Goal: Task Accomplishment & Management: Complete application form

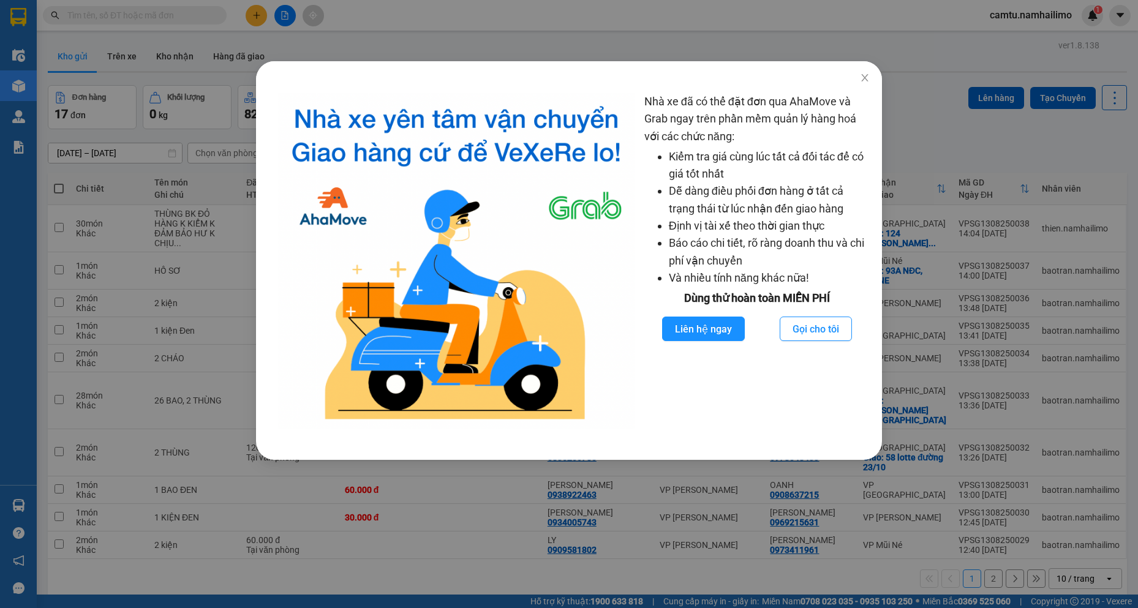
click at [898, 127] on div "Nhà xe đã có thể đặt đơn qua AhaMove và Grab ngay trên phần mềm quản lý hàng ho…" at bounding box center [569, 304] width 1138 height 608
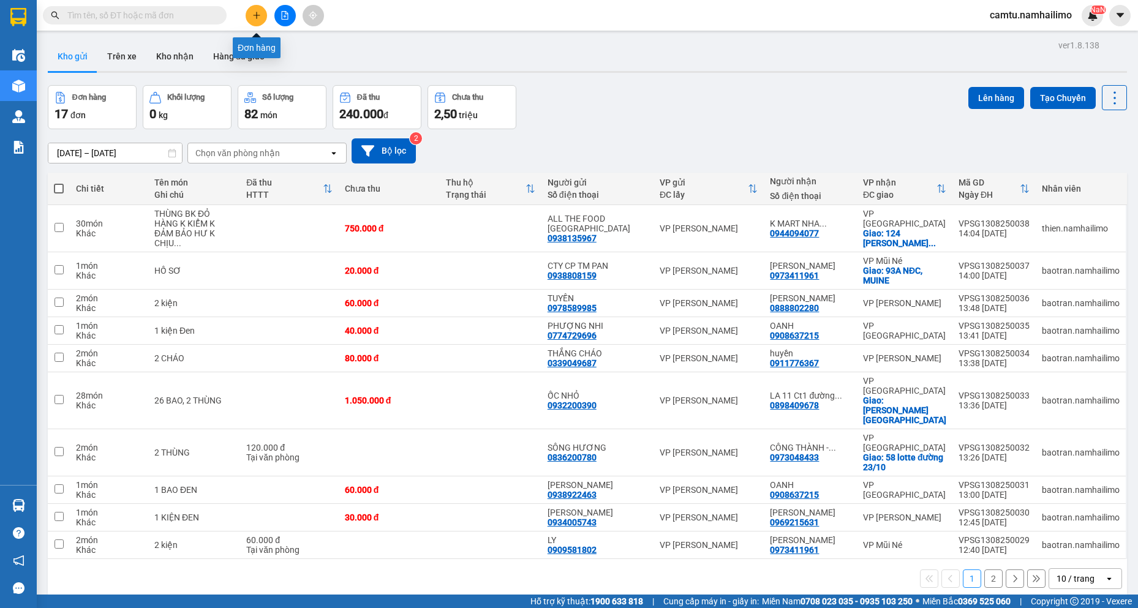
click at [260, 15] on icon "plus" at bounding box center [256, 15] width 9 height 9
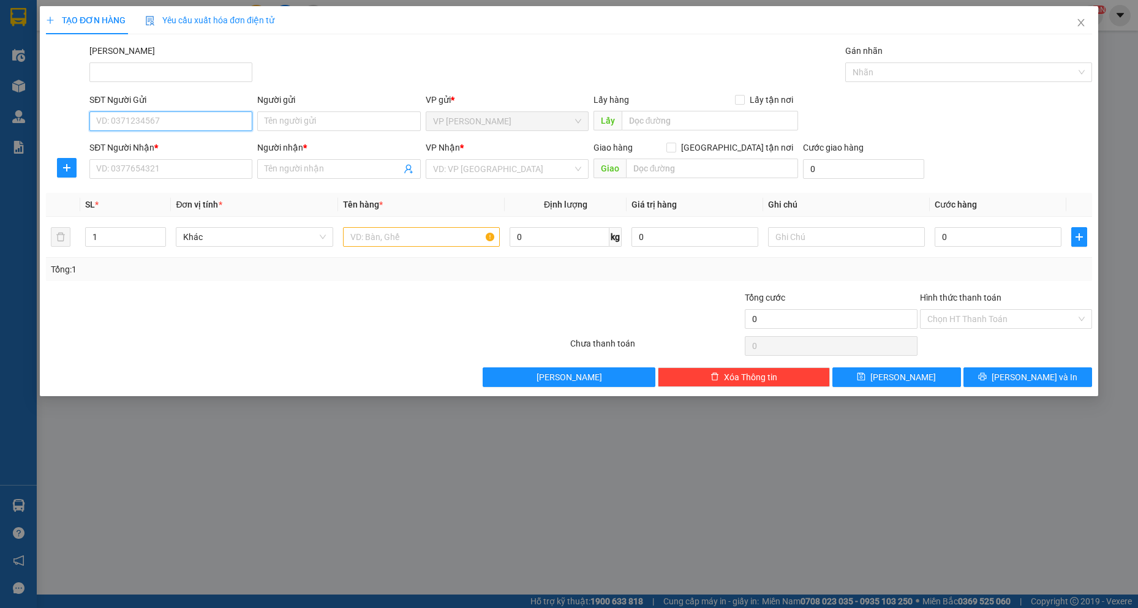
click at [110, 122] on input "SĐT Người Gửi" at bounding box center [170, 122] width 163 height 20
click at [292, 122] on input "Người gửi" at bounding box center [338, 122] width 163 height 20
click at [292, 122] on input "KIM ĐỈNH THIÊN" at bounding box center [338, 122] width 163 height 20
click at [336, 124] on input "KIM ĐỈNH THIÊN" at bounding box center [338, 122] width 163 height 20
click at [222, 115] on input "SĐT Người Gửi" at bounding box center [170, 122] width 163 height 20
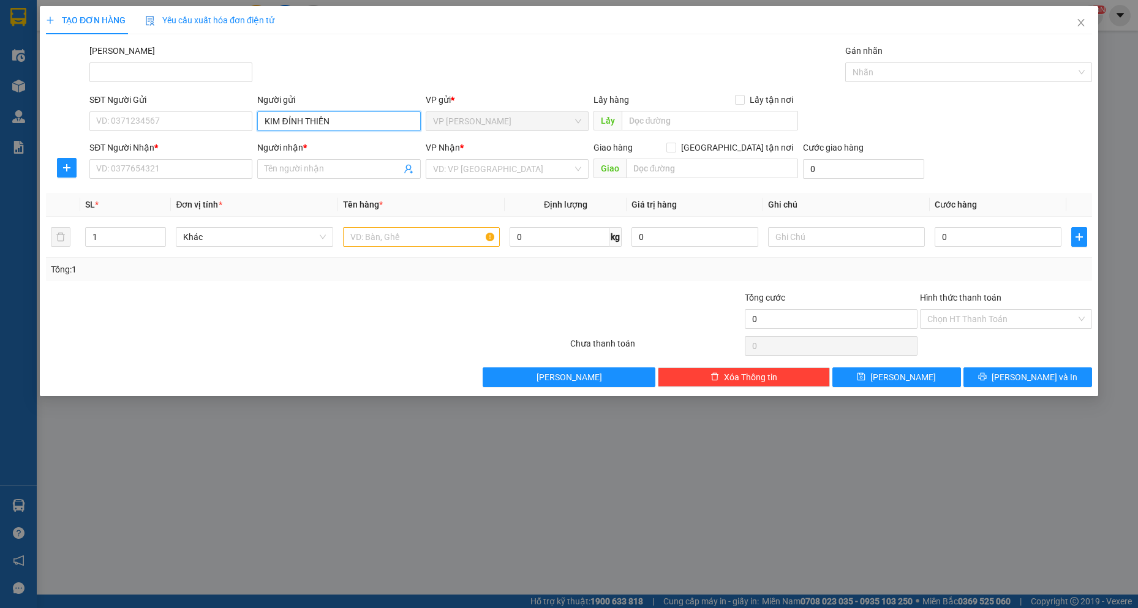
click at [338, 113] on input "KIM ĐỈNH THIÊN" at bounding box center [338, 122] width 163 height 20
click at [330, 114] on input "KIM ĐỈNH THIÊN" at bounding box center [338, 122] width 163 height 20
click at [325, 121] on input "KIM ĐỈNH THIÊN" at bounding box center [338, 122] width 163 height 20
type input "KIM ĐỈNH THIÊN"
click at [325, 121] on input "KIM ĐỈNH THIÊN" at bounding box center [338, 122] width 163 height 20
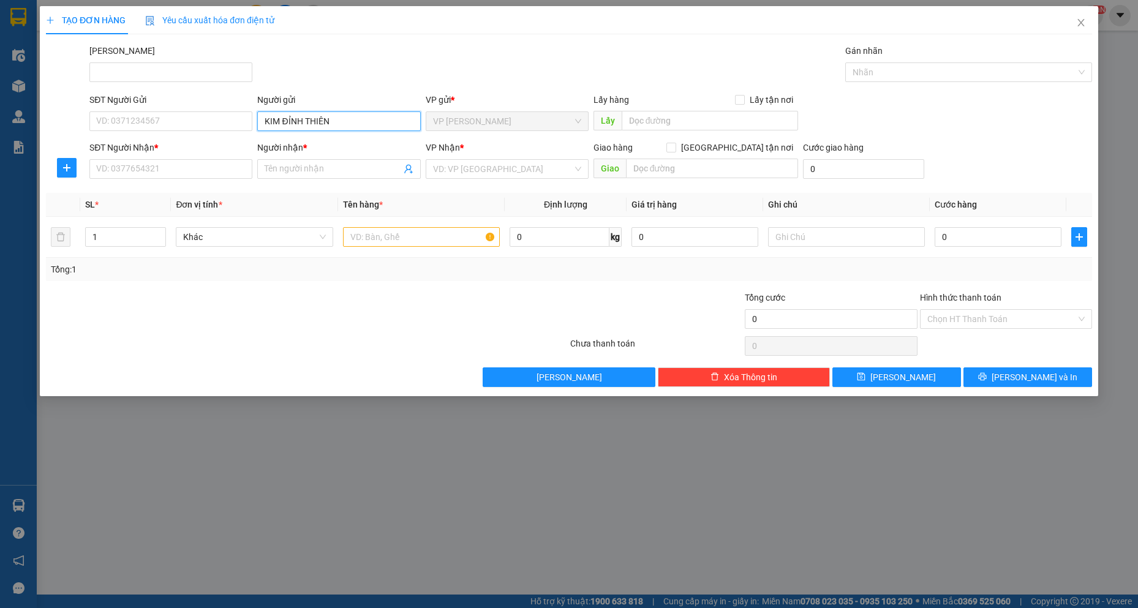
click at [325, 121] on input "KIM ĐỈNH THIÊN" at bounding box center [338, 122] width 163 height 20
click at [338, 126] on input "KIM ĐỈNH THIÊN" at bounding box center [338, 122] width 163 height 20
click at [227, 127] on input "SĐT Người Gửi" at bounding box center [170, 122] width 163 height 20
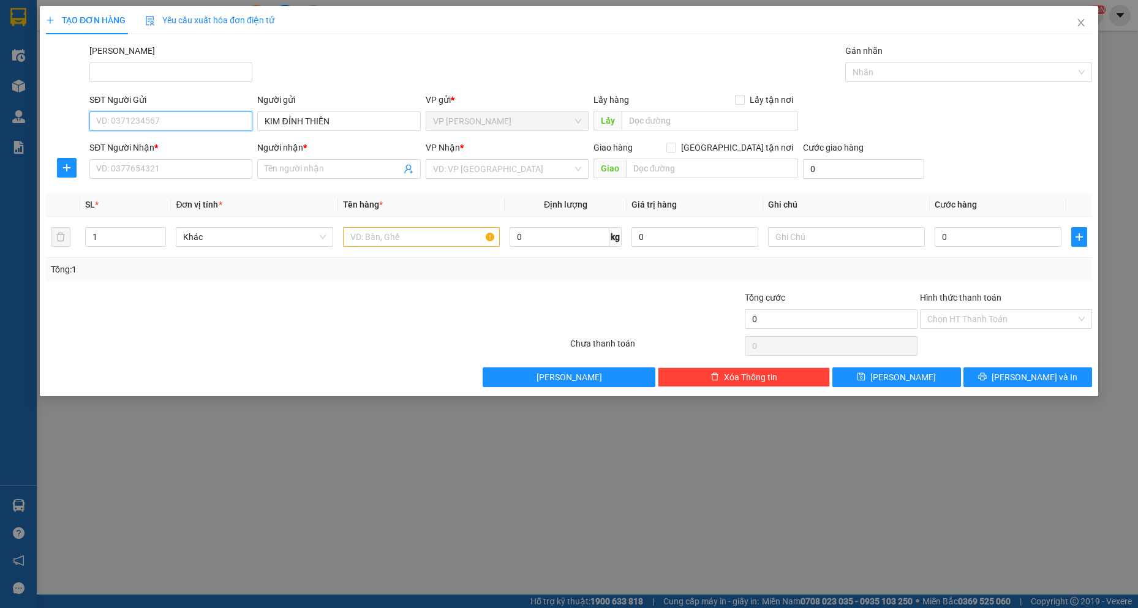
click at [227, 127] on input "SĐT Người Gửi" at bounding box center [170, 122] width 163 height 20
click at [289, 169] on input "Người nhận *" at bounding box center [333, 168] width 136 height 13
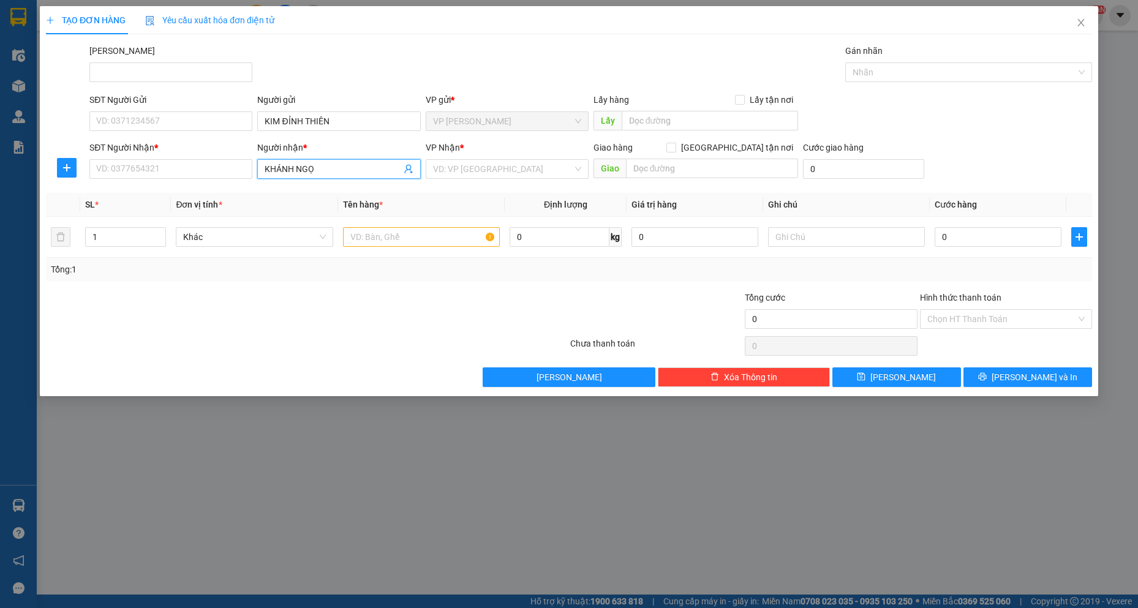
type input "[PERSON_NAME]"
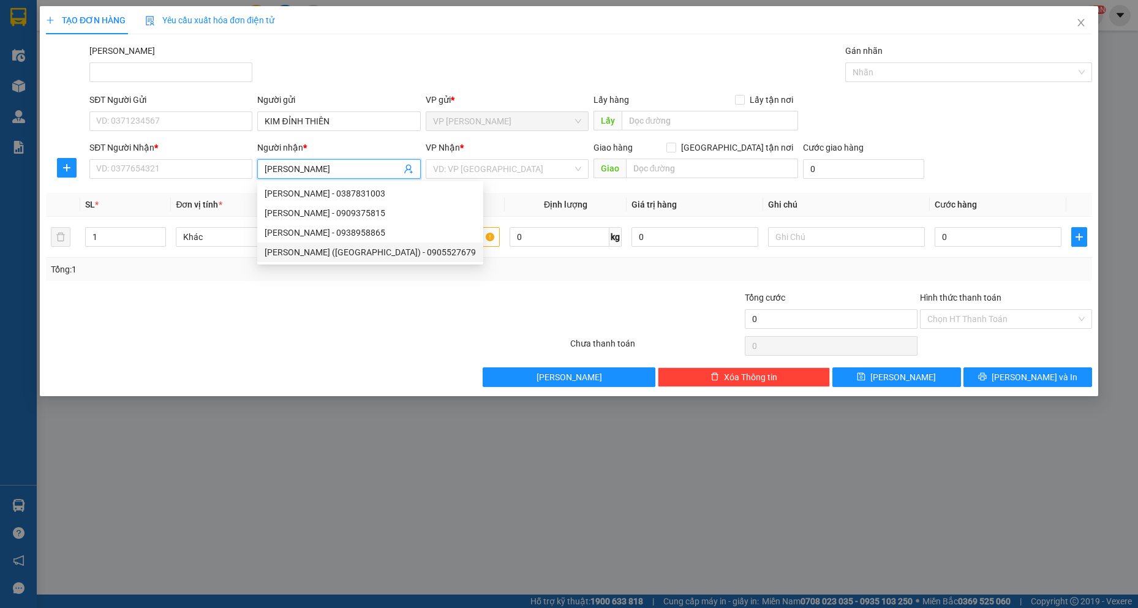
click at [320, 251] on div "[PERSON_NAME] ([GEOGRAPHIC_DATA]) - 0905527679" at bounding box center [370, 252] width 211 height 13
type input "0905527679"
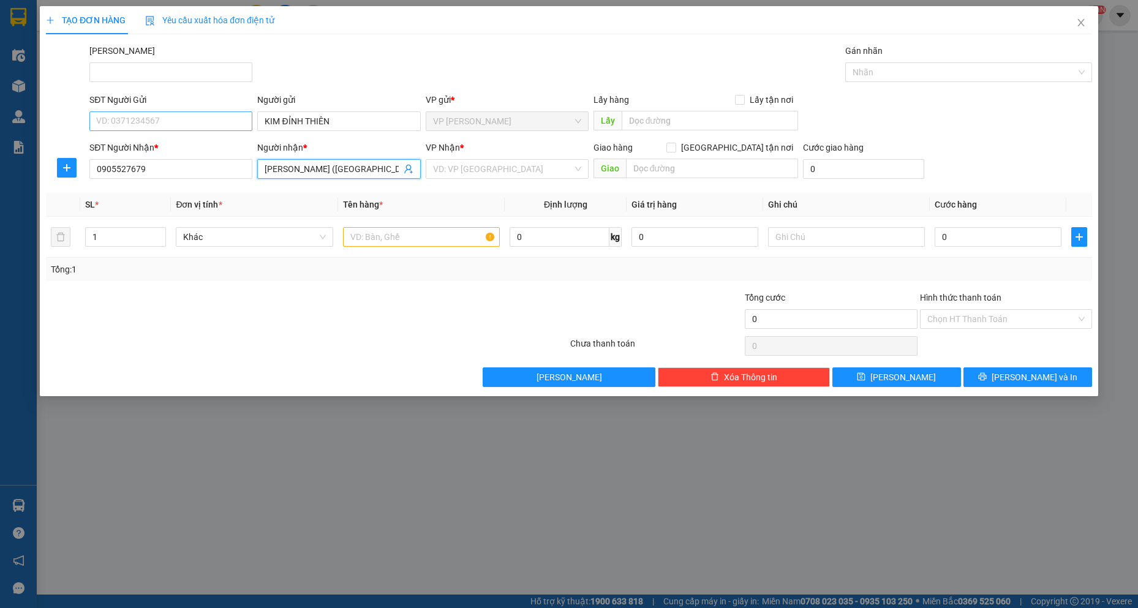
type input "[PERSON_NAME] ([GEOGRAPHIC_DATA])"
click at [218, 117] on input "SĐT Người Gửi" at bounding box center [170, 122] width 163 height 20
click at [358, 117] on input "KIM ĐỈNH THIÊN" at bounding box center [338, 122] width 163 height 20
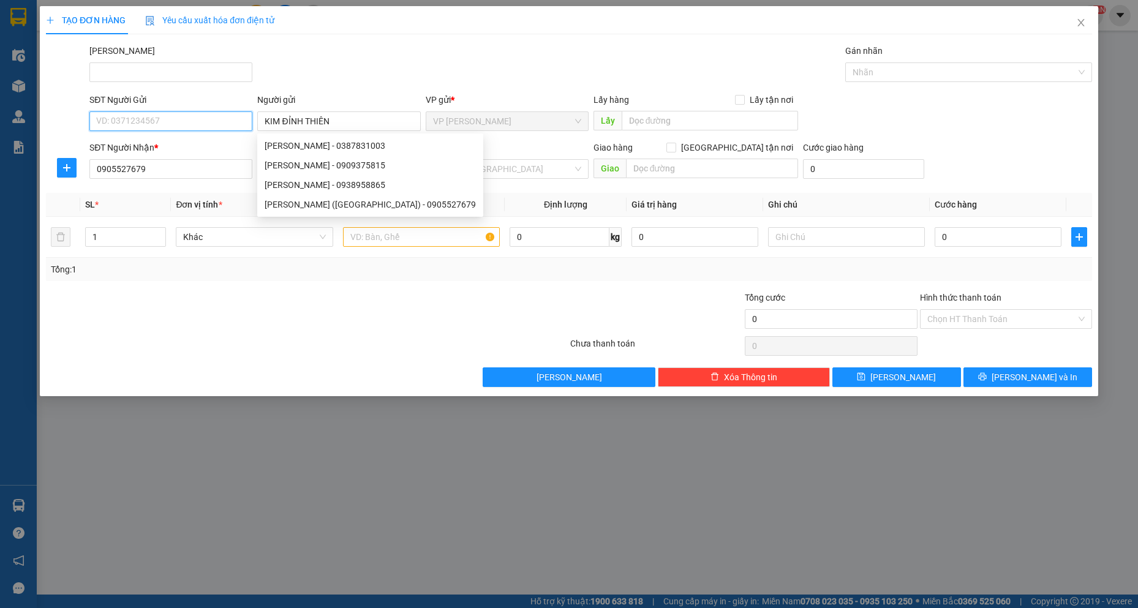
click at [176, 115] on input "SĐT Người Gửi" at bounding box center [170, 122] width 163 height 20
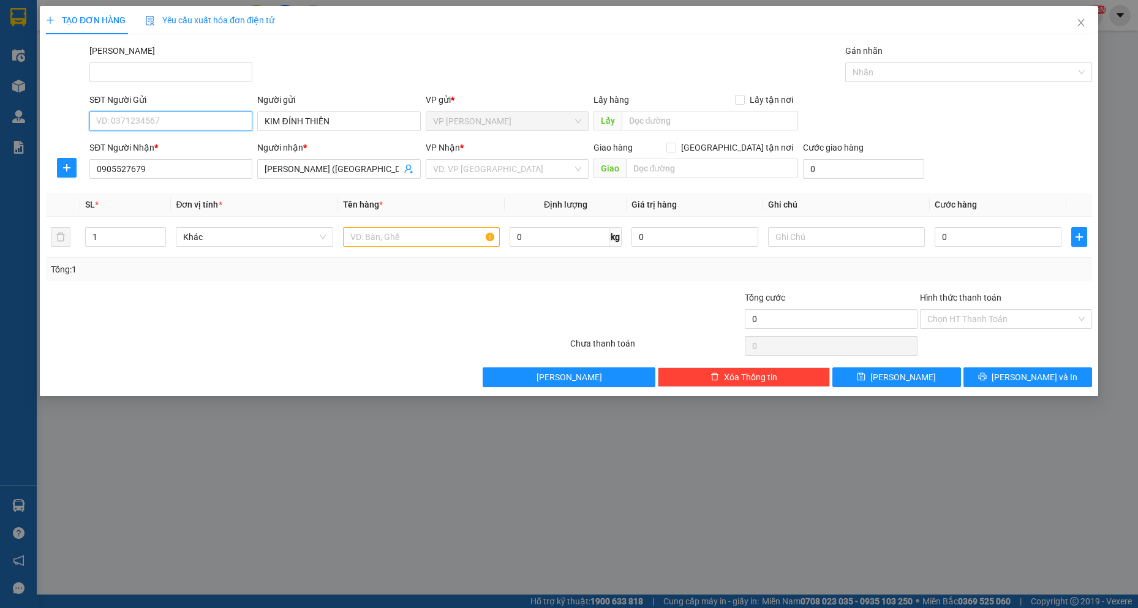
click at [176, 115] on input "SĐT Người Gửi" at bounding box center [170, 122] width 163 height 20
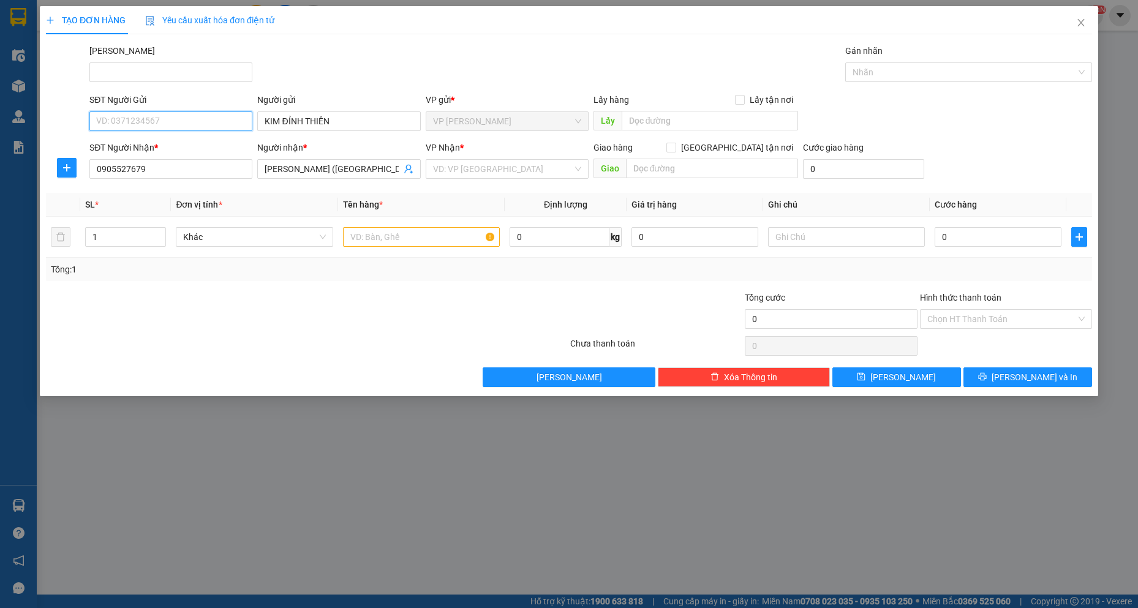
click at [176, 115] on input "SĐT Người Gửi" at bounding box center [170, 122] width 163 height 20
drag, startPoint x: 382, startPoint y: 129, endPoint x: 93, endPoint y: 84, distance: 292.7
click at [93, 84] on div "Transit Pickup Surcharge Ids Transit Deliver Surcharge Ids Transit Deliver Surc…" at bounding box center [569, 215] width 1047 height 343
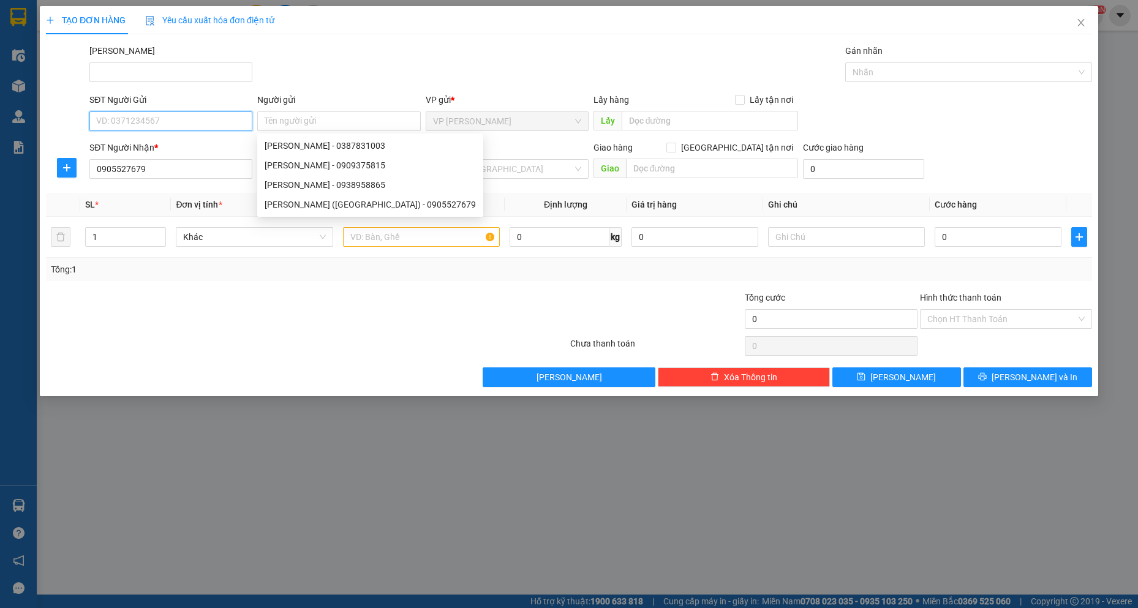
click at [129, 127] on input "SĐT Người Gửi" at bounding box center [170, 122] width 163 height 20
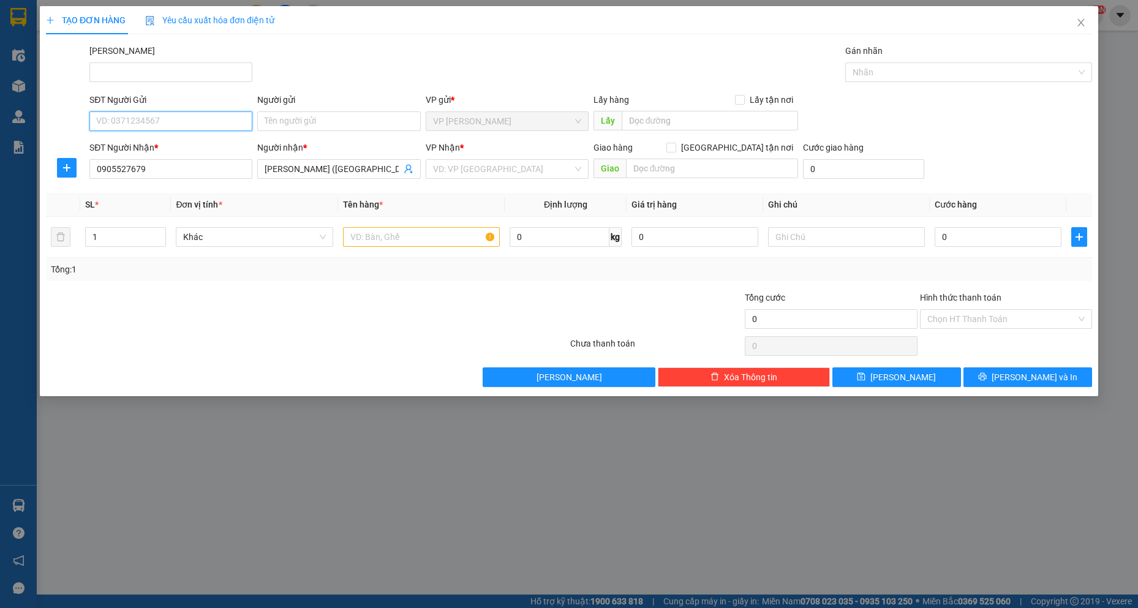
click at [129, 127] on input "SĐT Người Gửi" at bounding box center [170, 122] width 163 height 20
click at [97, 168] on input "0905527679" at bounding box center [170, 169] width 163 height 20
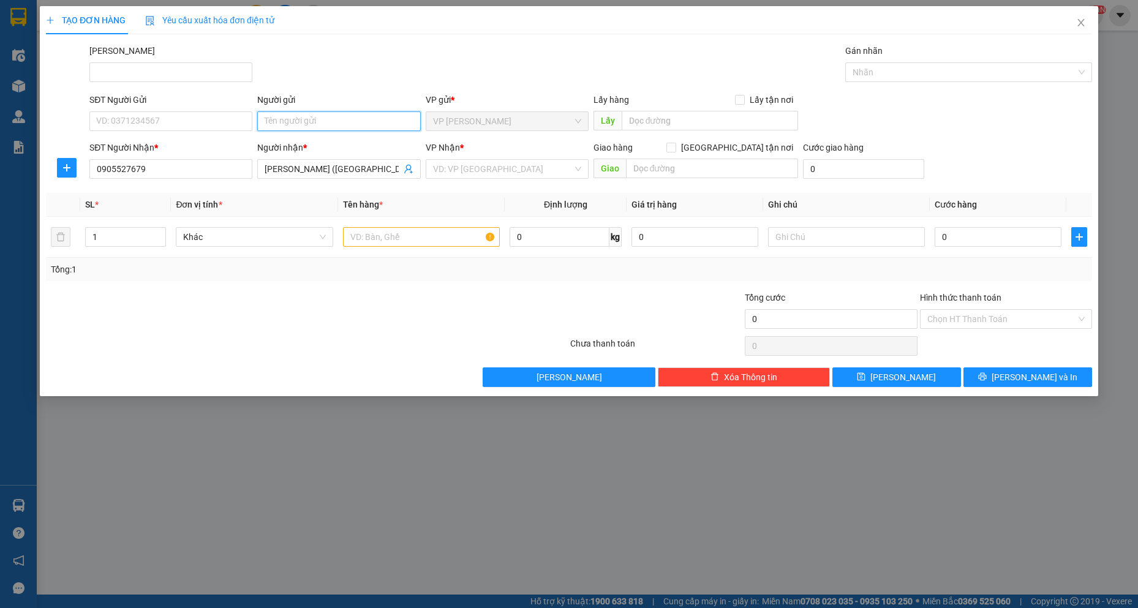
click at [274, 119] on input "Người gửi" at bounding box center [338, 122] width 163 height 20
type input "[PERSON_NAME]"
click at [304, 148] on div "[PERSON_NAME] - 0902414234" at bounding box center [339, 145] width 148 height 13
type input "0902414234"
type input "[PERSON_NAME]"
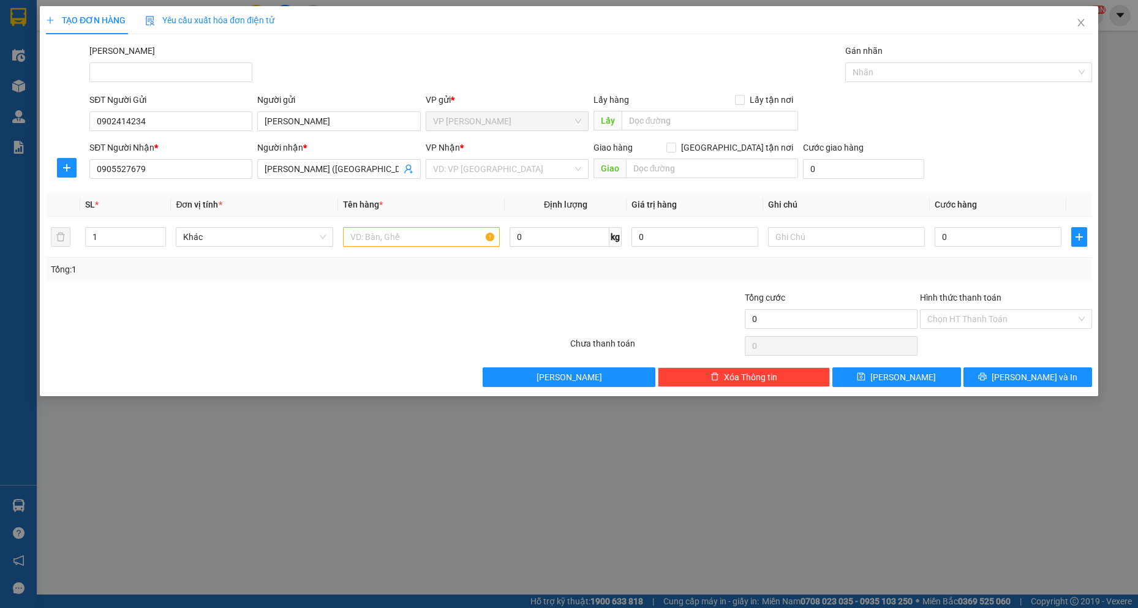
click at [125, 278] on div "Tổng: 1" at bounding box center [569, 269] width 1047 height 23
drag, startPoint x: 110, startPoint y: 240, endPoint x: 75, endPoint y: 240, distance: 34.9
click at [75, 240] on tr "1 Khác 0 kg 0 0" at bounding box center [569, 237] width 1047 height 41
type input "12"
click at [433, 233] on input "text" at bounding box center [421, 237] width 157 height 20
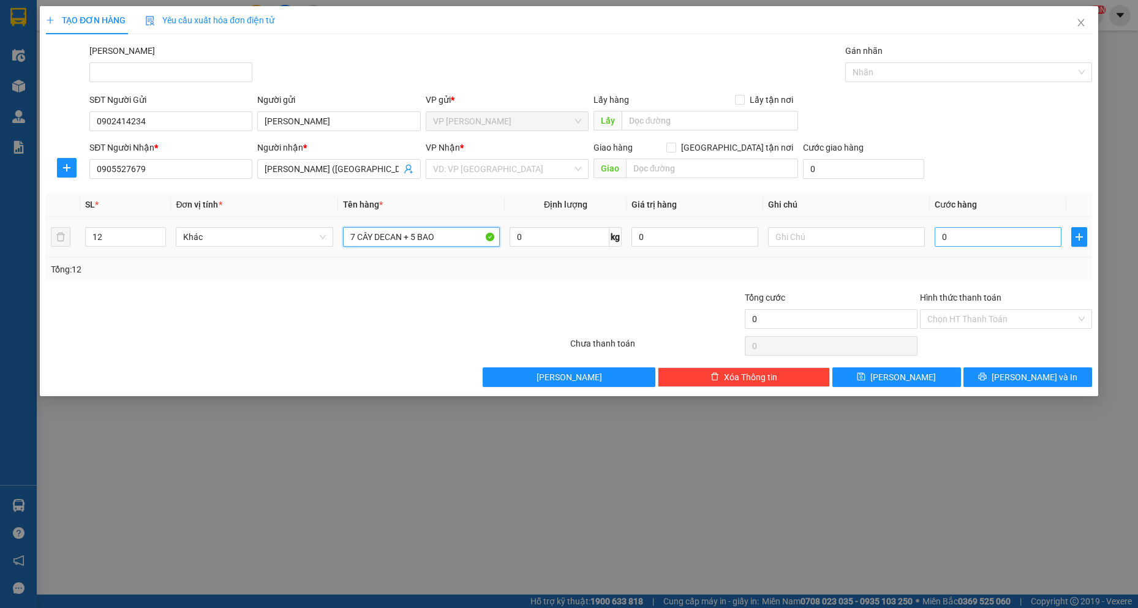
type input "7 CÂY DECAN + 5 BAO"
click at [972, 243] on input "0" at bounding box center [998, 237] width 127 height 20
type input "3"
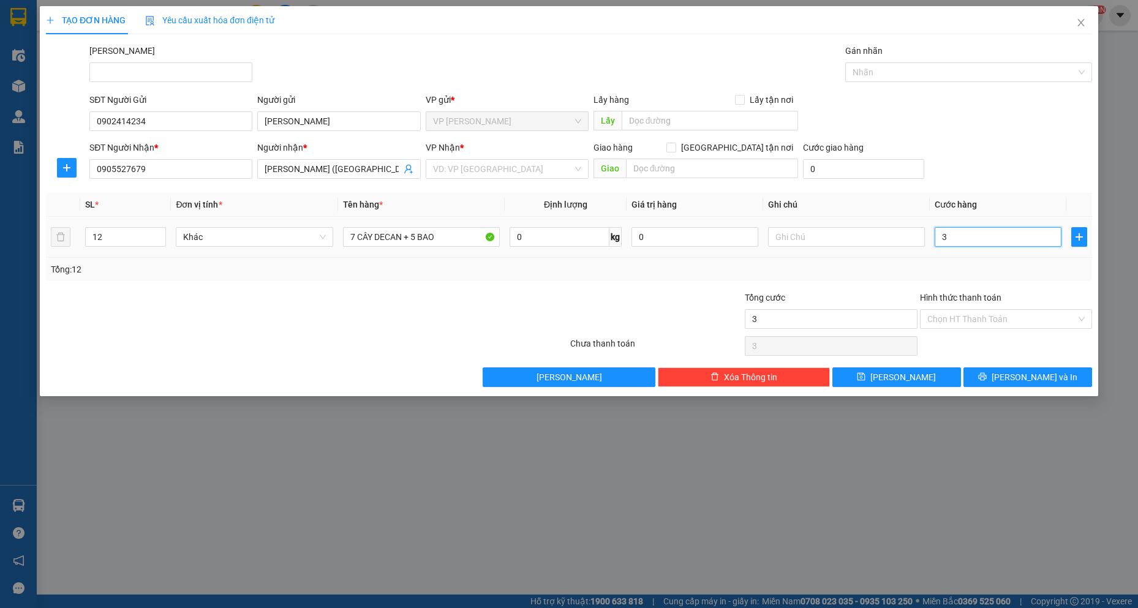
type input "39"
type input "390"
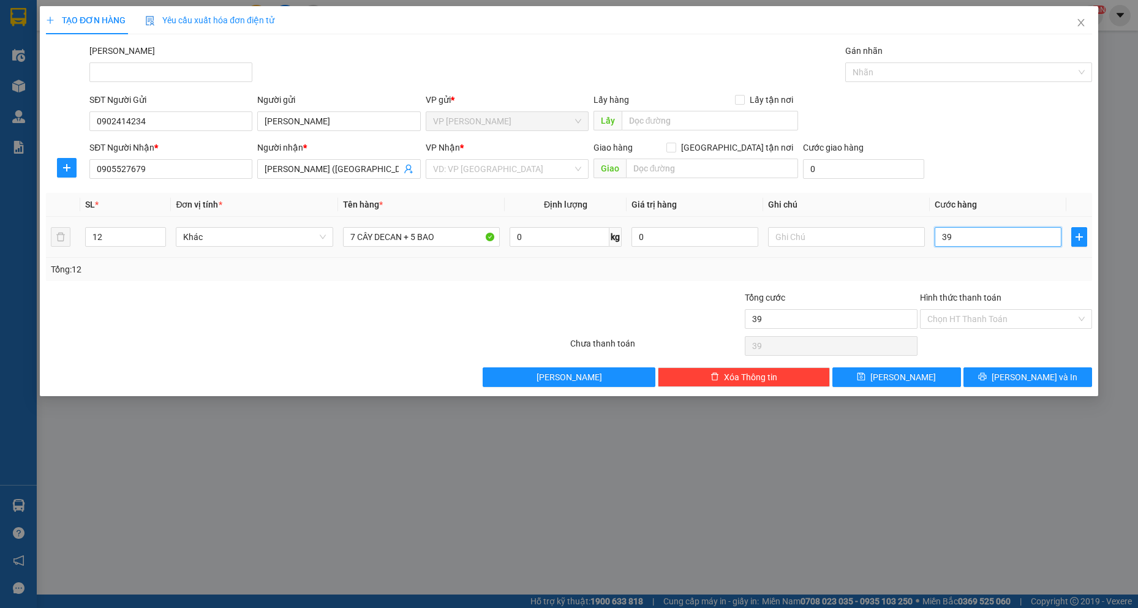
type input "390"
type input "390.000"
click at [389, 334] on div at bounding box center [307, 346] width 524 height 25
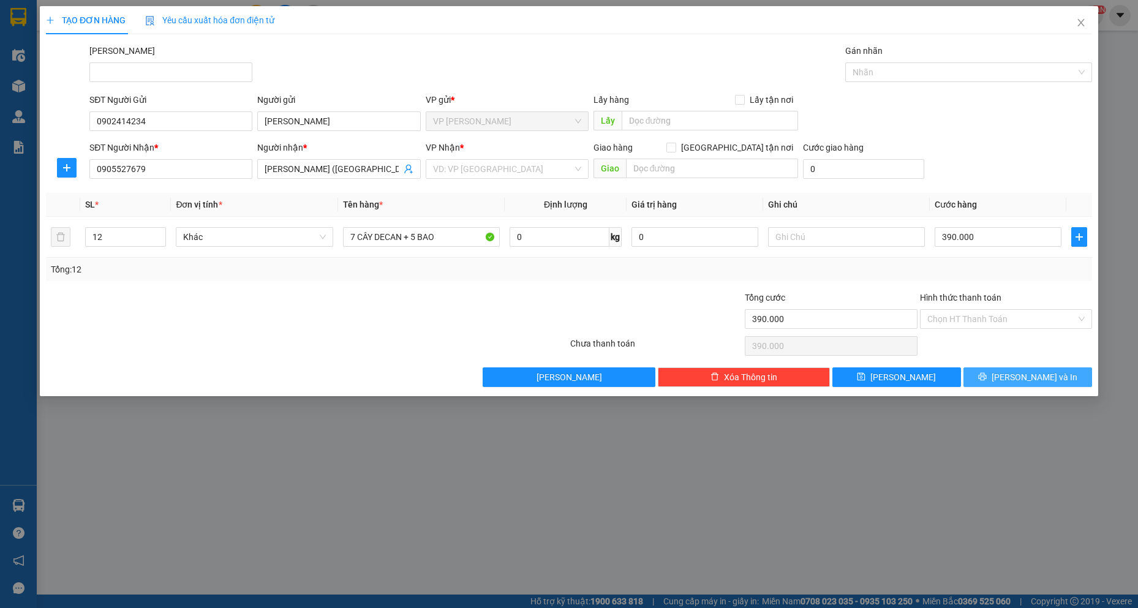
click at [991, 374] on button "[PERSON_NAME] và In" at bounding box center [1028, 378] width 129 height 20
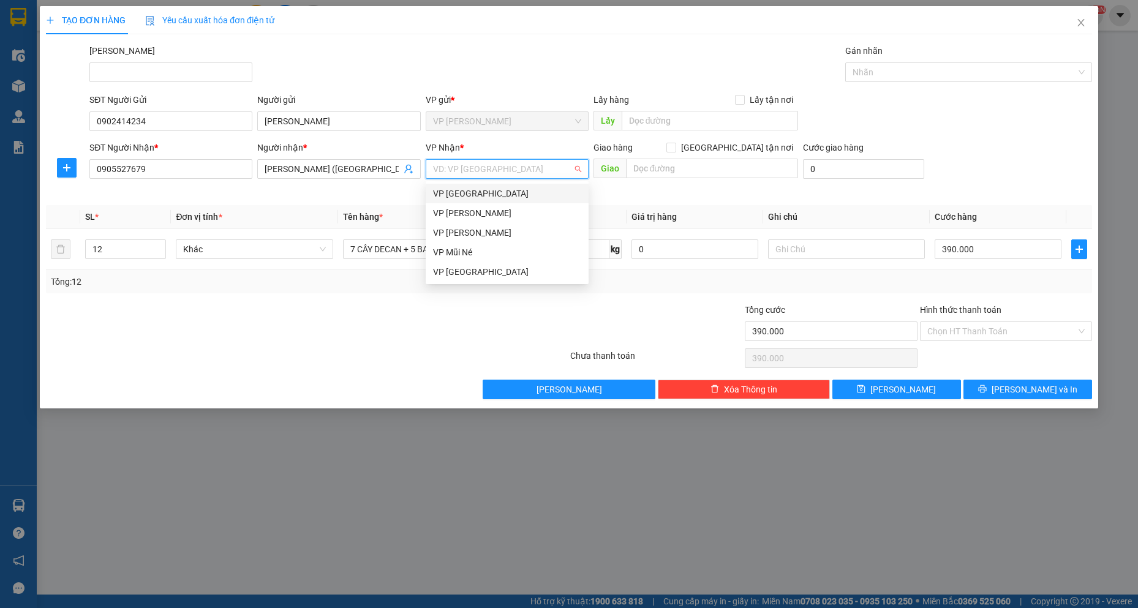
click at [501, 170] on input "search" at bounding box center [503, 169] width 140 height 18
click at [517, 188] on div "VP [GEOGRAPHIC_DATA]" at bounding box center [507, 193] width 148 height 13
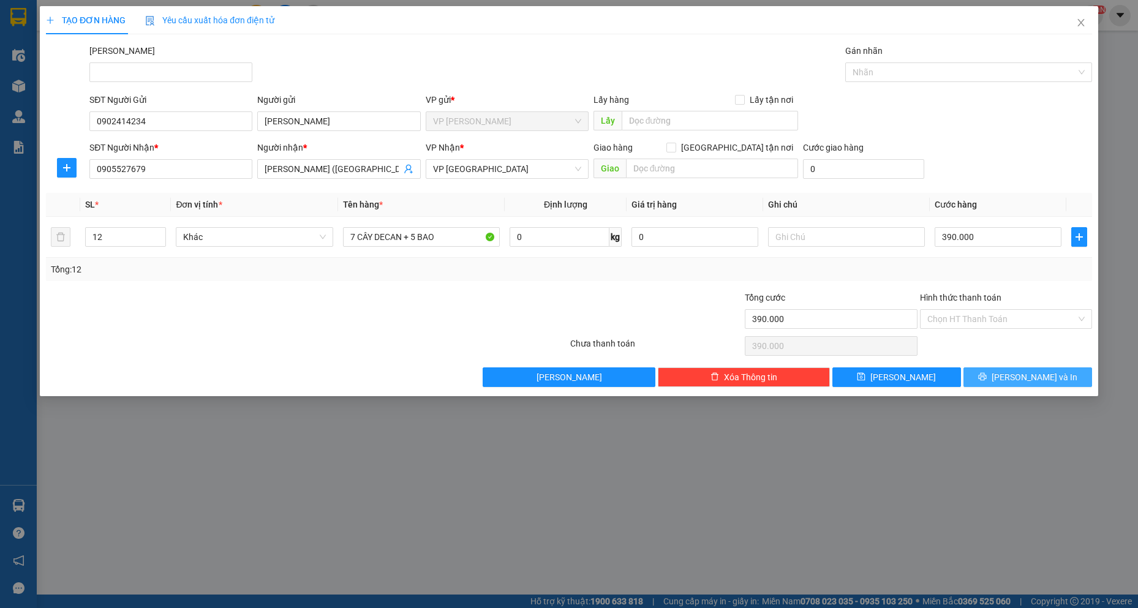
click at [1027, 381] on span "[PERSON_NAME] và In" at bounding box center [1035, 377] width 86 height 13
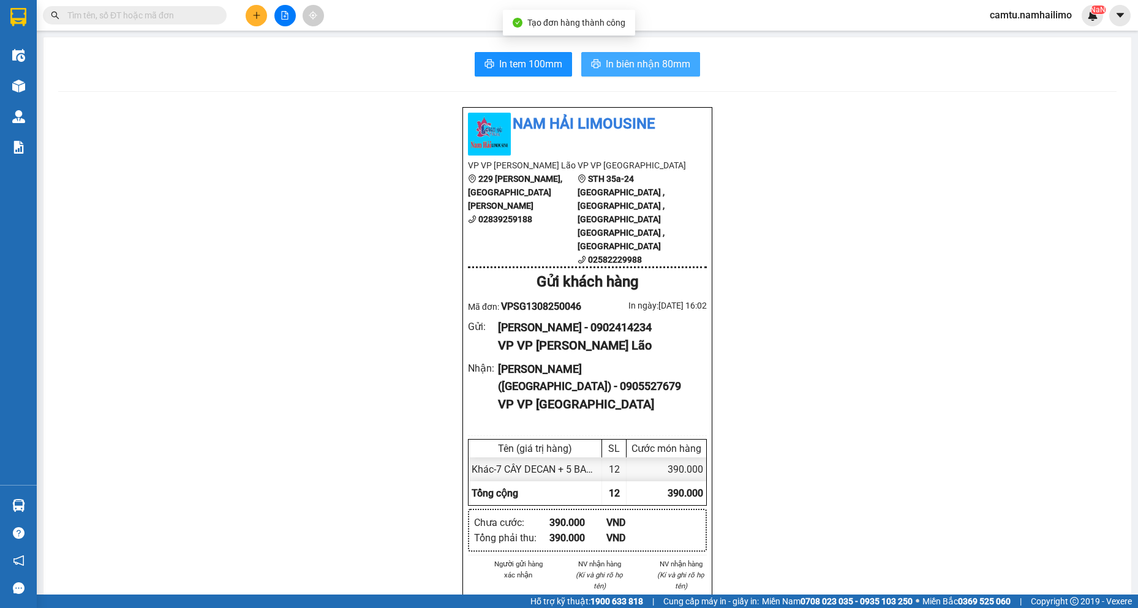
click at [635, 68] on span "In biên nhận 80mm" at bounding box center [648, 63] width 85 height 15
click at [693, 56] on button "In biên nhận 80mm" at bounding box center [640, 64] width 119 height 25
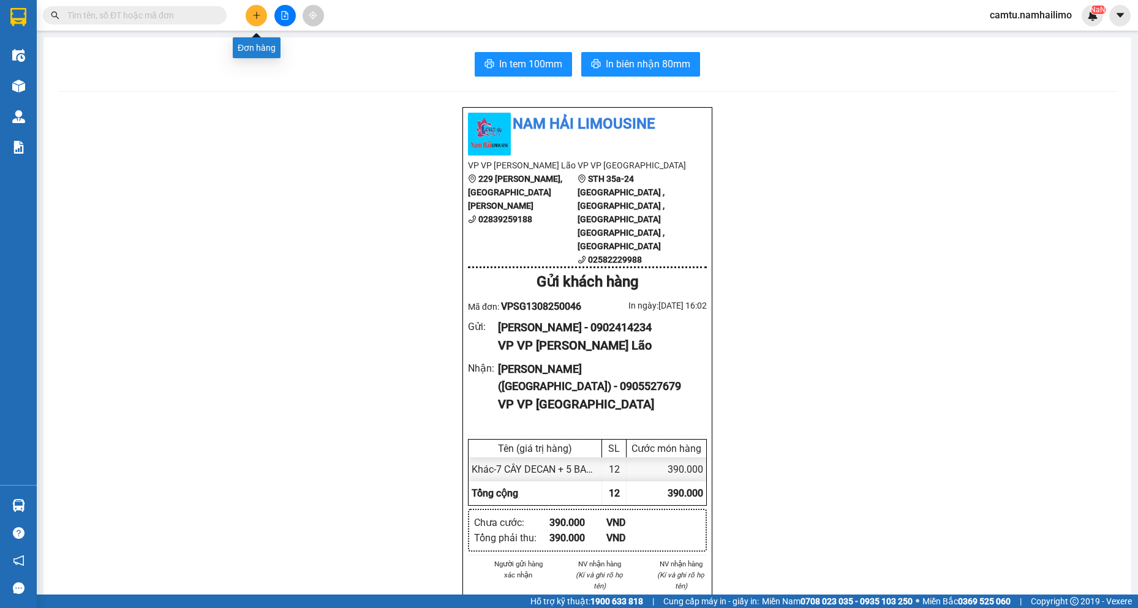
click at [256, 16] on icon "plus" at bounding box center [256, 15] width 9 height 9
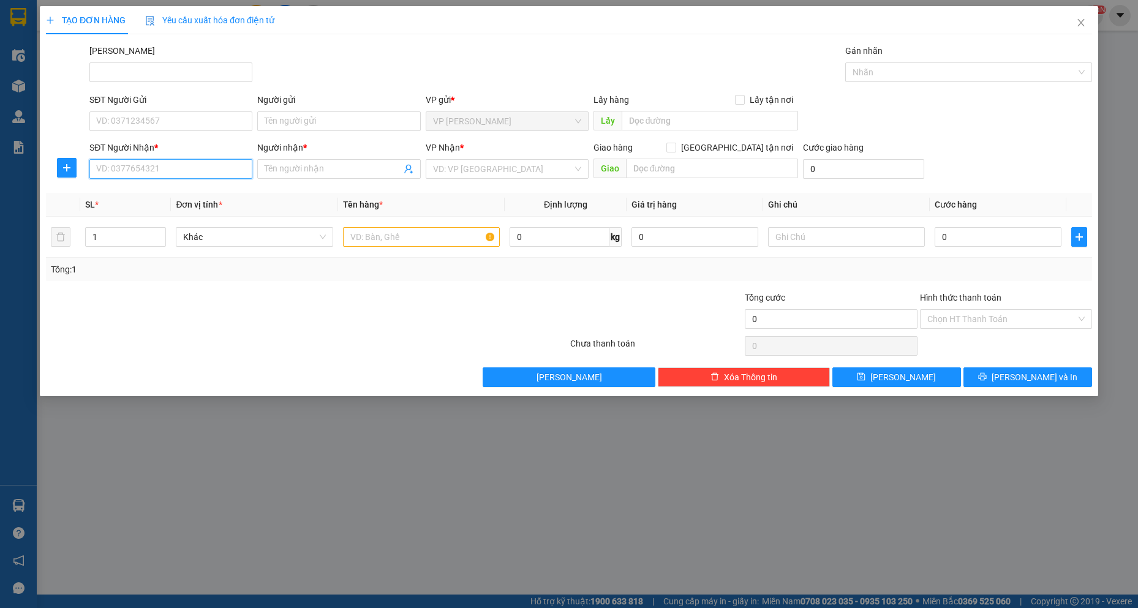
click at [156, 172] on input "SĐT Người Nhận *" at bounding box center [170, 169] width 163 height 20
click at [156, 172] on input "0911171100" at bounding box center [170, 169] width 163 height 20
click at [111, 170] on input "0911171100" at bounding box center [170, 169] width 163 height 20
click at [125, 176] on input "0911171100" at bounding box center [170, 169] width 163 height 20
type input "0911171100"
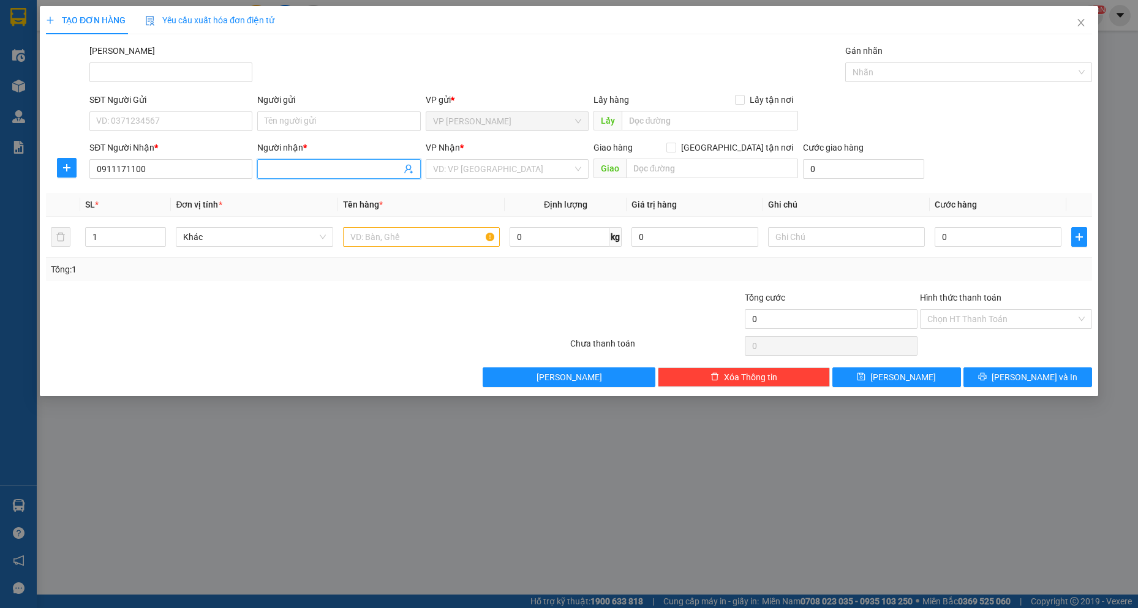
click at [279, 173] on input "Người nhận *" at bounding box center [333, 168] width 136 height 13
drag, startPoint x: 176, startPoint y: 161, endPoint x: 93, endPoint y: 166, distance: 82.9
click at [93, 166] on input "0911171100" at bounding box center [170, 169] width 163 height 20
click at [135, 120] on input "SĐT Người Gửi" at bounding box center [170, 122] width 163 height 20
paste input "0911171100"
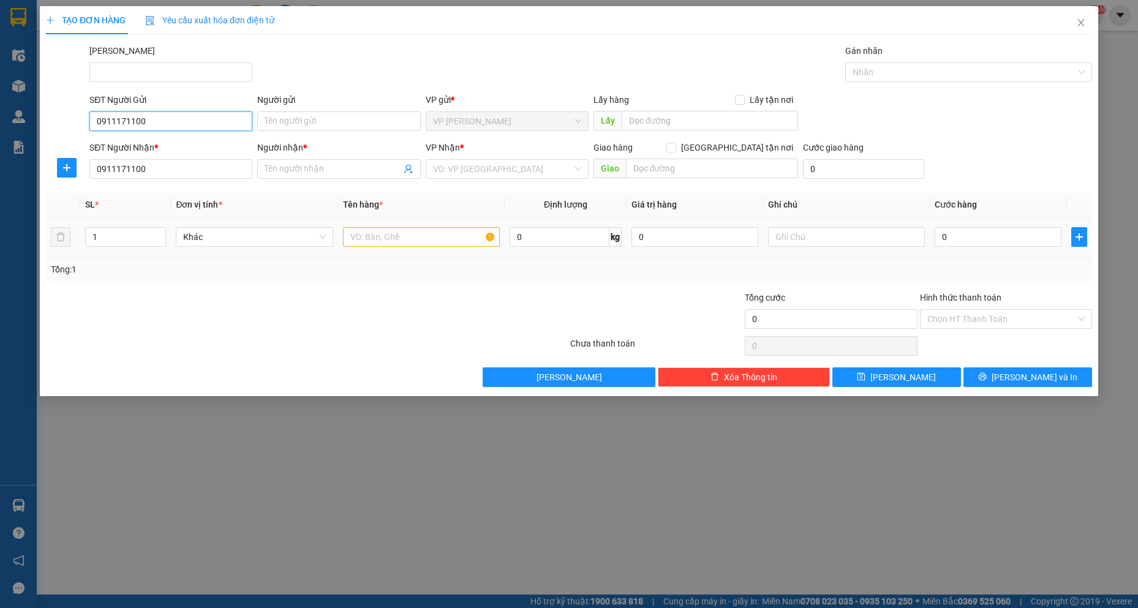
type input "0911171100"
click at [399, 232] on input "text" at bounding box center [421, 237] width 157 height 20
type input "1 TH LỚN"
click at [963, 230] on input "0" at bounding box center [998, 237] width 127 height 20
type input "6"
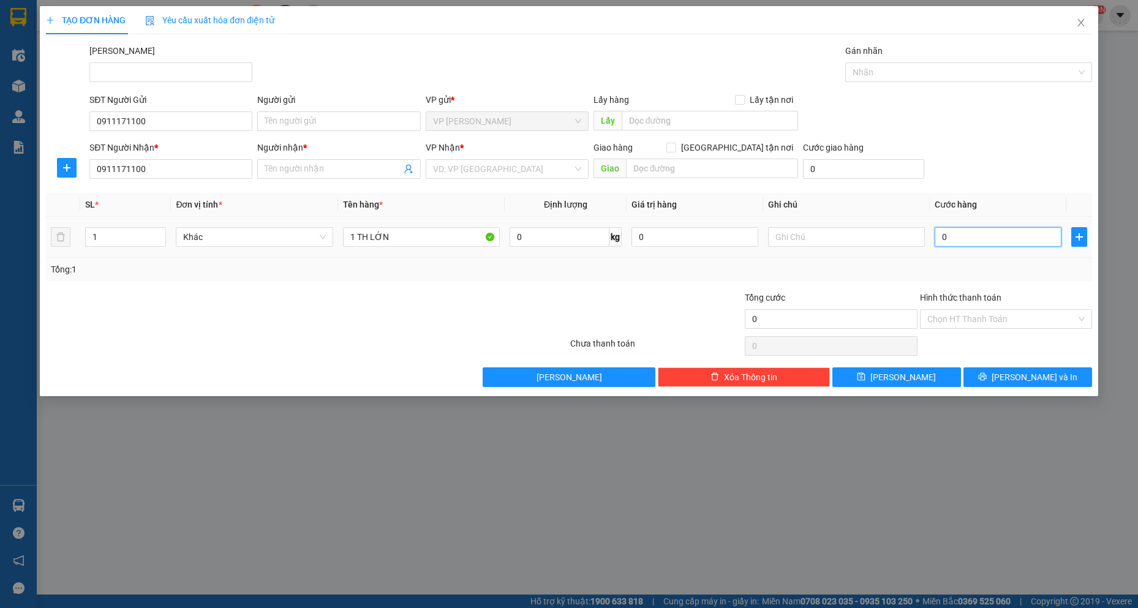
type input "6"
type input "60"
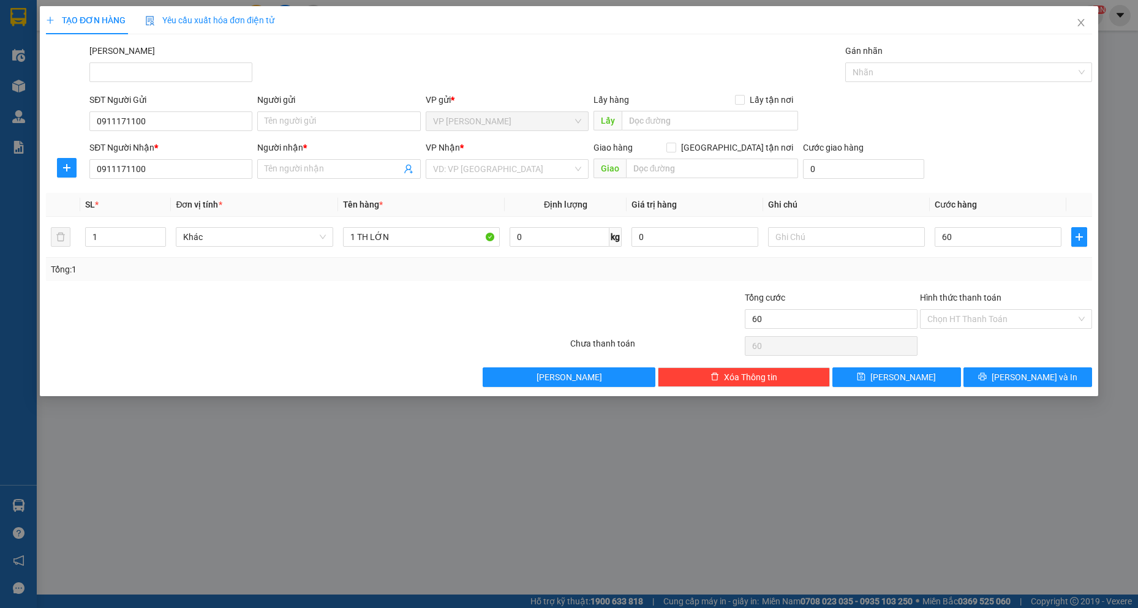
type input "60.000"
click at [980, 276] on div "Tổng: 1" at bounding box center [569, 269] width 1037 height 13
click at [475, 170] on input "search" at bounding box center [503, 169] width 140 height 18
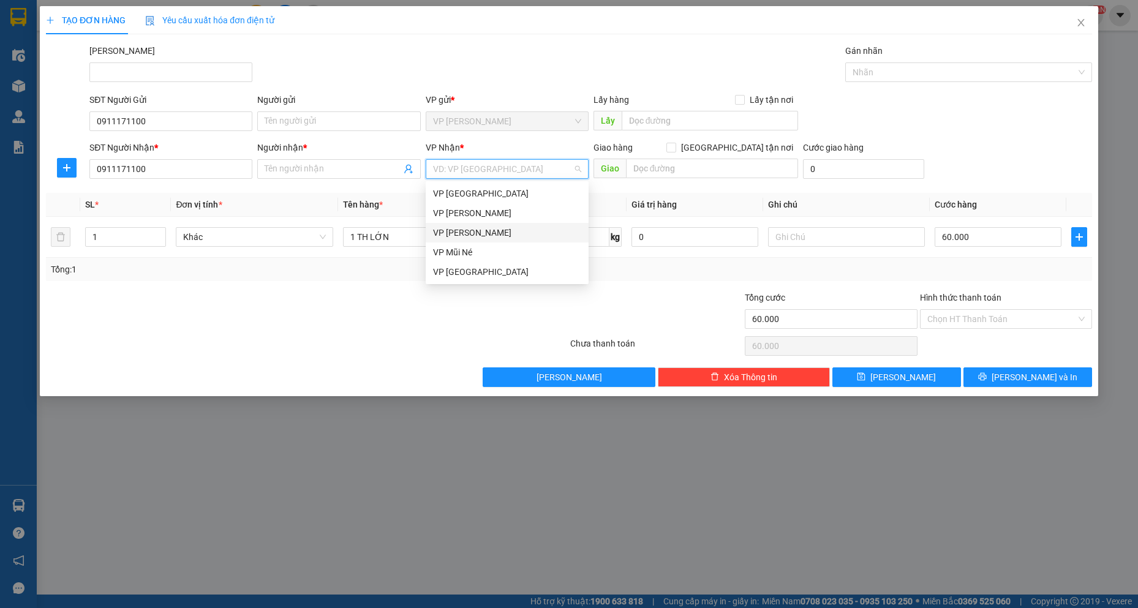
click at [486, 230] on div "VP [PERSON_NAME]" at bounding box center [507, 232] width 148 height 13
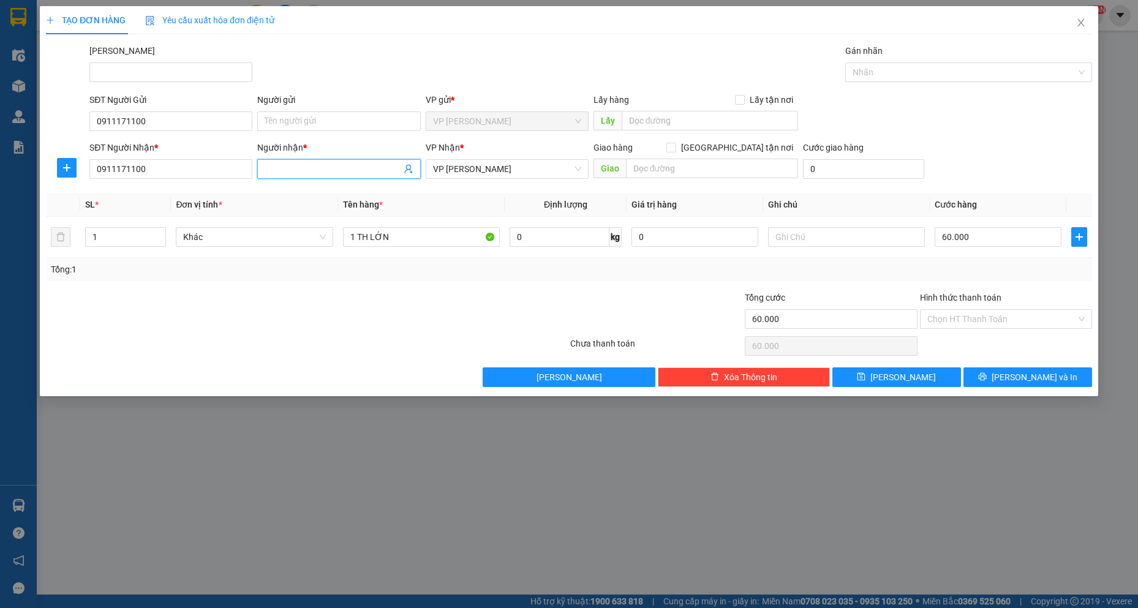
click at [365, 160] on span at bounding box center [338, 169] width 163 height 20
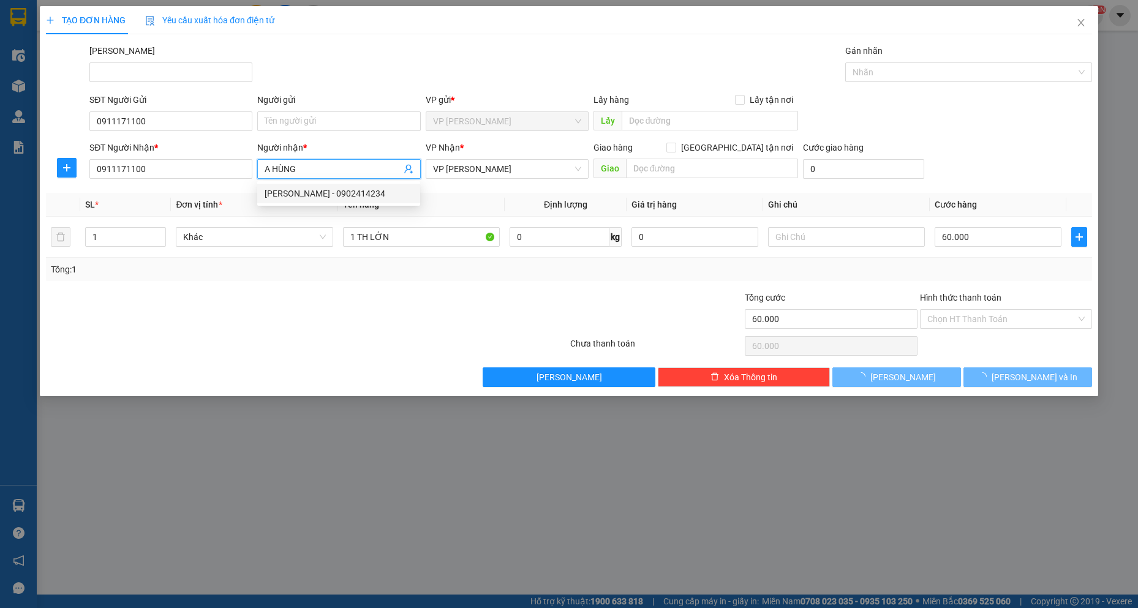
type input "A HÙNG"
click at [283, 365] on div "Transit Pickup Surcharge Ids Transit Deliver Surcharge Ids Transit Deliver Surc…" at bounding box center [569, 215] width 1047 height 343
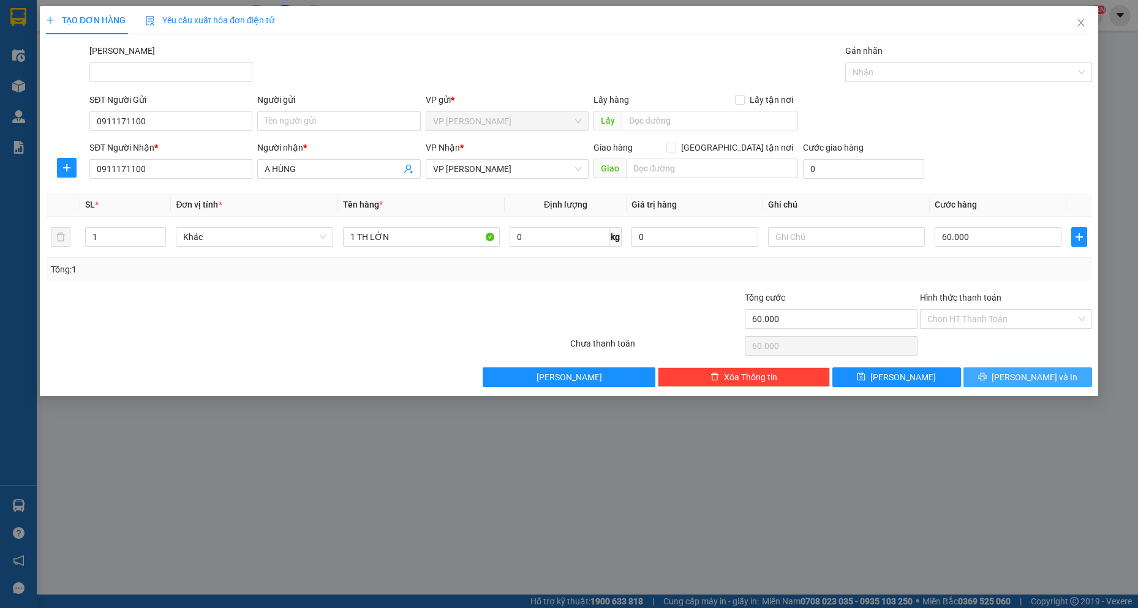
click at [1062, 374] on button "[PERSON_NAME] và In" at bounding box center [1028, 378] width 129 height 20
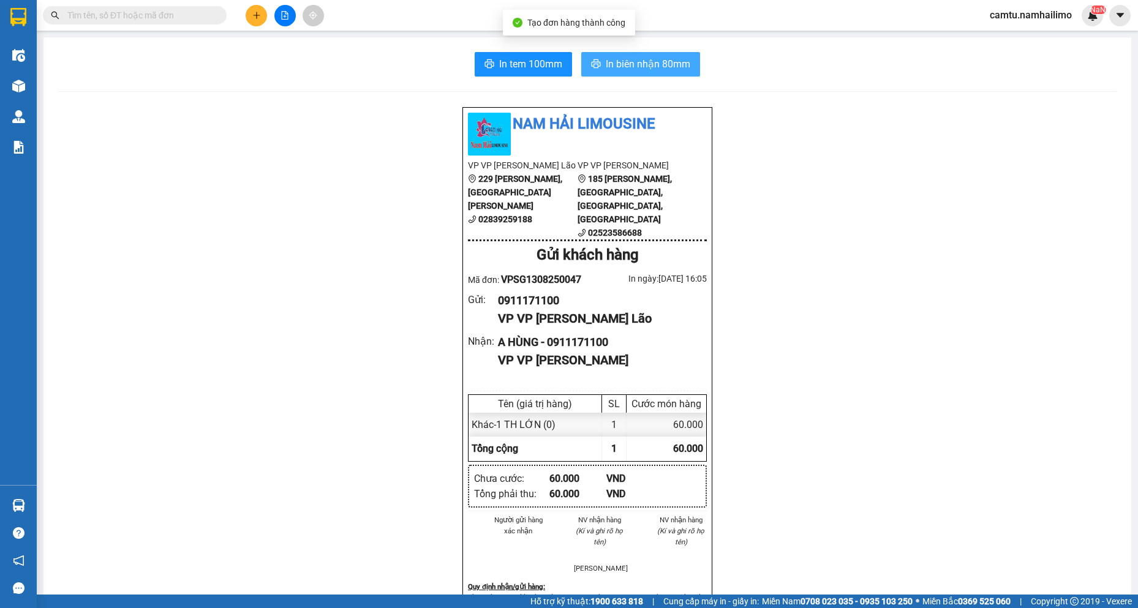
click at [619, 53] on button "In biên nhận 80mm" at bounding box center [640, 64] width 119 height 25
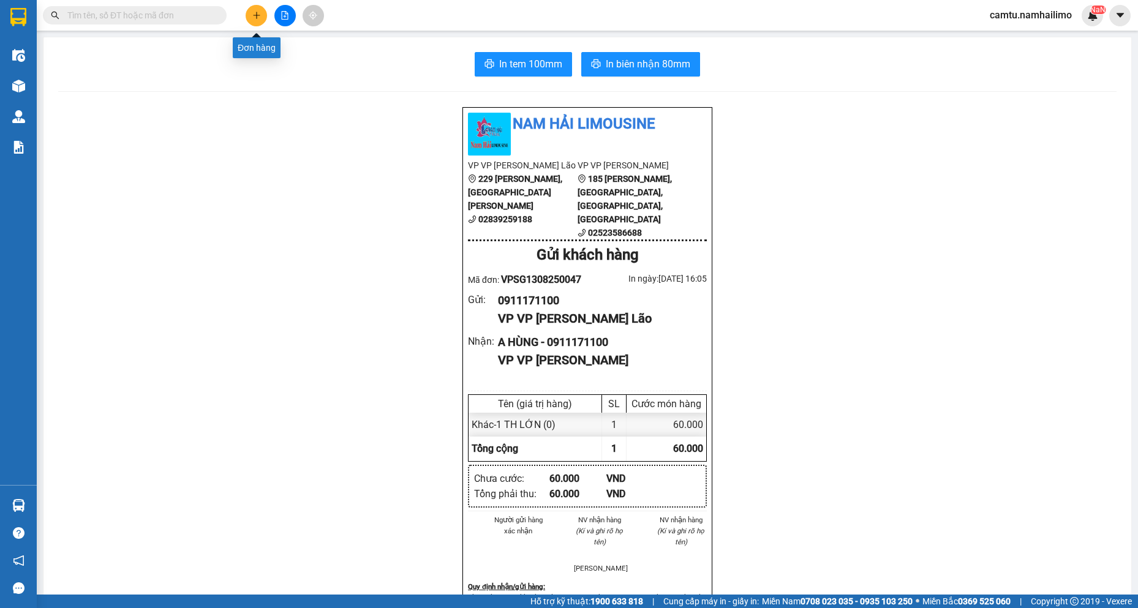
click at [257, 15] on icon "plus" at bounding box center [256, 15] width 1 height 7
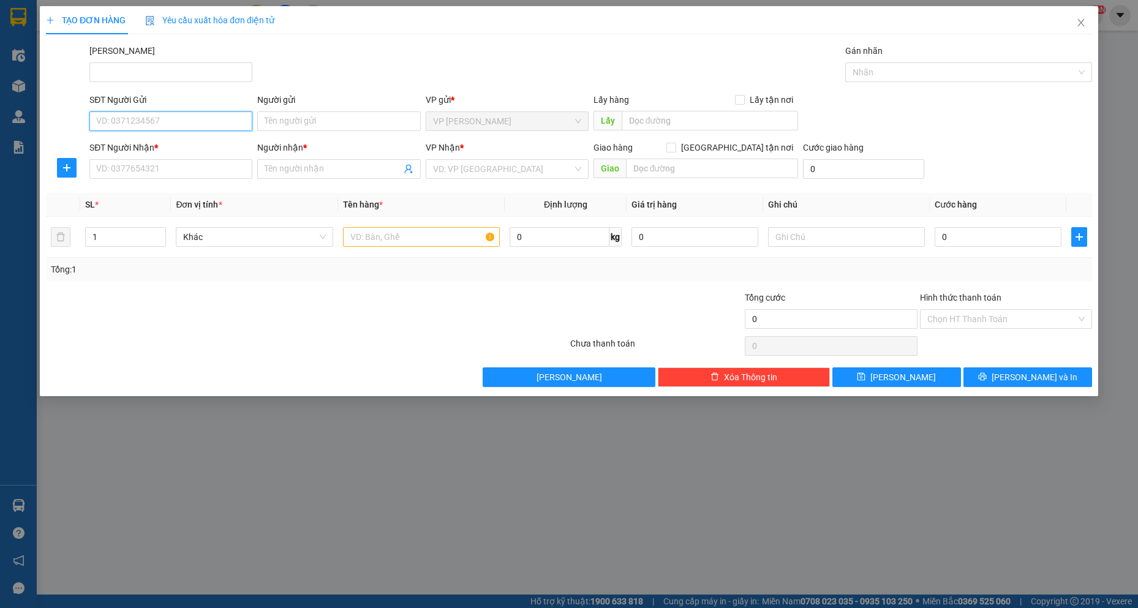
click at [160, 123] on input "SĐT Người Gửi" at bounding box center [170, 122] width 163 height 20
type input "0846679379"
click at [170, 149] on div "0846679379 - tín cadcam" at bounding box center [171, 145] width 148 height 13
type input "tín cadcam"
type input "0901290058"
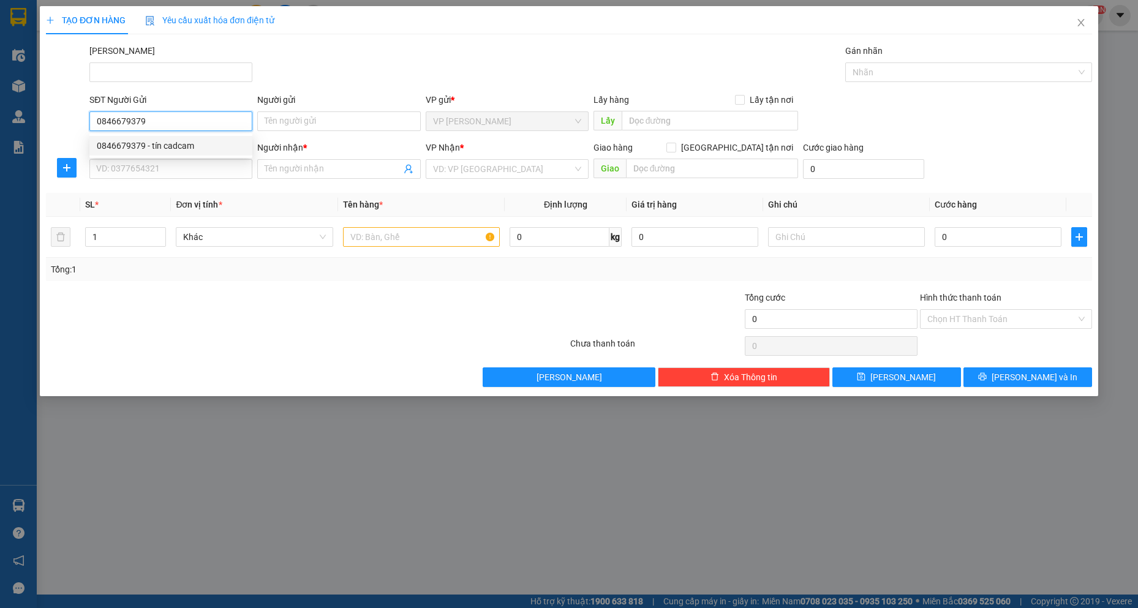
type input "bs Trang"
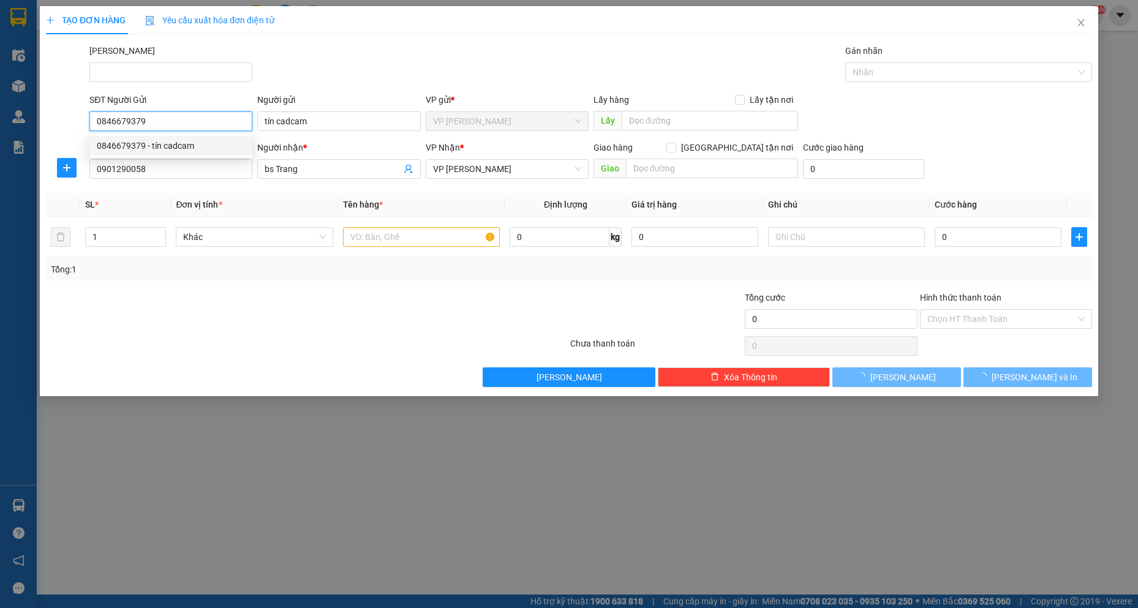
type input "20.000"
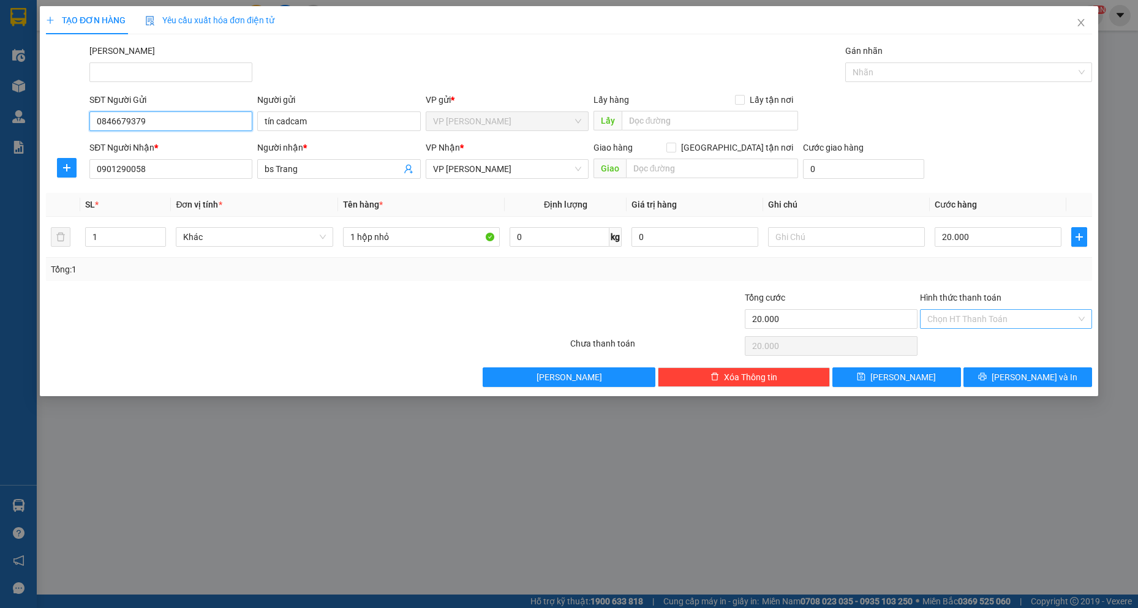
type input "0846679379"
click at [968, 319] on input "Hình thức thanh toán" at bounding box center [1002, 319] width 149 height 18
click at [963, 343] on div "Tại văn phòng" at bounding box center [1006, 343] width 157 height 13
type input "0"
click at [997, 374] on button "[PERSON_NAME] và In" at bounding box center [1028, 378] width 129 height 20
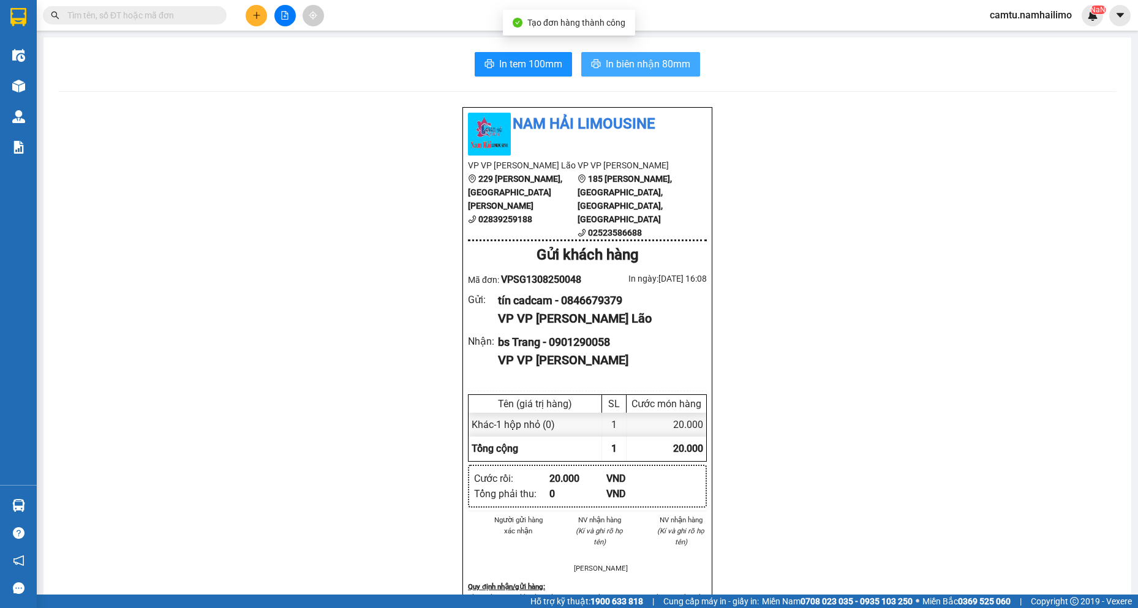
click at [650, 67] on span "In biên nhận 80mm" at bounding box center [648, 63] width 85 height 15
click at [98, 19] on input "text" at bounding box center [139, 15] width 145 height 13
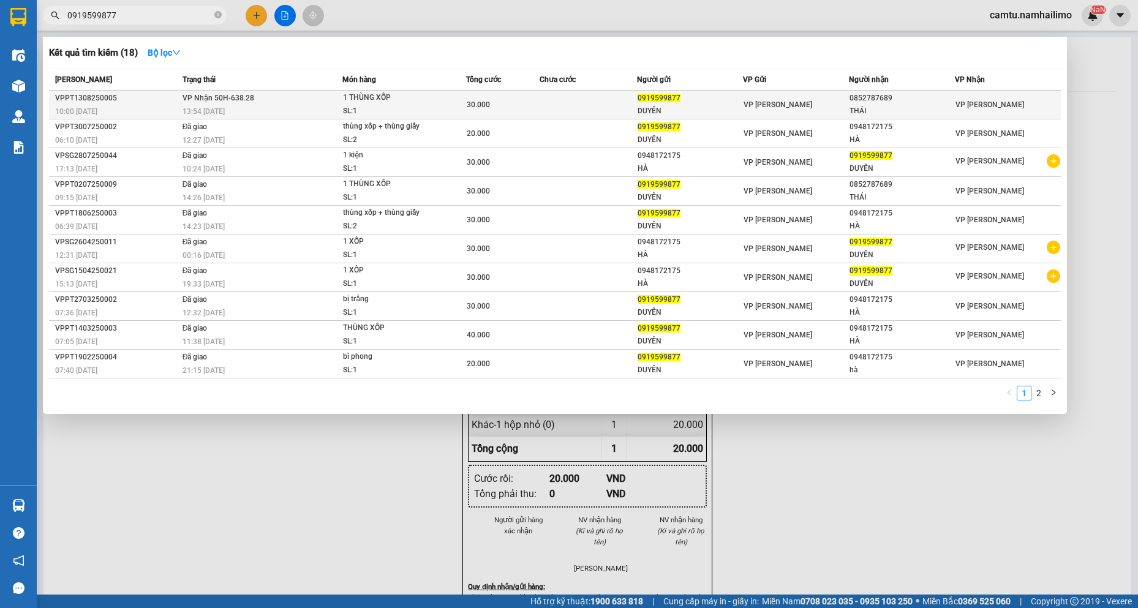
type input "0919599877"
click at [684, 93] on div "0919599877" at bounding box center [690, 98] width 105 height 13
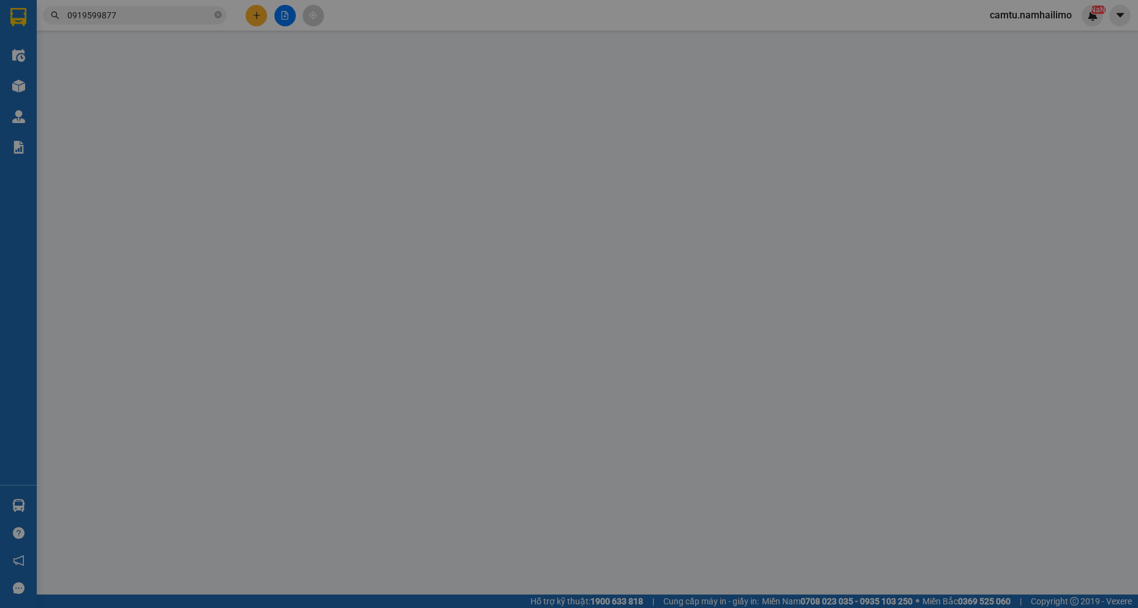
type input "0919599877"
type input "DUYÊN"
type input "0852787689"
type input "THÁI"
type input "30.000"
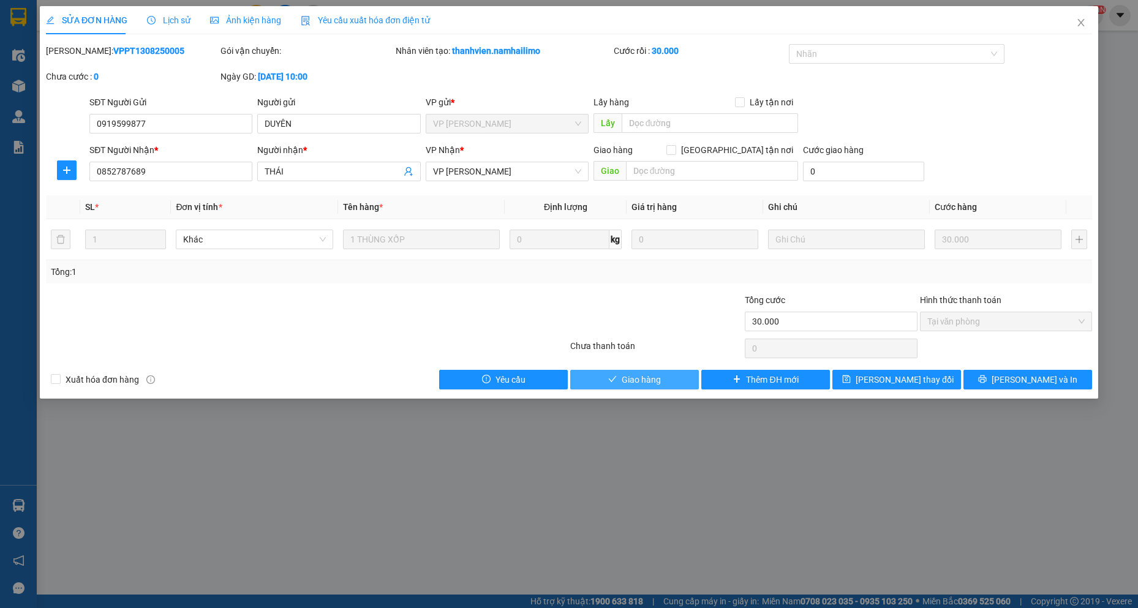
click at [654, 376] on span "Giao hàng" at bounding box center [641, 379] width 39 height 13
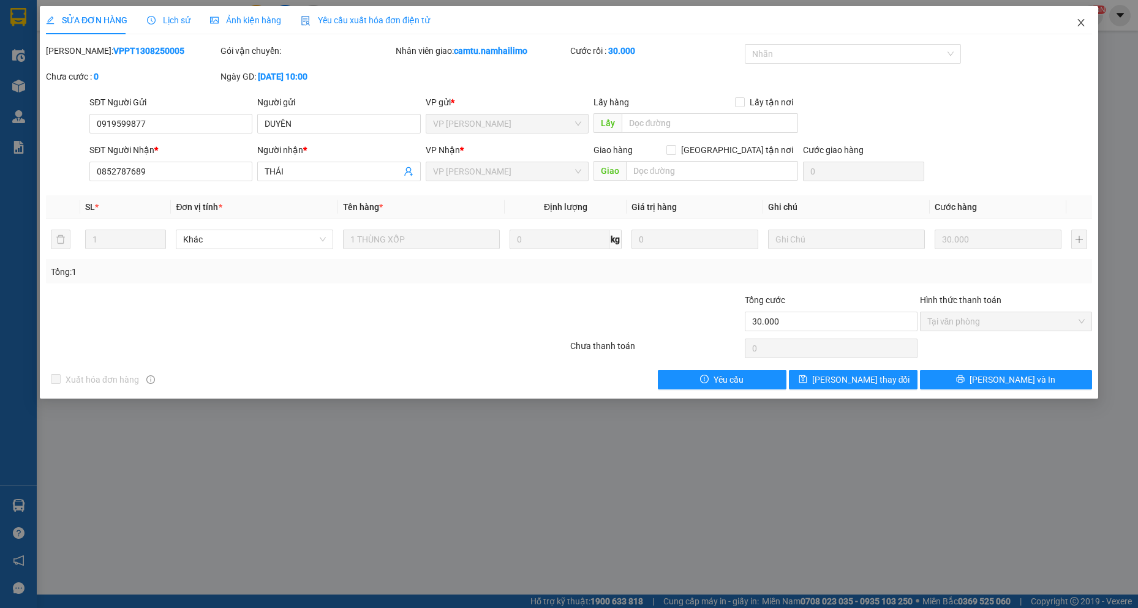
click at [1091, 31] on span "Close" at bounding box center [1081, 23] width 34 height 34
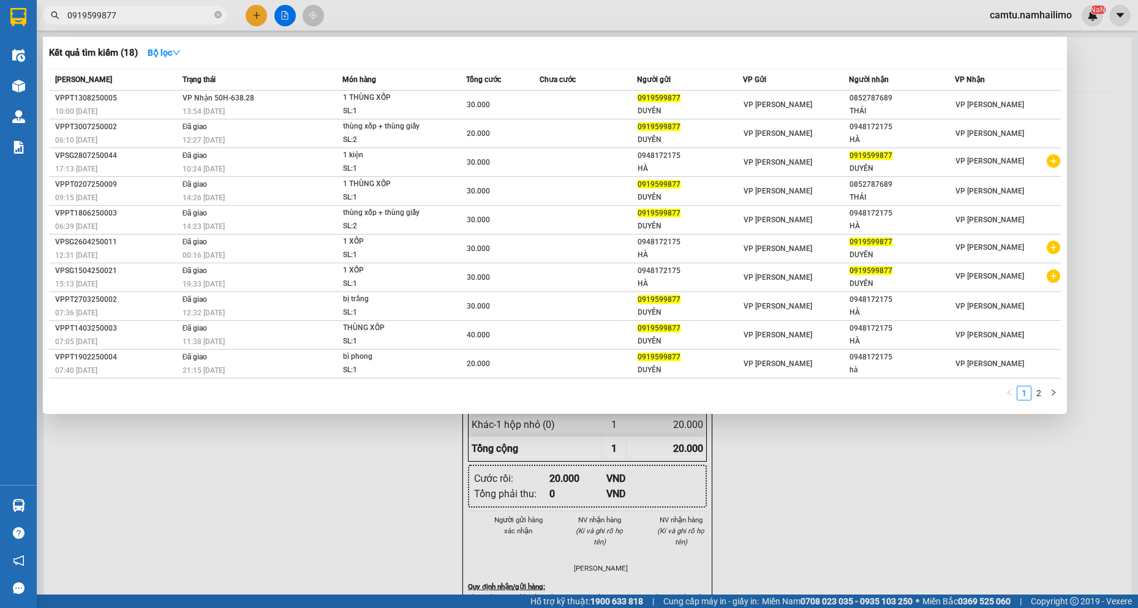
click at [158, 13] on input "0919599877" at bounding box center [139, 15] width 145 height 13
drag, startPoint x: 158, startPoint y: 13, endPoint x: 59, endPoint y: 12, distance: 98.7
click at [59, 12] on span "0919599877" at bounding box center [135, 15] width 184 height 18
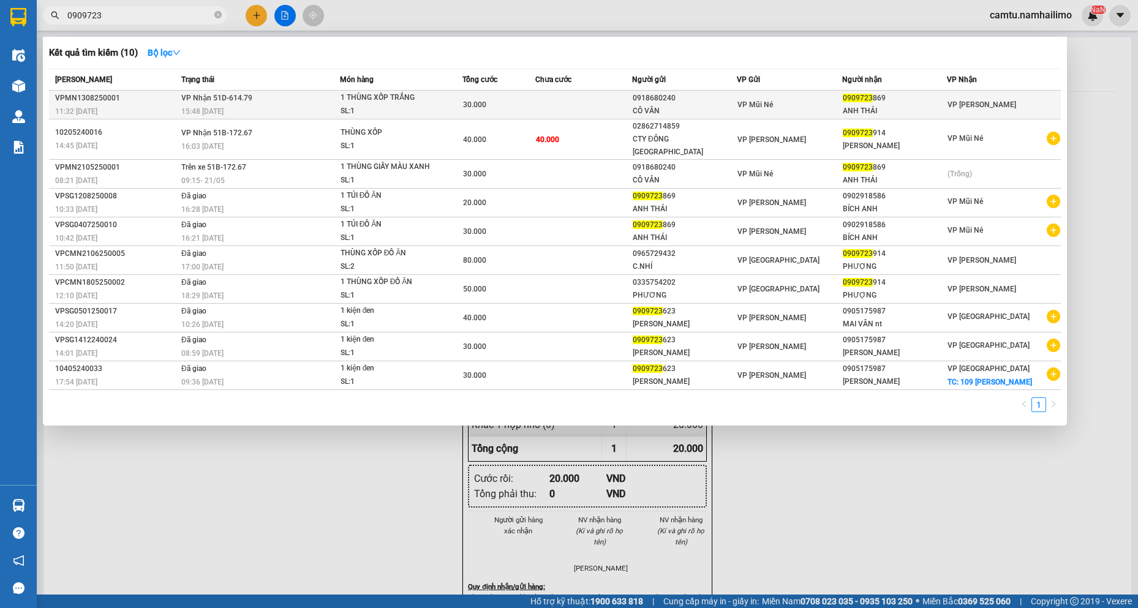
type input "0909723"
click at [320, 94] on td "VP Nhận 51D-614.79 15:48 [DATE]" at bounding box center [259, 105] width 162 height 29
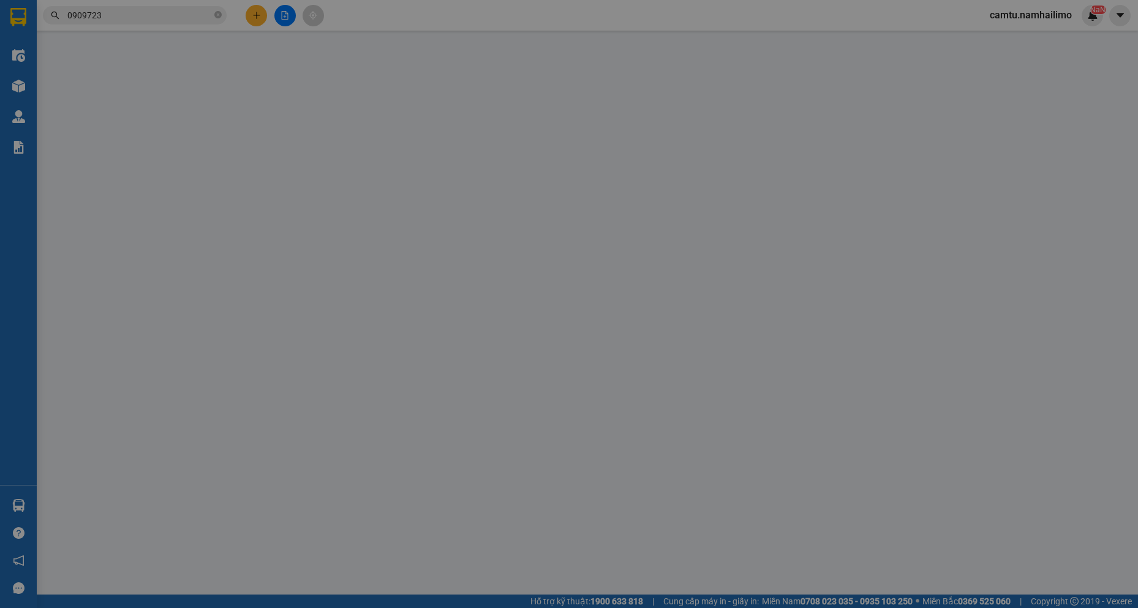
type input "0918680240"
type input "CÔ VÂN"
type input "0909723869"
type input "ANH THÁI"
type input "30.000"
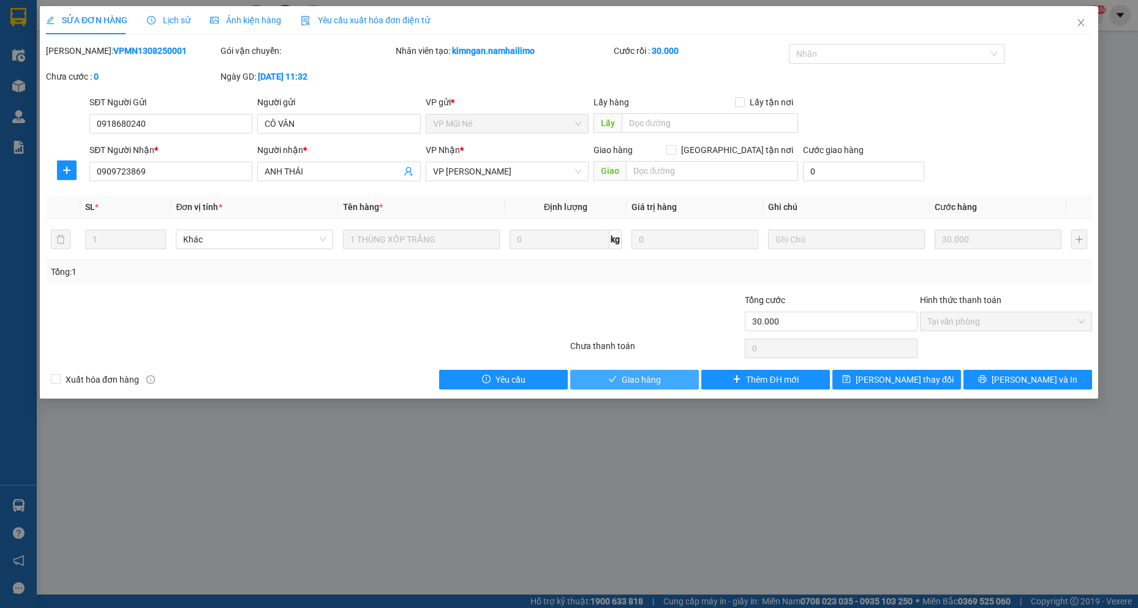
click at [638, 385] on span "Giao hàng" at bounding box center [641, 379] width 39 height 13
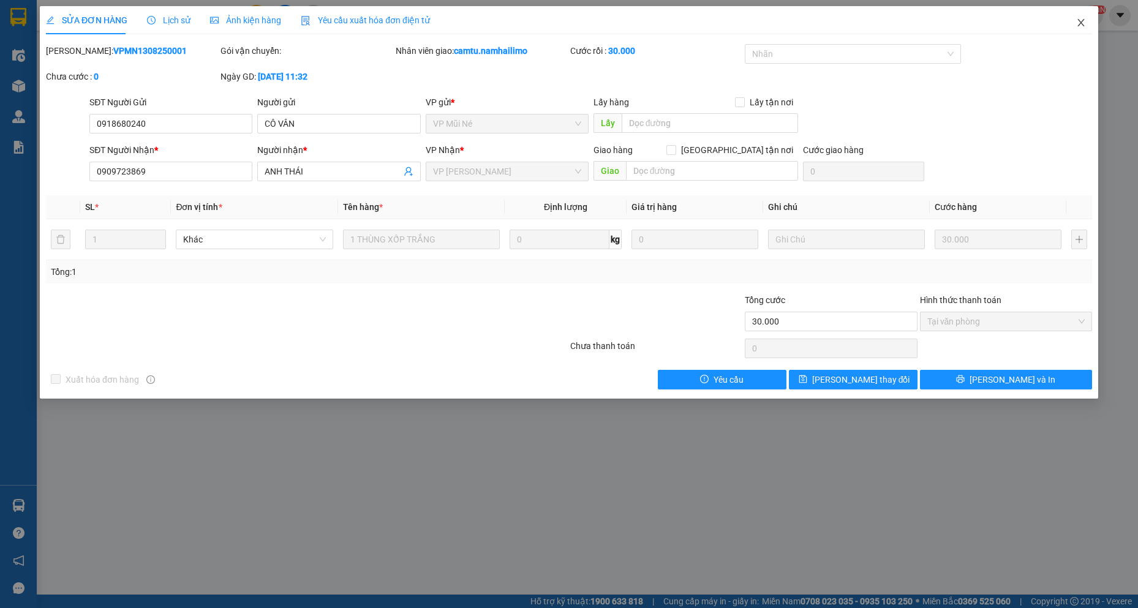
click at [1081, 19] on icon "close" at bounding box center [1082, 23] width 10 height 10
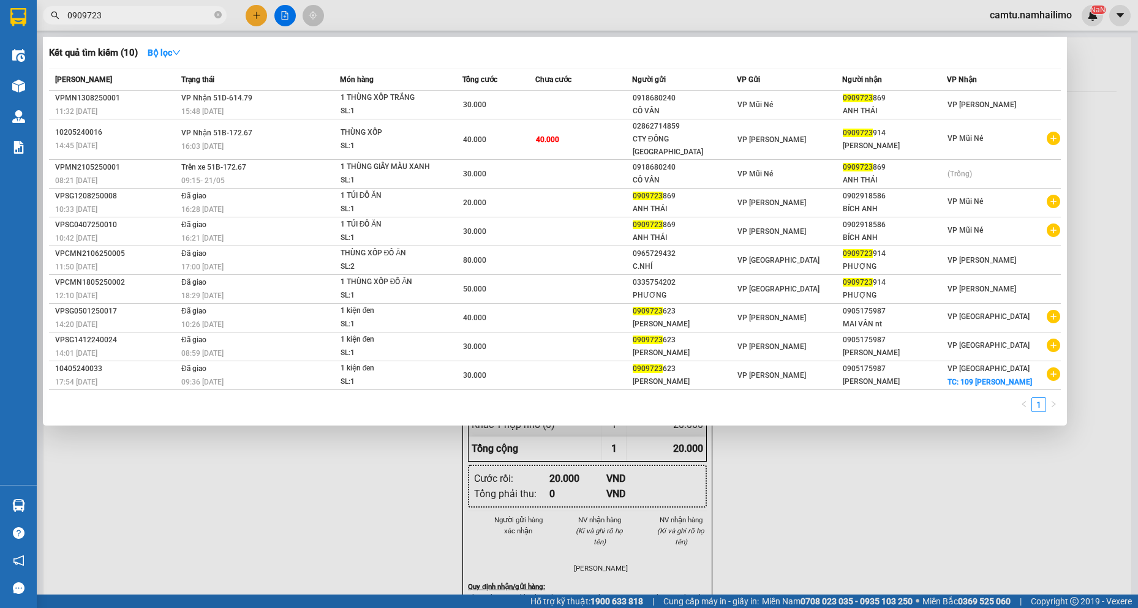
click at [134, 12] on input "0909723" at bounding box center [139, 15] width 145 height 13
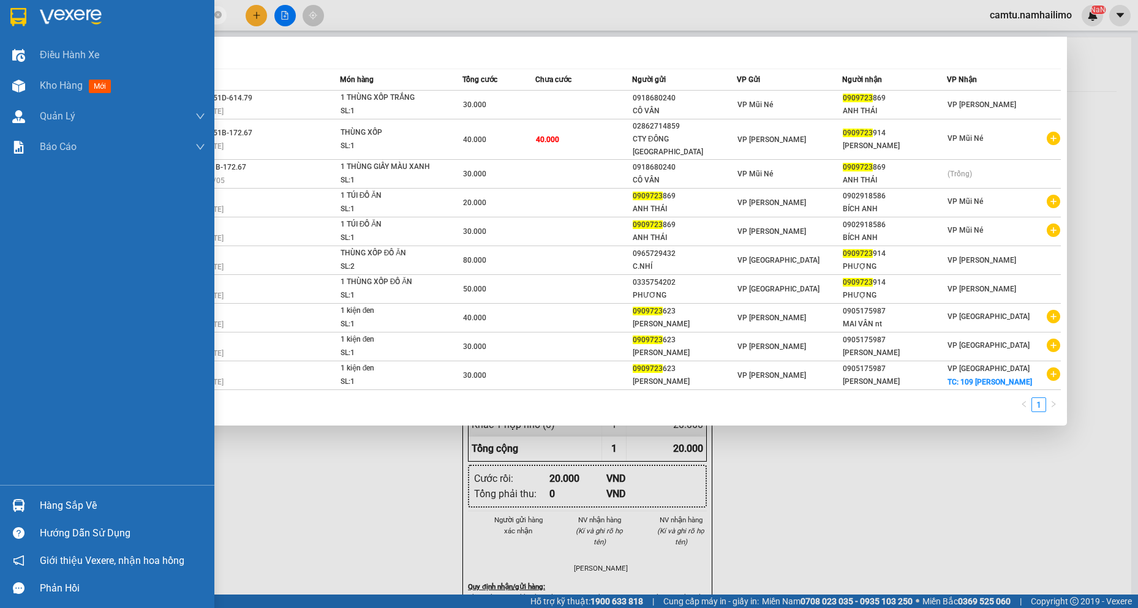
drag, startPoint x: 134, startPoint y: 12, endPoint x: 0, endPoint y: 20, distance: 134.5
click at [0, 20] on section "Kết quả tìm kiếm ( 10 ) Bộ lọc Mã ĐH Trạng thái Món hàng Tổng cước Chưa cước Ng…" at bounding box center [569, 304] width 1138 height 608
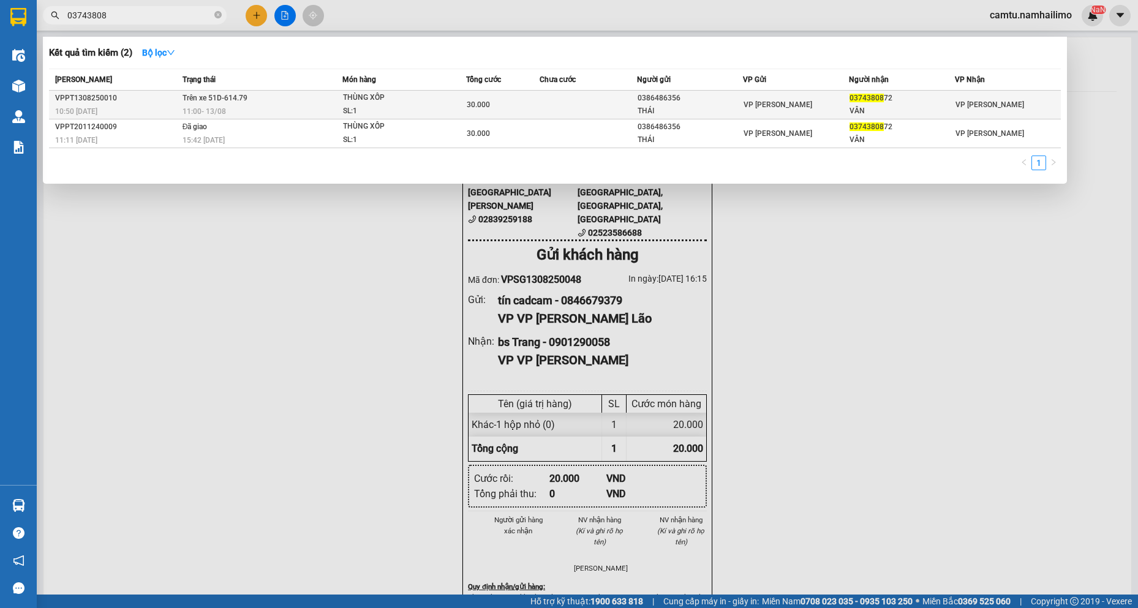
type input "03743808"
click at [903, 107] on div "VÂN" at bounding box center [902, 111] width 105 height 13
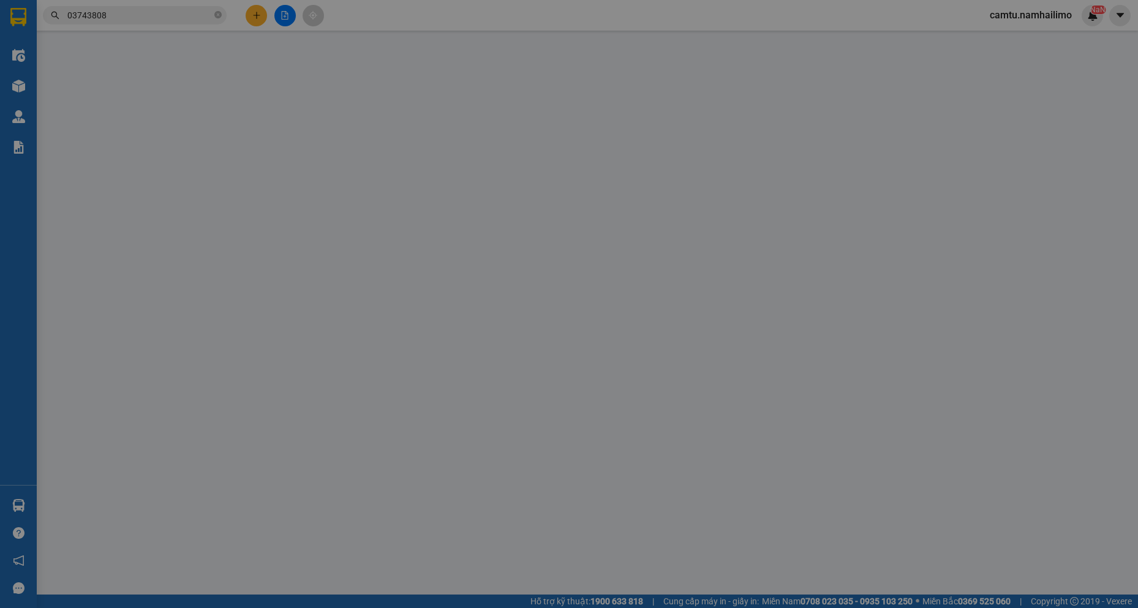
type input "0386486356"
type input "THÁI"
type input "0374380872"
type input "VÂN"
type input "30.000"
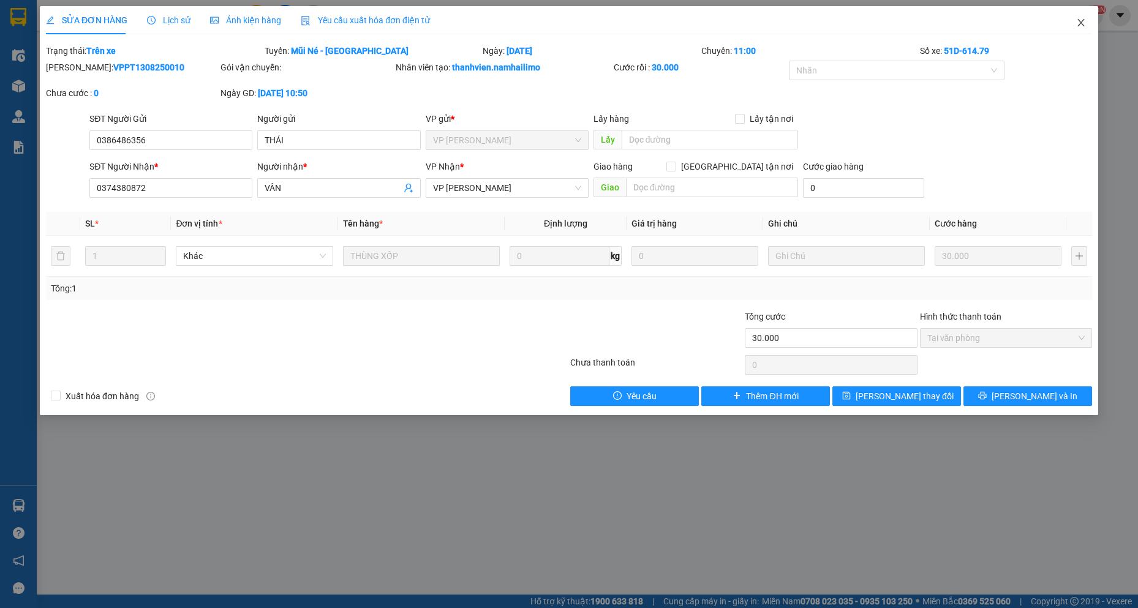
click at [1081, 28] on icon "close" at bounding box center [1082, 23] width 10 height 10
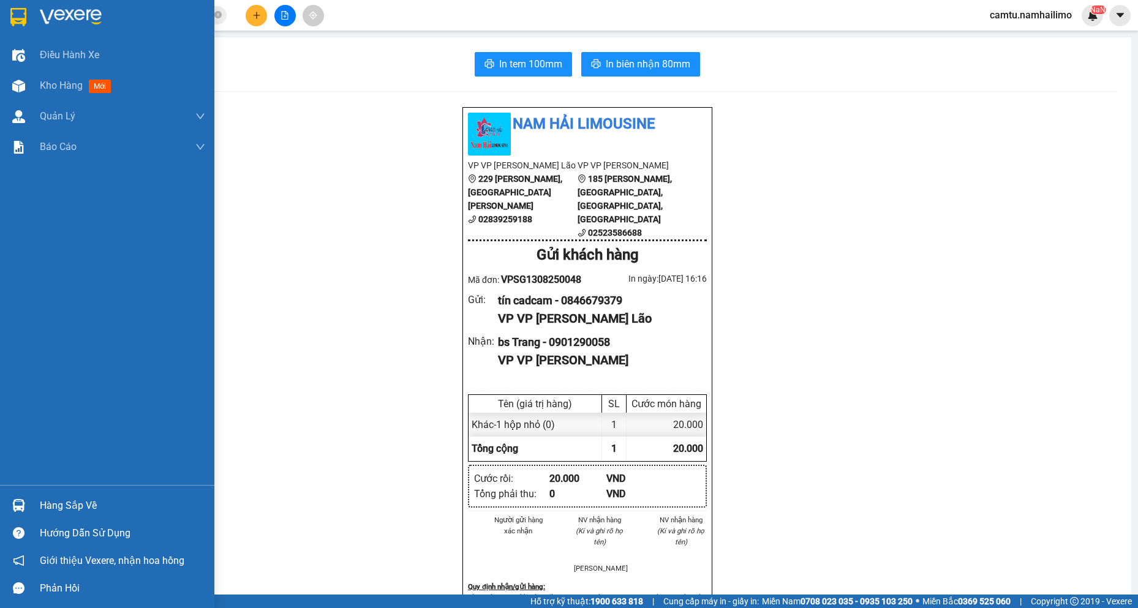
click at [77, 518] on div "Hàng sắp về" at bounding box center [107, 506] width 214 height 28
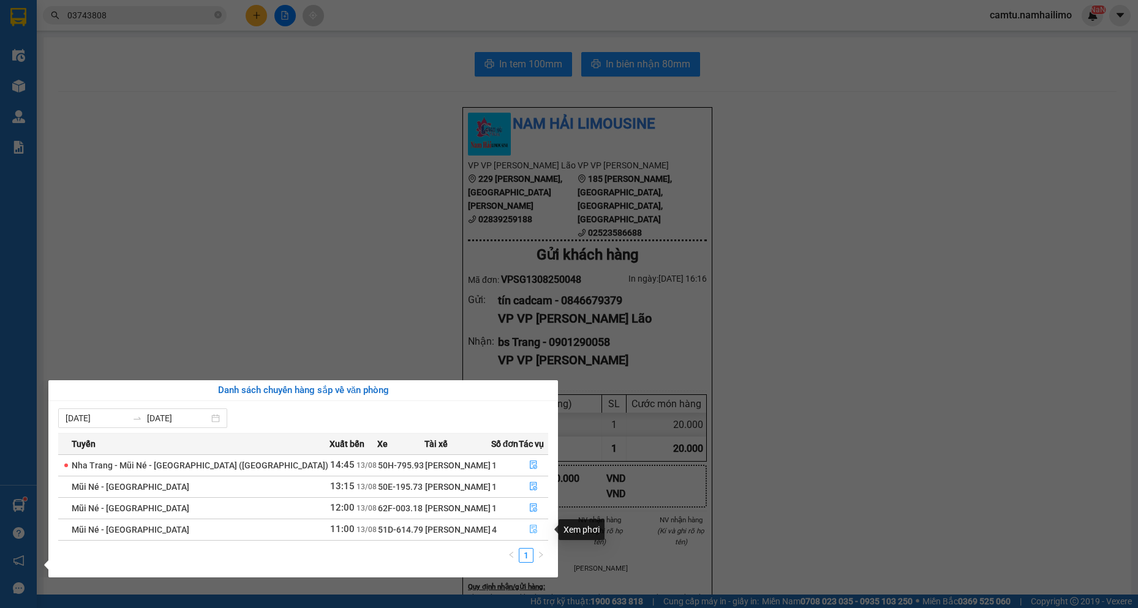
click at [531, 532] on icon "file-done" at bounding box center [533, 529] width 9 height 9
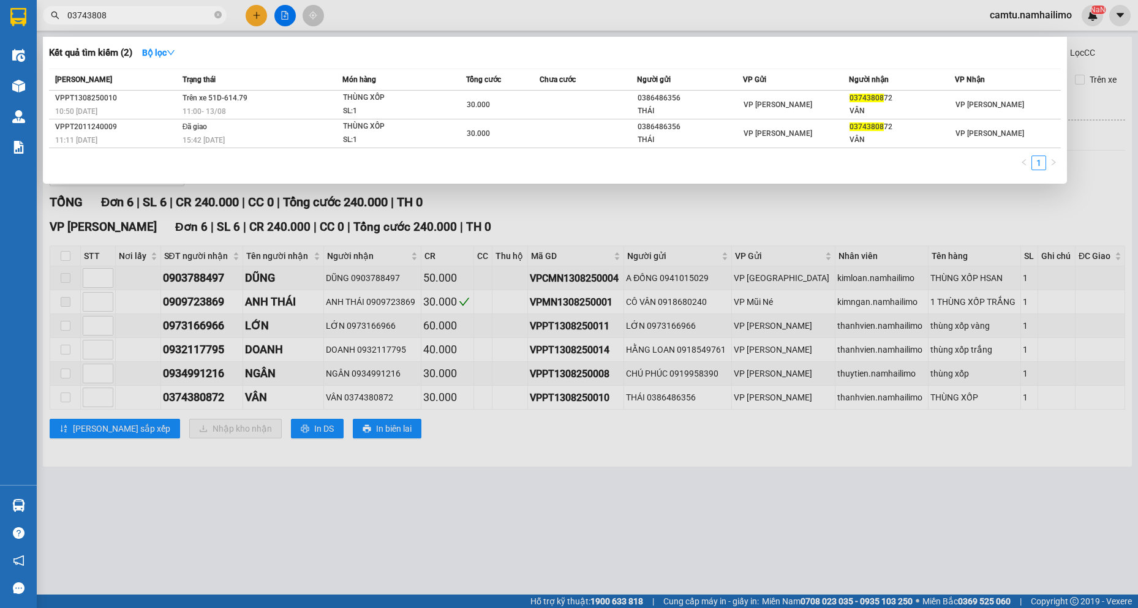
click at [132, 13] on input "03743808" at bounding box center [139, 15] width 145 height 13
click at [572, 522] on div at bounding box center [569, 304] width 1138 height 608
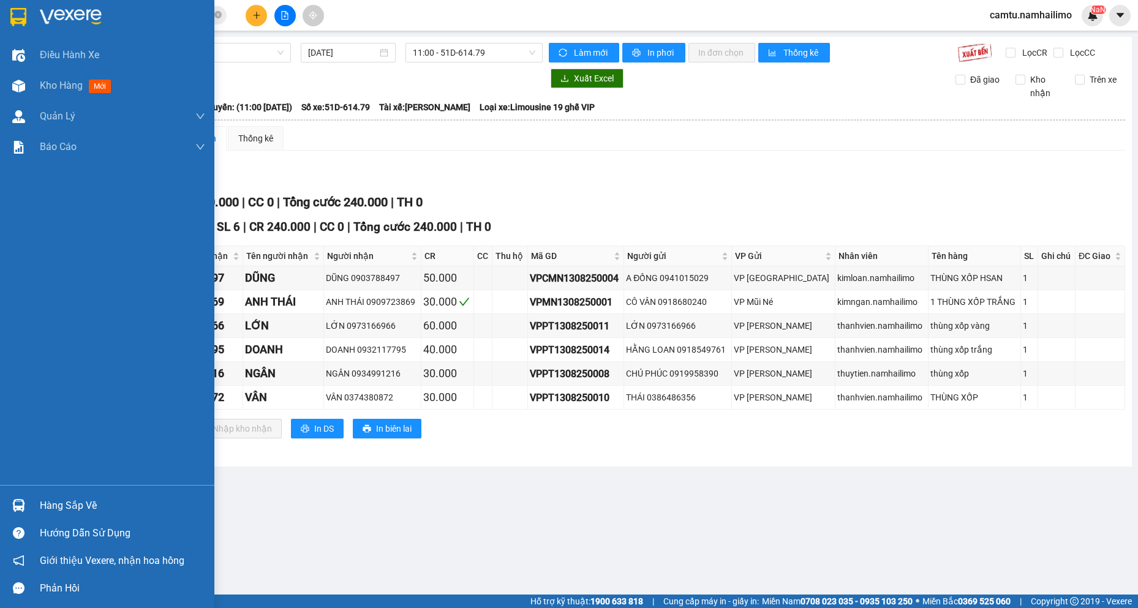
click at [12, 496] on div at bounding box center [18, 505] width 21 height 21
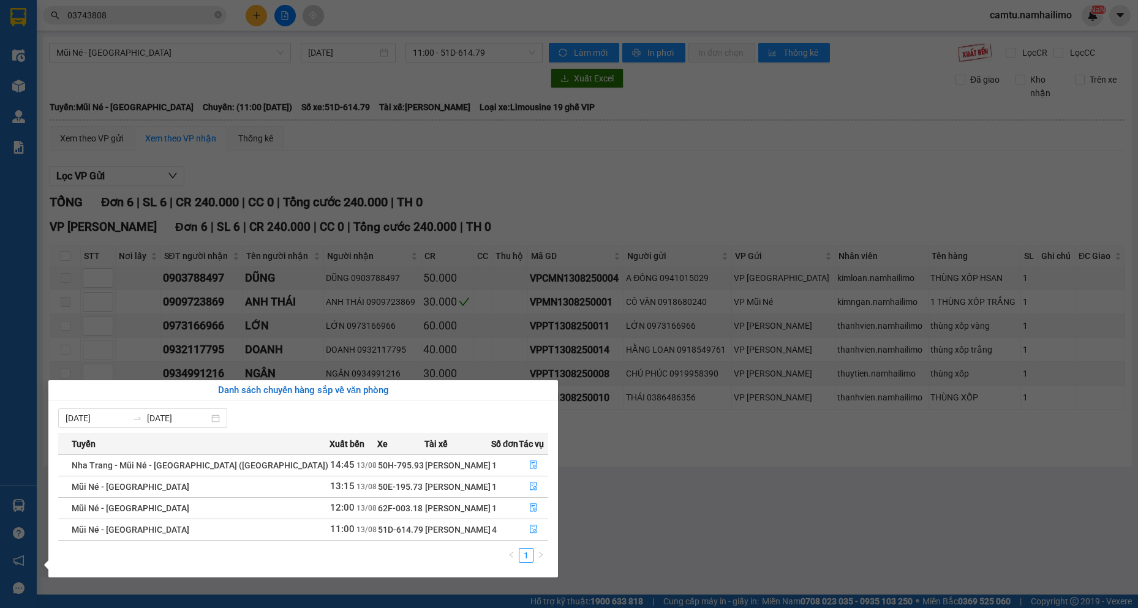
click at [721, 521] on section "Kết quả tìm kiếm ( 2 ) Bộ lọc Mã ĐH Trạng thái Món hàng Tổng cước Chưa cước Ngư…" at bounding box center [569, 304] width 1138 height 608
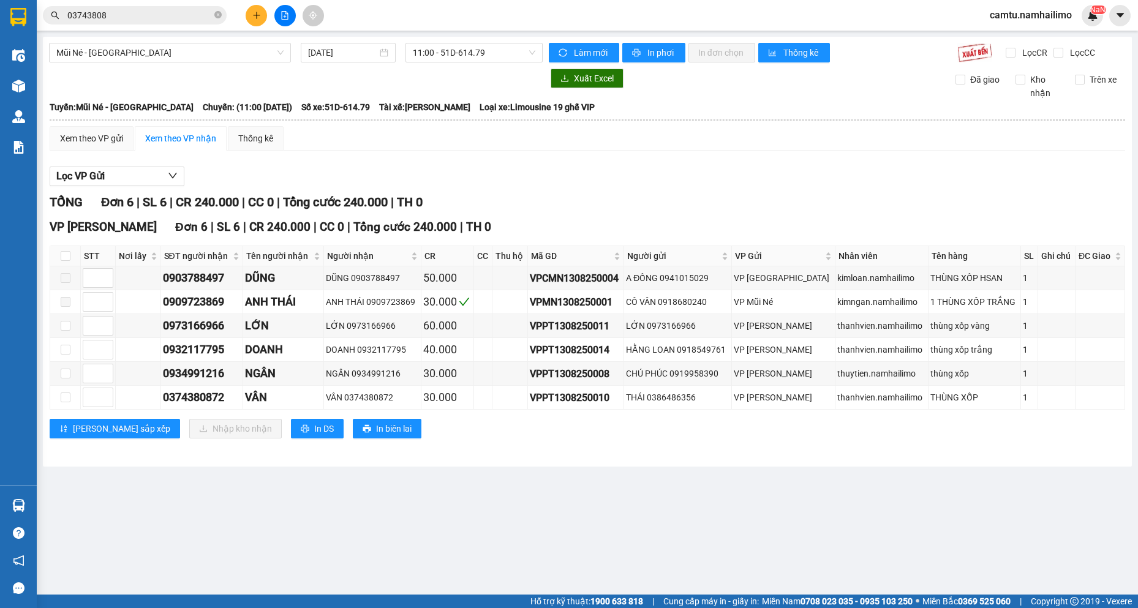
click at [160, 24] on span "03743808" at bounding box center [135, 15] width 184 height 18
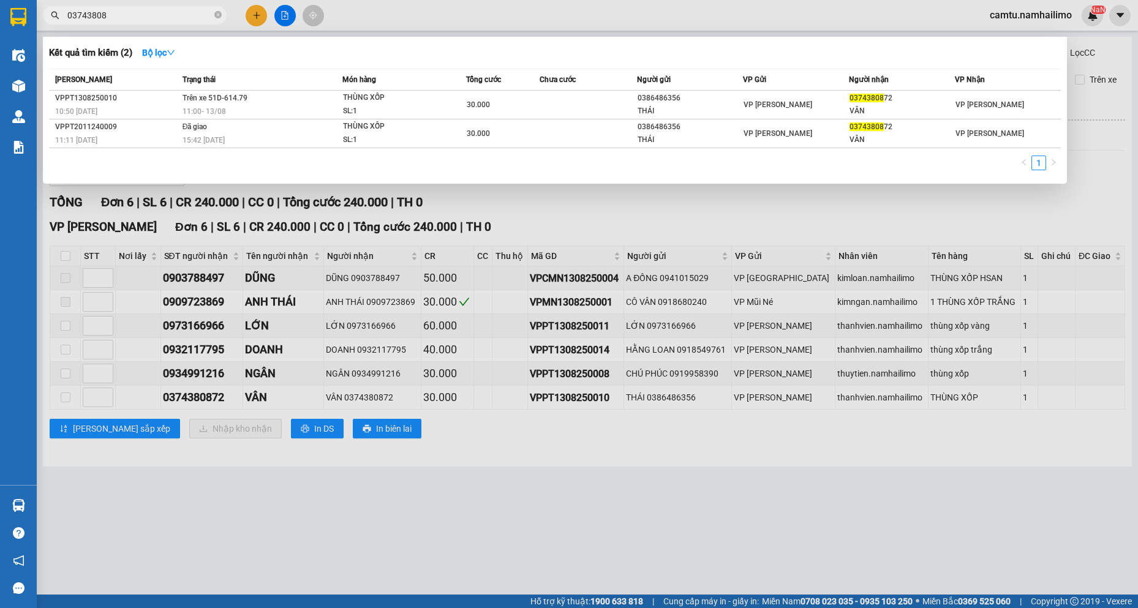
click at [162, 9] on input "03743808" at bounding box center [139, 15] width 145 height 13
click at [269, 12] on div at bounding box center [569, 304] width 1138 height 608
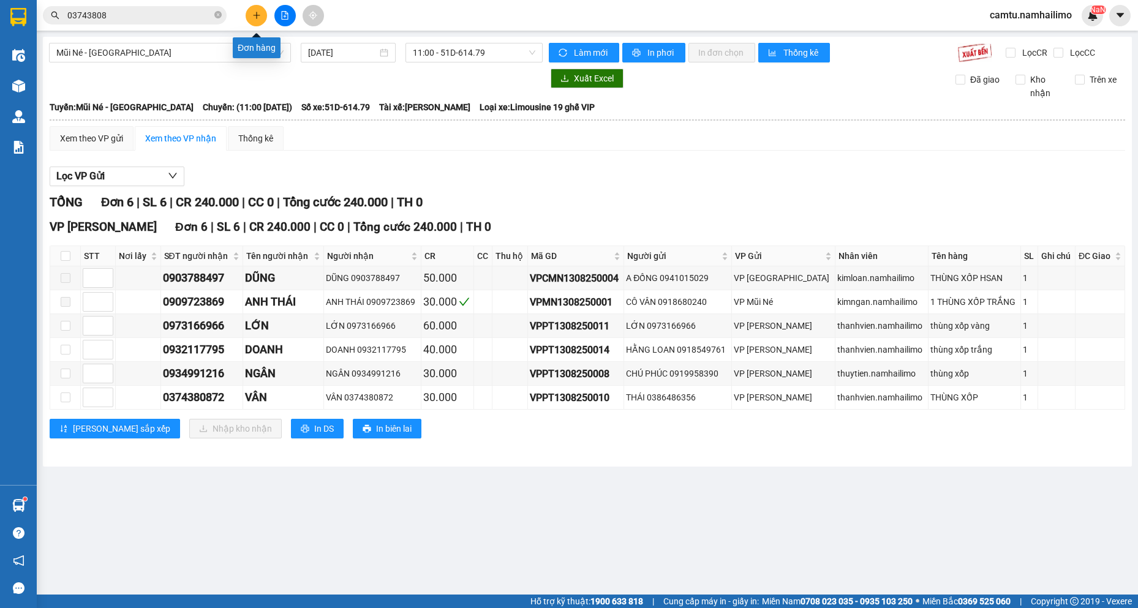
click at [257, 8] on button at bounding box center [256, 15] width 21 height 21
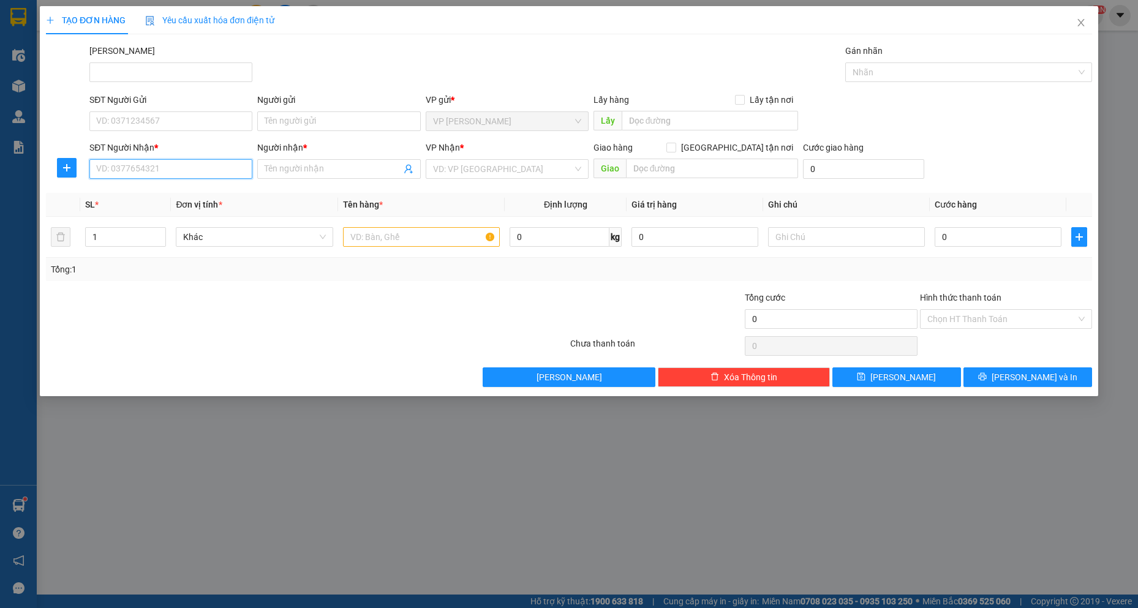
click at [110, 167] on input "SĐT Người Nhận *" at bounding box center [170, 169] width 163 height 20
click at [110, 167] on input "3304" at bounding box center [170, 169] width 163 height 20
click at [135, 199] on div "0343303304 - SƠ DIỆU HUYỀN" at bounding box center [171, 193] width 148 height 13
type input "0343303304"
type input "SƠ DIỆU HUYỀN"
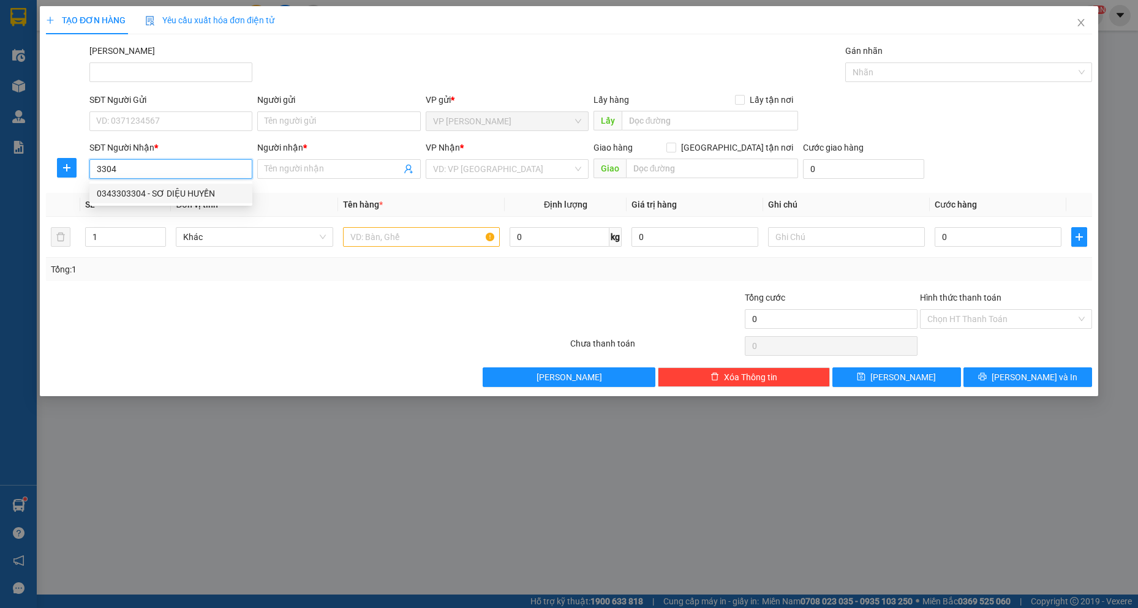
type input "1 a thái nguyên"
type input "100.000"
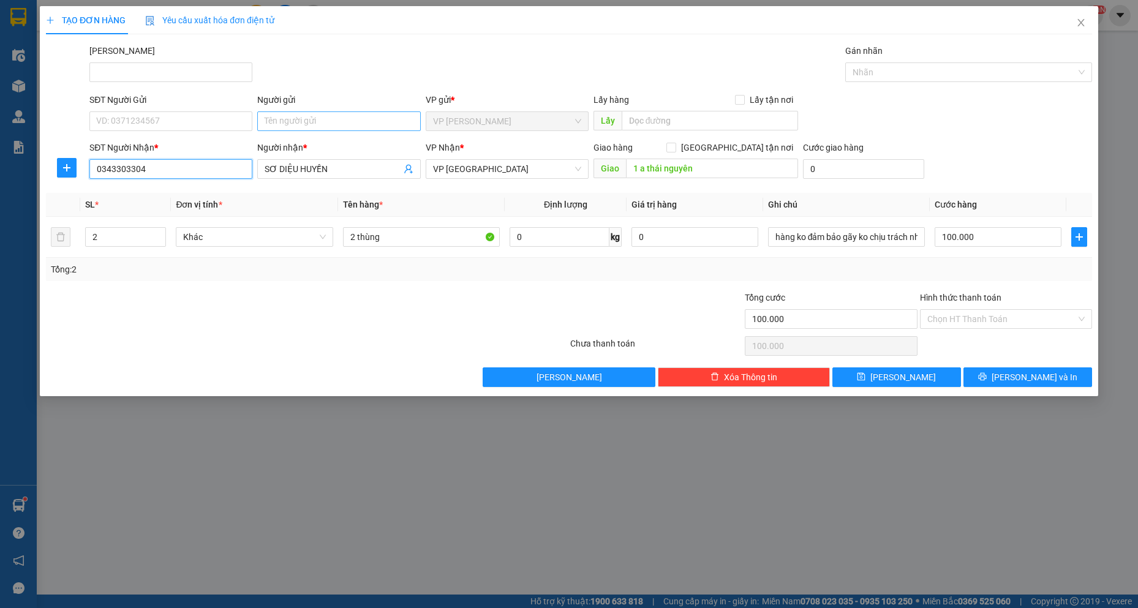
type input "0343303304"
click at [293, 120] on input "Người gửi" at bounding box center [338, 122] width 163 height 20
type input "LONG LAN"
click at [164, 117] on input "SĐT Người Gửi" at bounding box center [170, 122] width 163 height 20
click at [164, 117] on input "2660" at bounding box center [170, 122] width 163 height 20
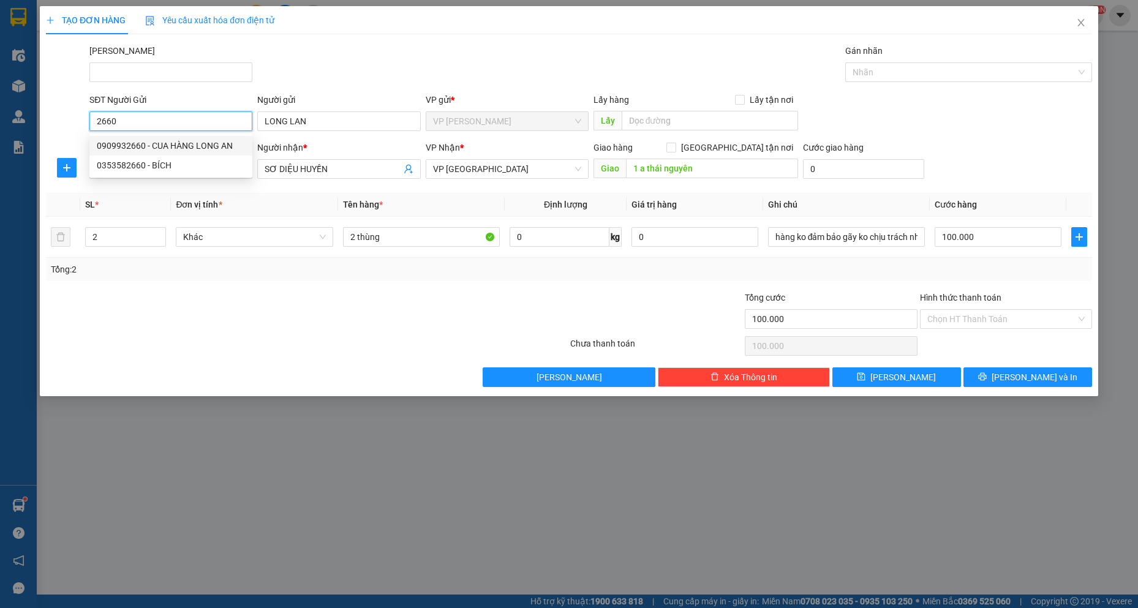
click at [173, 146] on div "0909932660 - CUA HÀNG LONG AN" at bounding box center [171, 145] width 148 height 13
type input "0909932660"
type input "CUA HÀNG LONG AN"
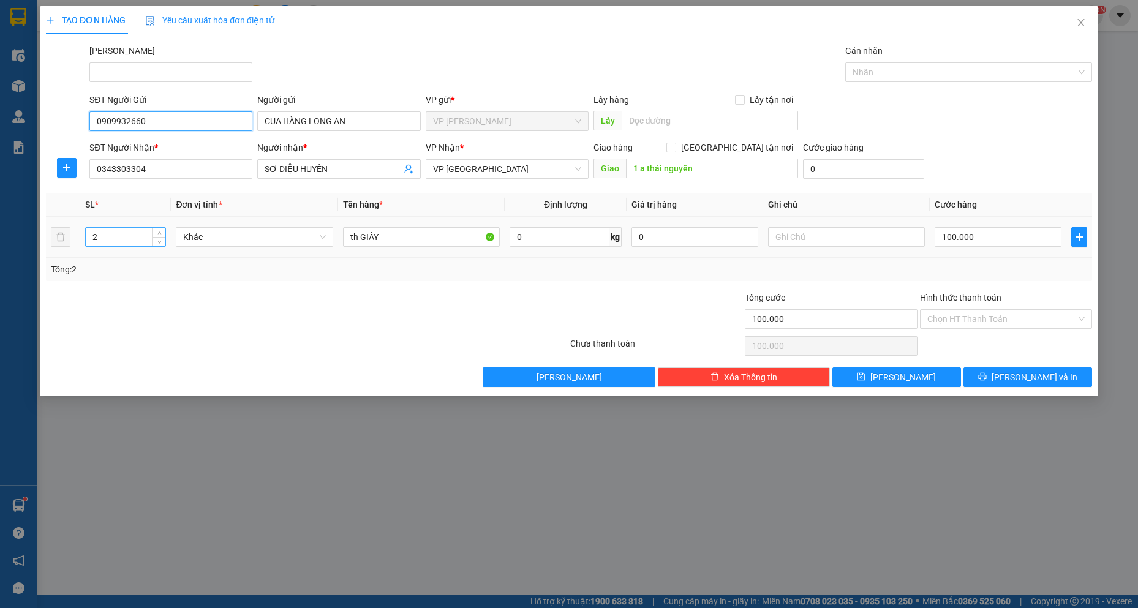
type input "0909932660"
click at [69, 237] on tr "2 Khác th GIẤY 0 kg 0 100.000" at bounding box center [569, 237] width 1047 height 41
type input "3"
click at [995, 238] on input "100.000" at bounding box center [998, 237] width 127 height 20
type input "1"
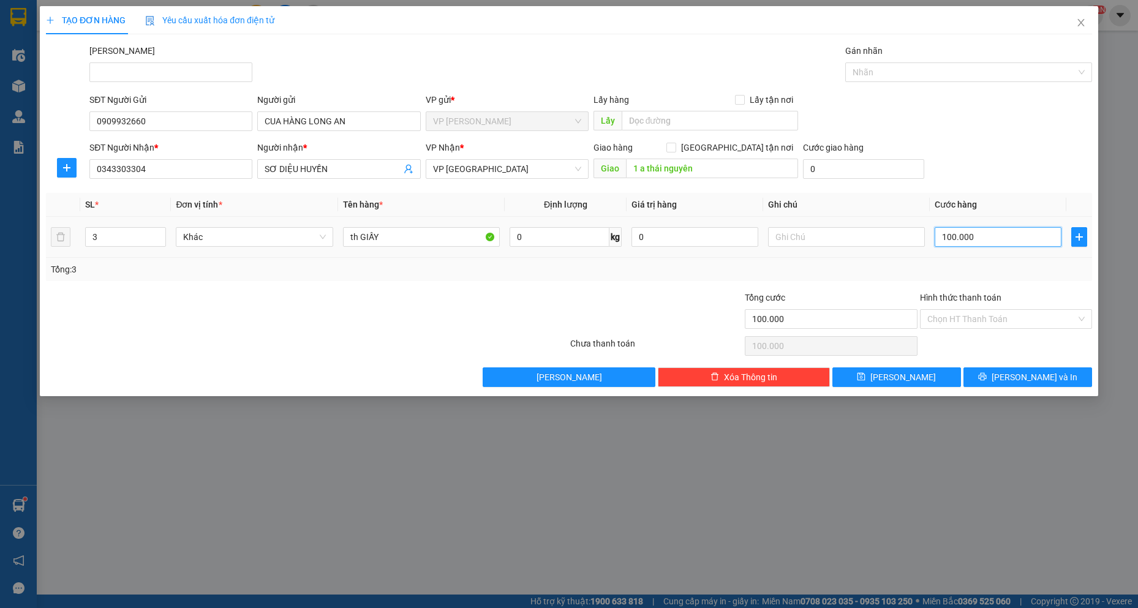
type input "1"
type input "12"
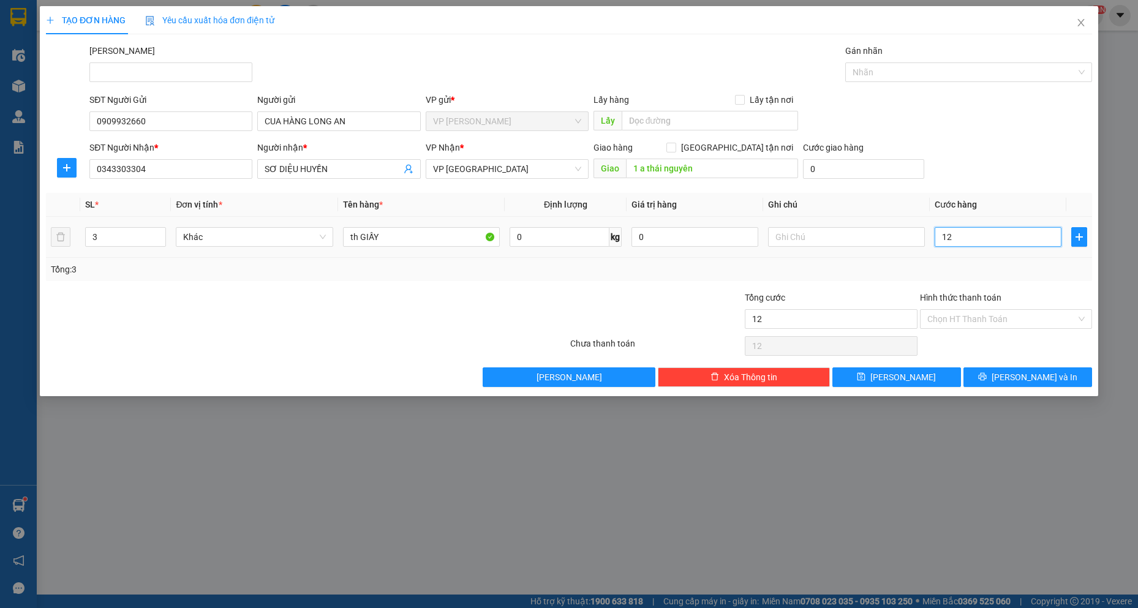
type input "120"
type input "120.000"
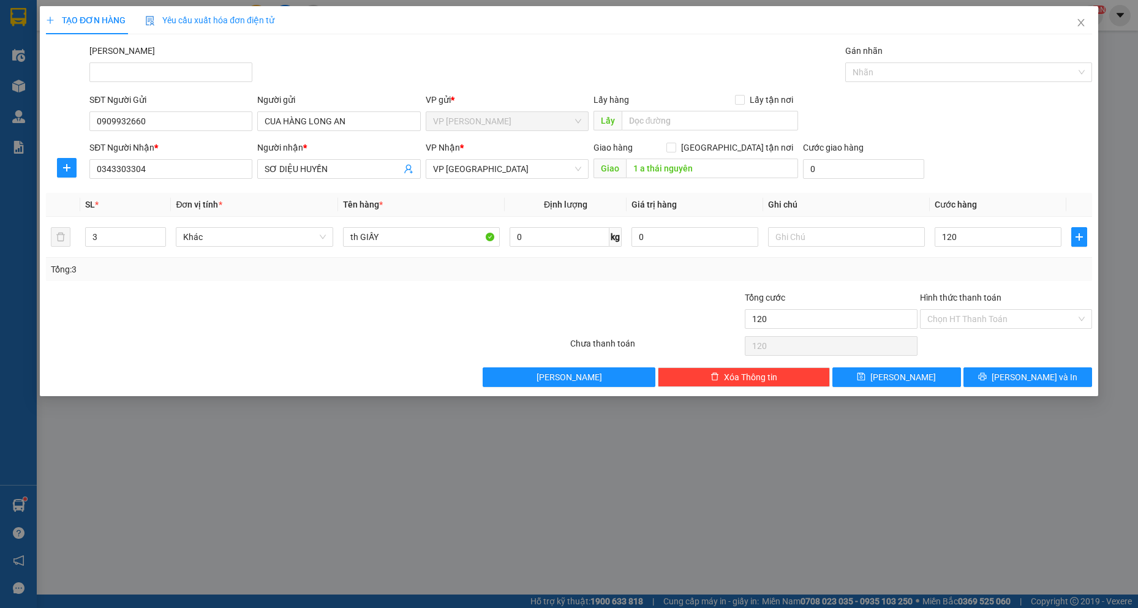
type input "120.000"
click at [679, 282] on div "Transit Pickup Surcharge Ids Transit Deliver Surcharge Ids Transit Deliver Surc…" at bounding box center [569, 215] width 1047 height 343
click at [1048, 377] on span "[PERSON_NAME] và In" at bounding box center [1035, 377] width 86 height 13
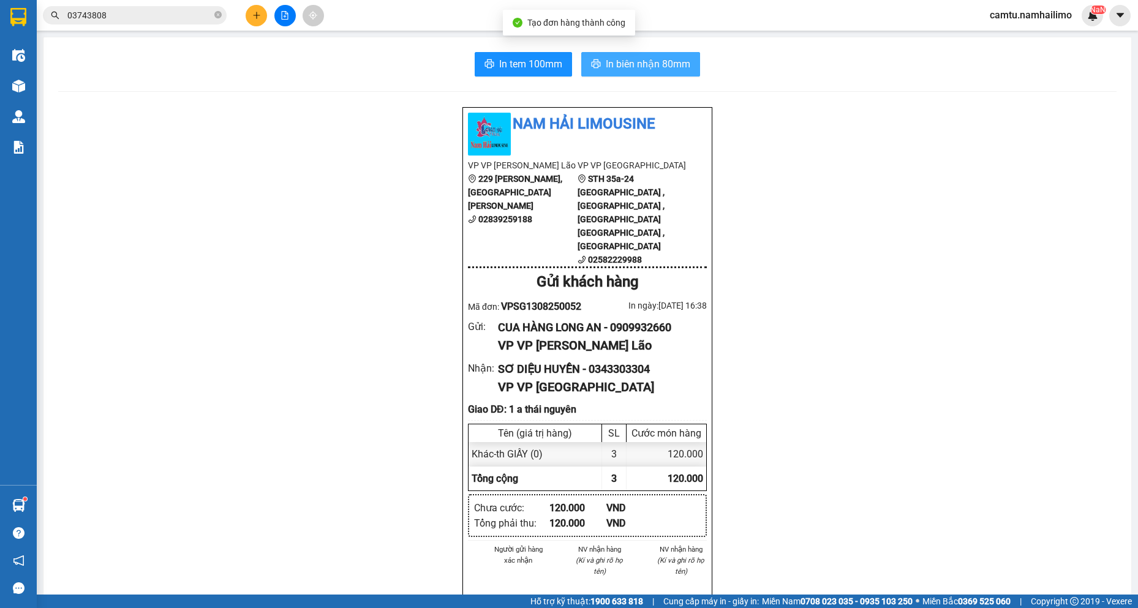
drag, startPoint x: 615, startPoint y: 64, endPoint x: 691, endPoint y: 464, distance: 408.0
click at [615, 67] on span "In biên nhận 80mm" at bounding box center [648, 63] width 85 height 15
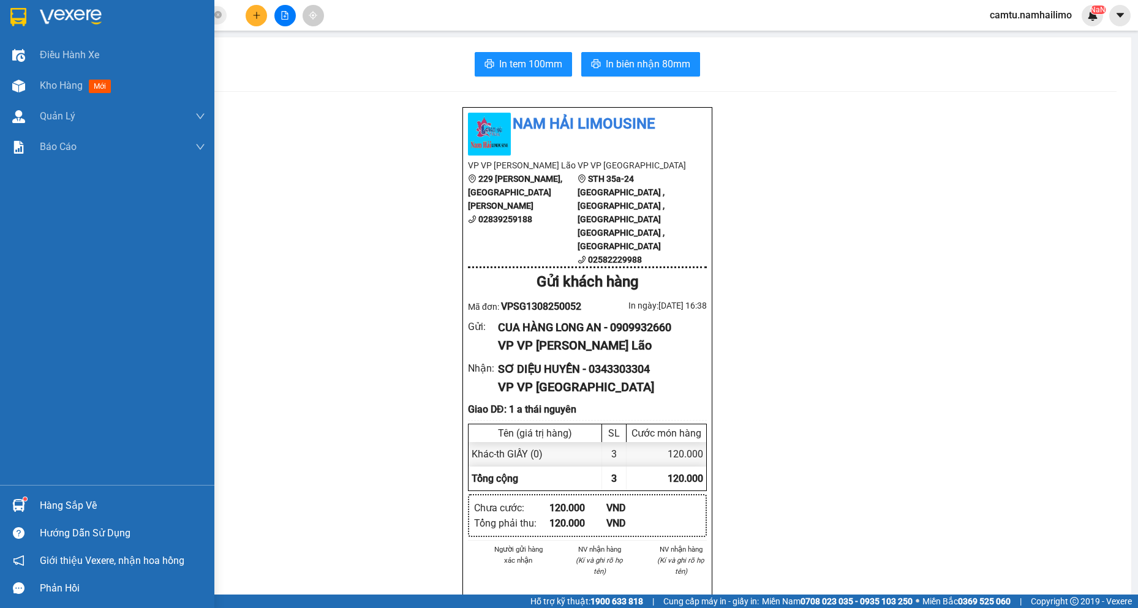
click at [14, 509] on img at bounding box center [18, 505] width 13 height 13
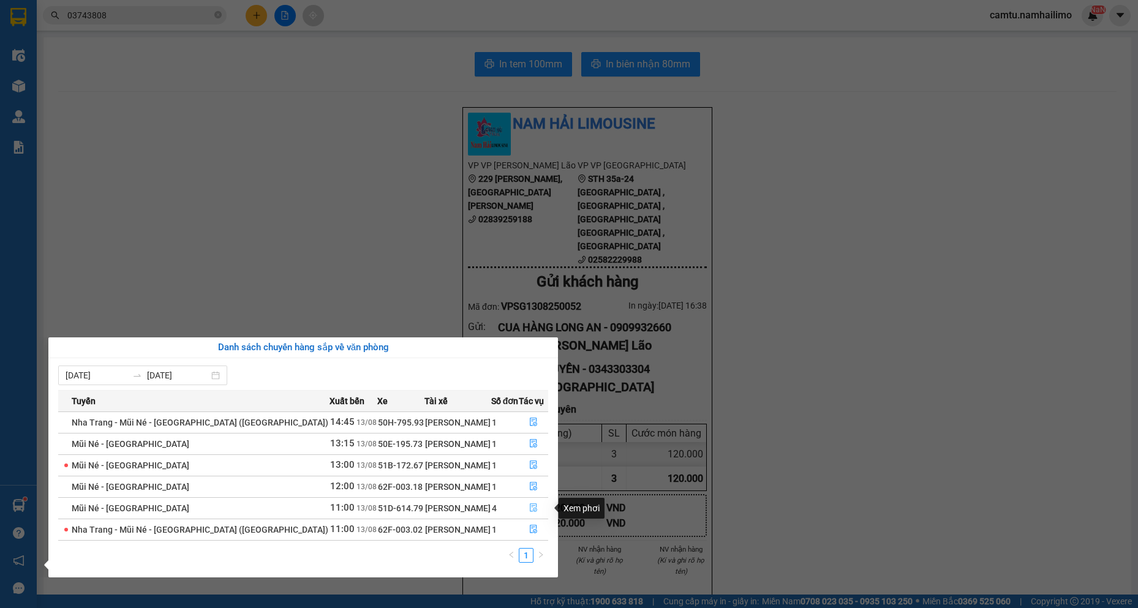
click at [531, 512] on icon "file-done" at bounding box center [533, 508] width 9 height 9
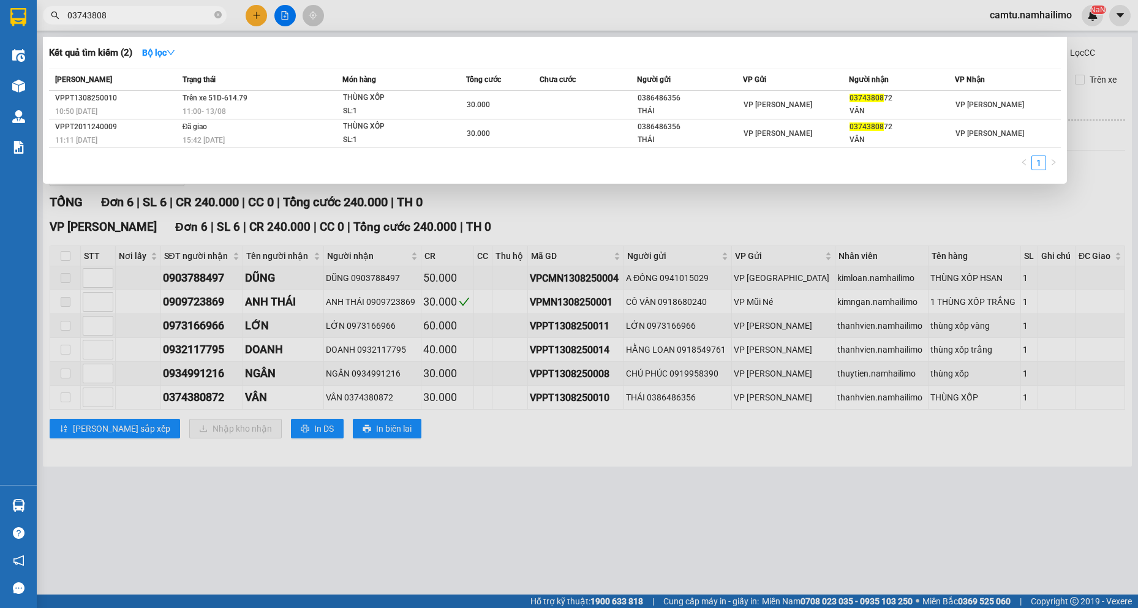
drag, startPoint x: 113, startPoint y: 17, endPoint x: 148, endPoint y: 86, distance: 78.1
click at [69, 24] on span "03743808" at bounding box center [135, 15] width 184 height 18
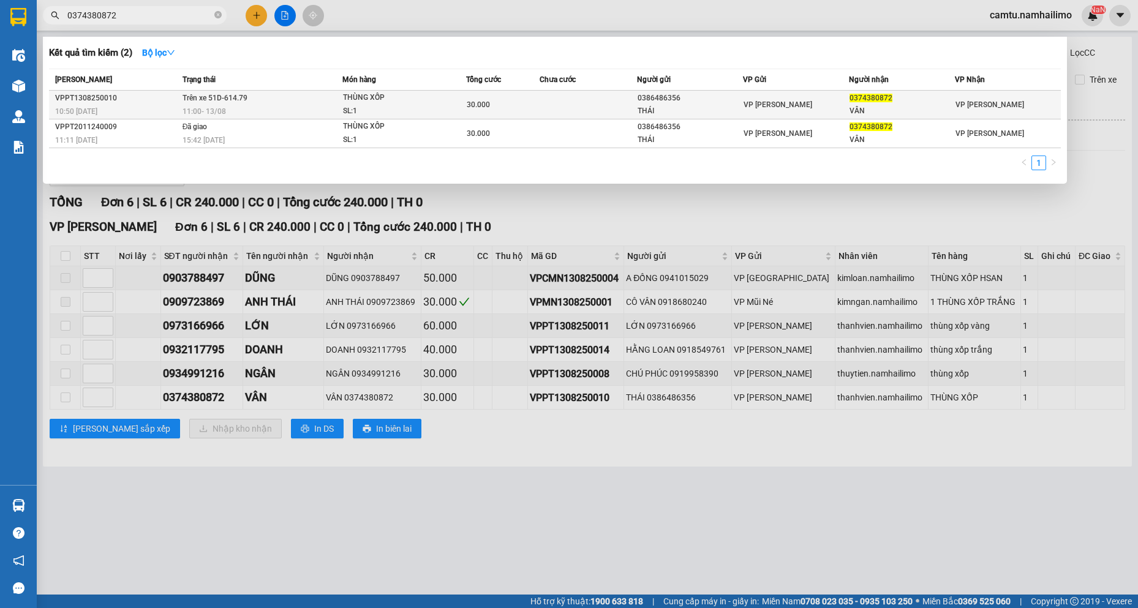
type input "0374380872"
click at [418, 110] on div "SL: 1" at bounding box center [389, 111] width 92 height 13
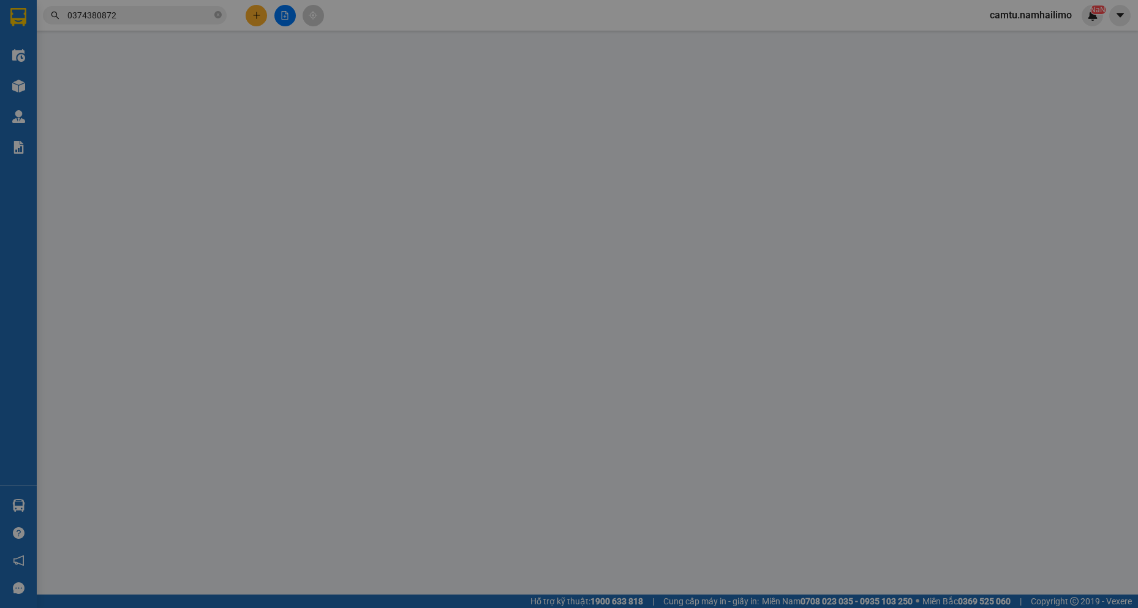
type input "0386486356"
type input "THÁI"
type input "0374380872"
type input "VÂN"
type input "30.000"
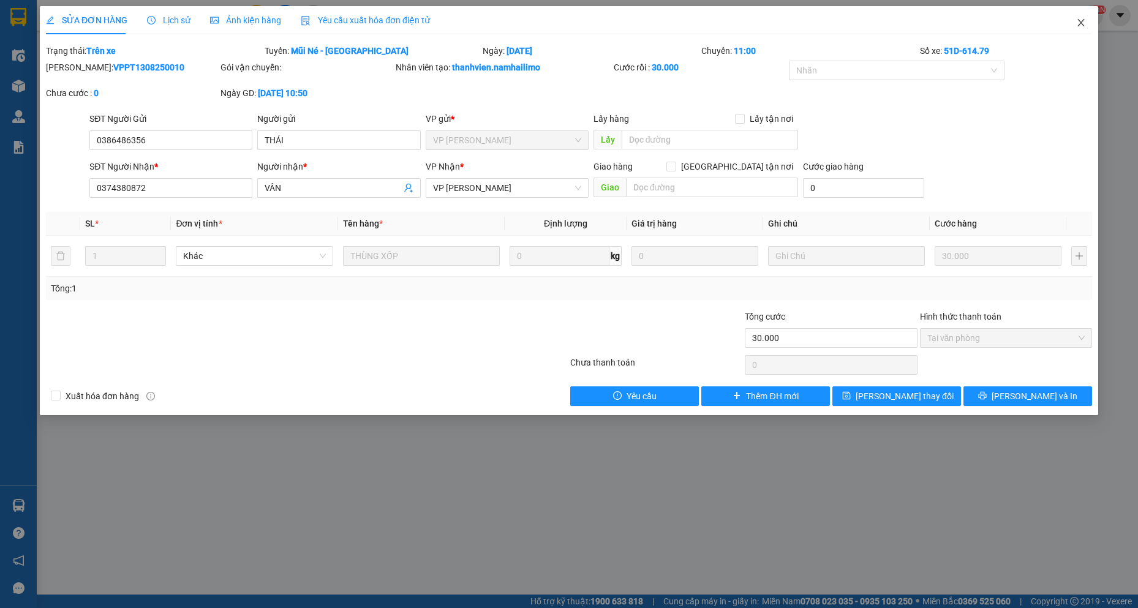
click at [1080, 25] on icon "close" at bounding box center [1081, 22] width 7 height 7
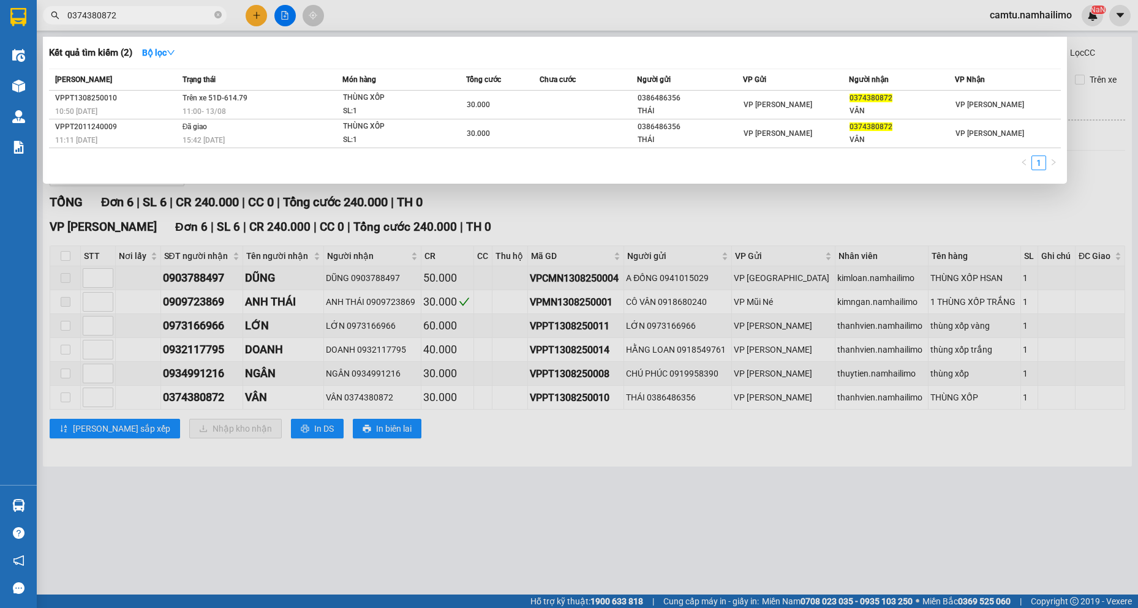
click at [127, 8] on span "0374380872" at bounding box center [135, 15] width 184 height 18
click at [918, 105] on div "VÂN" at bounding box center [902, 111] width 105 height 13
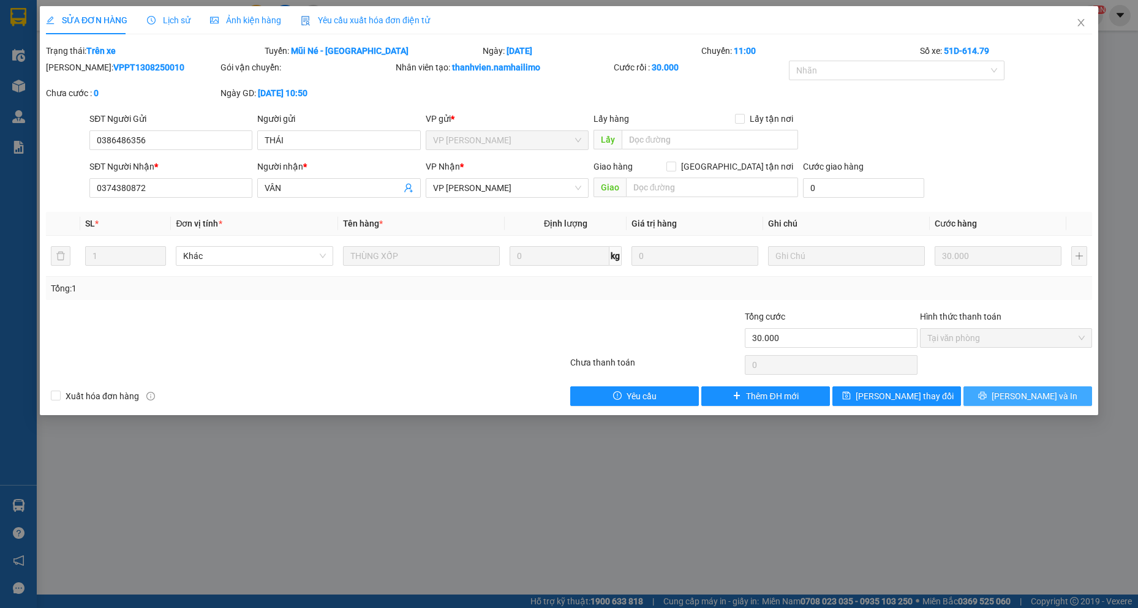
click at [1001, 392] on button "[PERSON_NAME] và In" at bounding box center [1028, 397] width 129 height 20
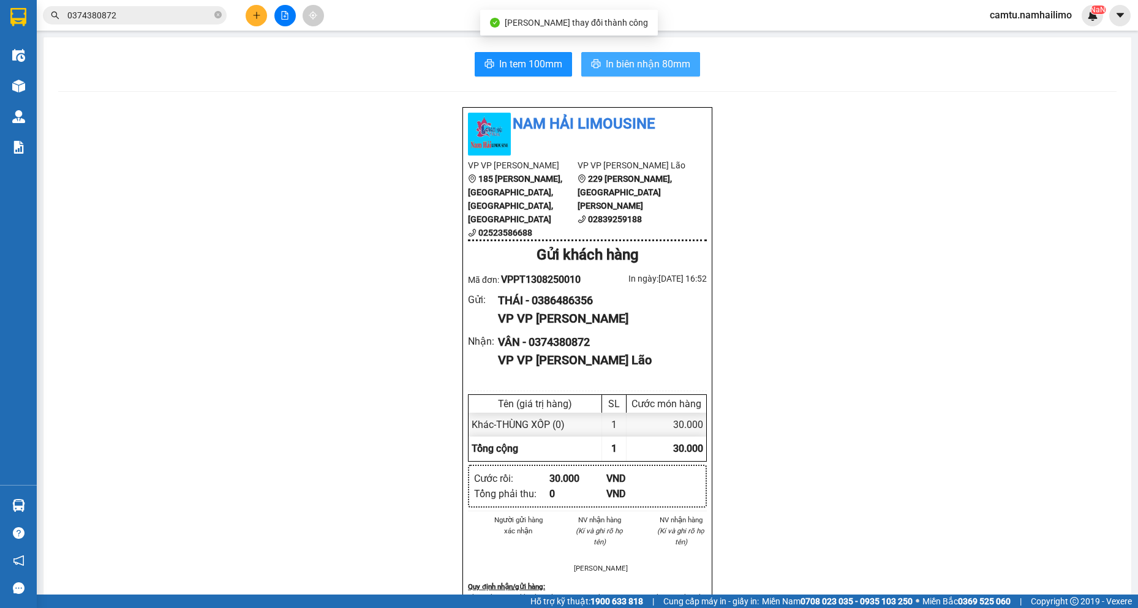
click at [622, 69] on span "In biên nhận 80mm" at bounding box center [648, 63] width 85 height 15
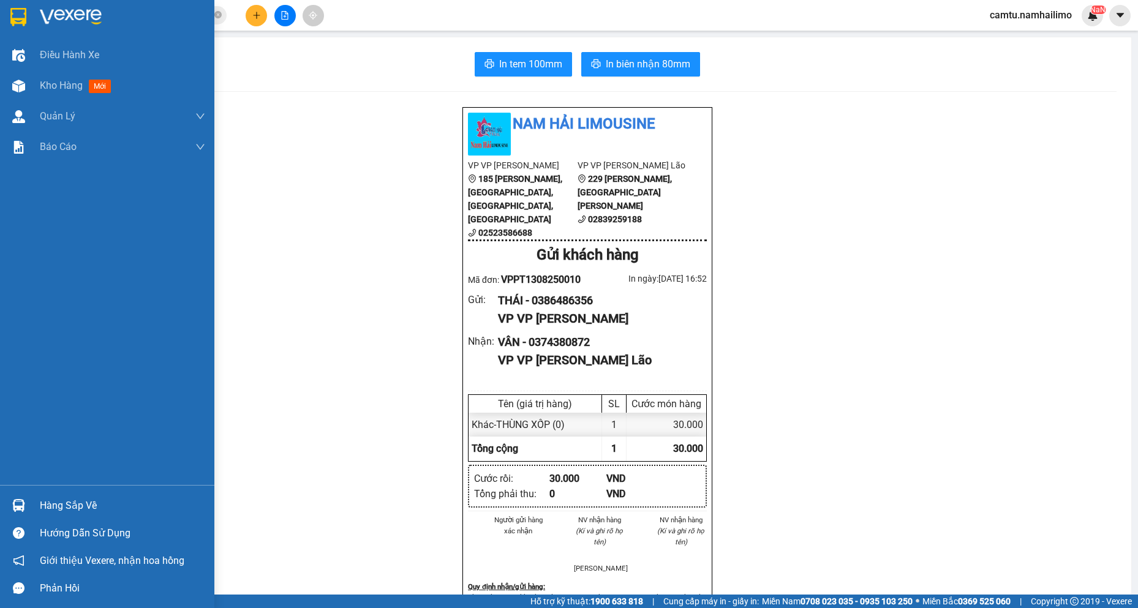
click at [34, 507] on div "Hàng sắp về" at bounding box center [107, 506] width 214 height 28
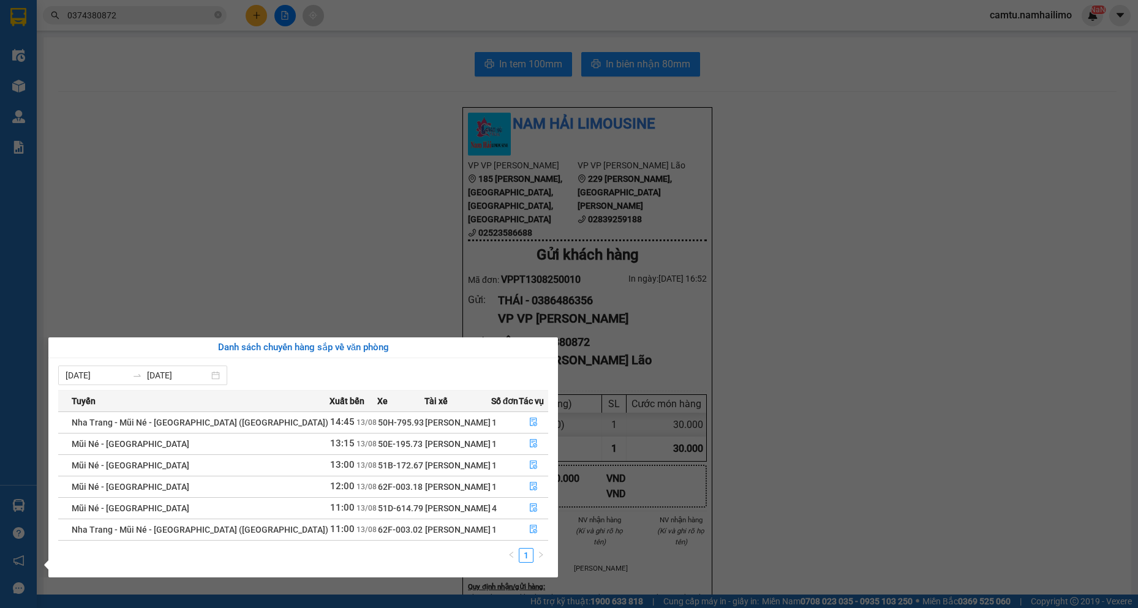
click at [200, 262] on section "Kết quả tìm kiếm ( 2 ) Bộ lọc Mã ĐH Trạng thái Món hàng Tổng cước Chưa cước Ngư…" at bounding box center [569, 304] width 1138 height 608
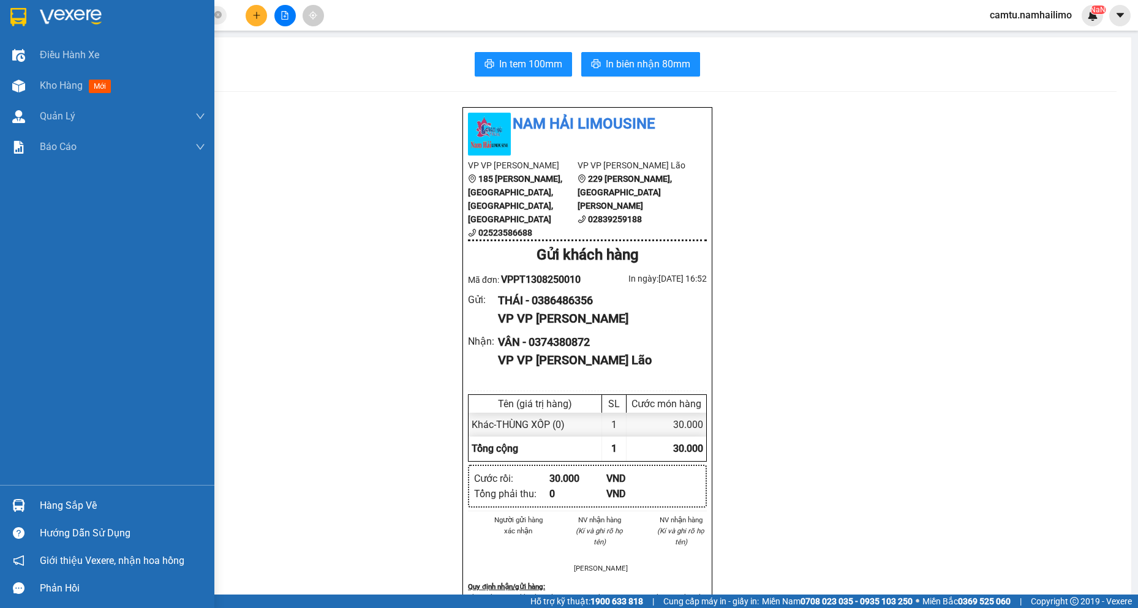
click at [16, 499] on img at bounding box center [18, 505] width 13 height 13
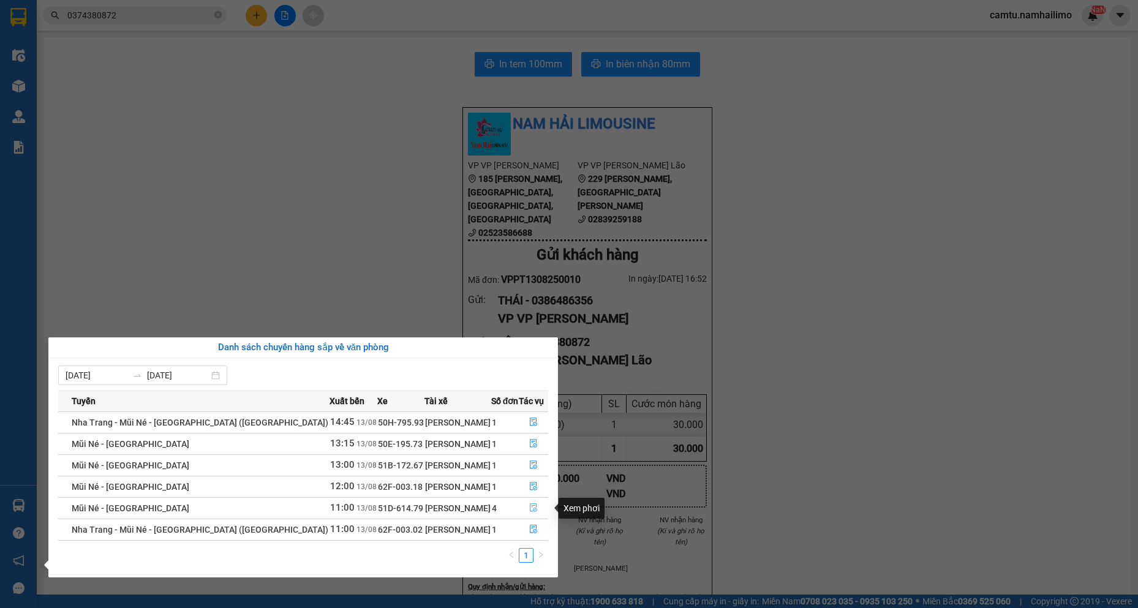
click at [533, 506] on icon "file-done" at bounding box center [533, 508] width 7 height 9
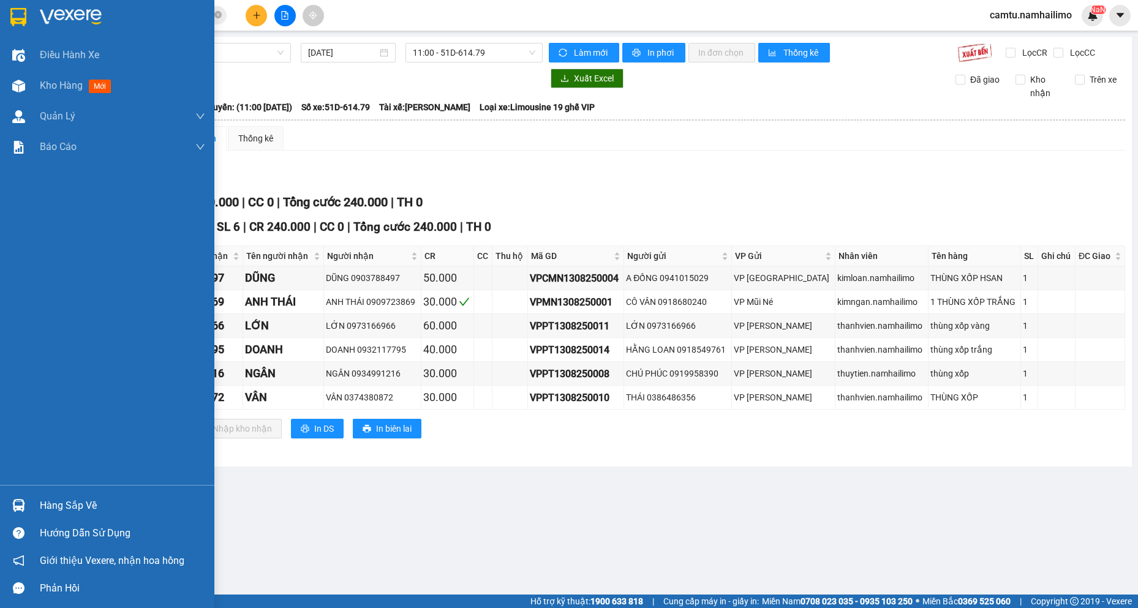
click at [31, 502] on div "Hàng sắp về" at bounding box center [107, 506] width 214 height 28
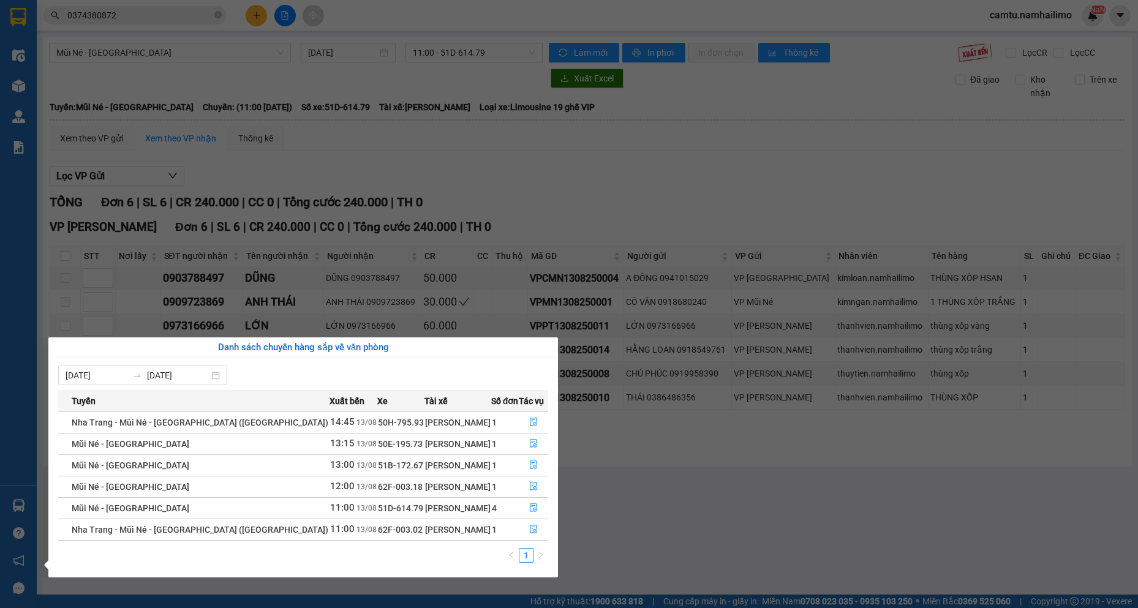
click at [757, 526] on section "Kết quả tìm kiếm ( 2 ) Bộ lọc Mã ĐH Trạng thái Món hàng Tổng cước Chưa cước Ngư…" at bounding box center [569, 304] width 1138 height 608
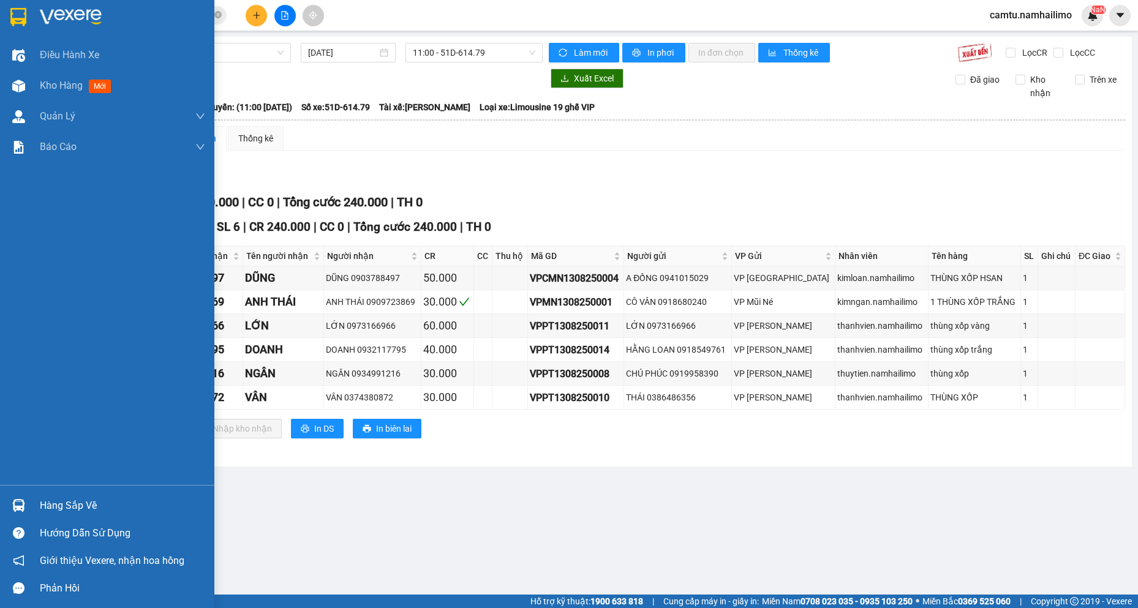
click at [20, 494] on div "Hàng sắp về" at bounding box center [107, 506] width 214 height 28
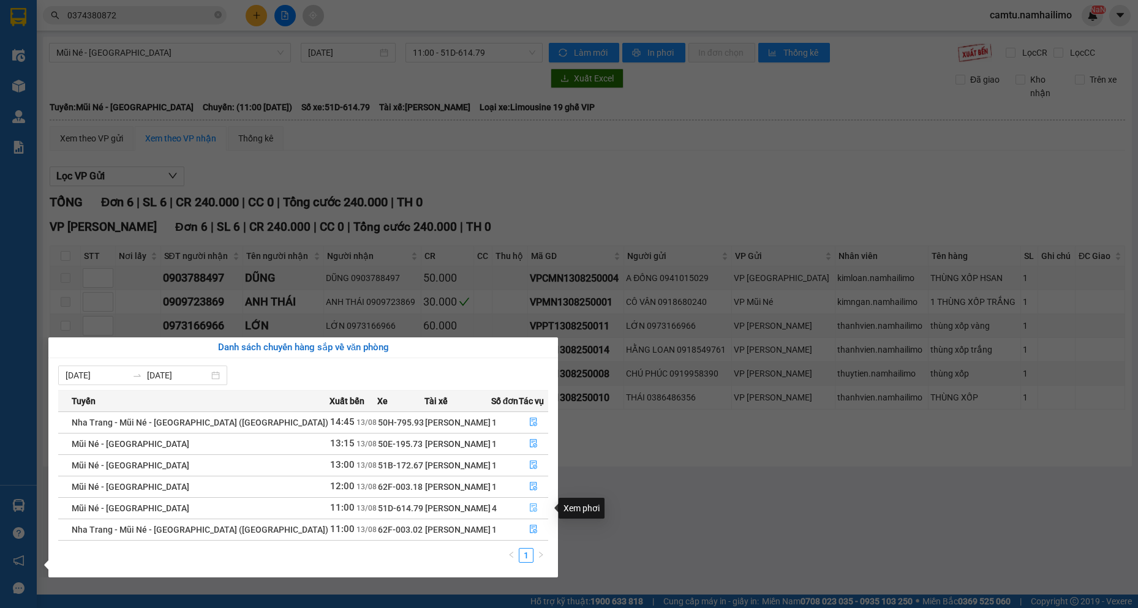
click at [536, 506] on button "button" at bounding box center [534, 509] width 28 height 20
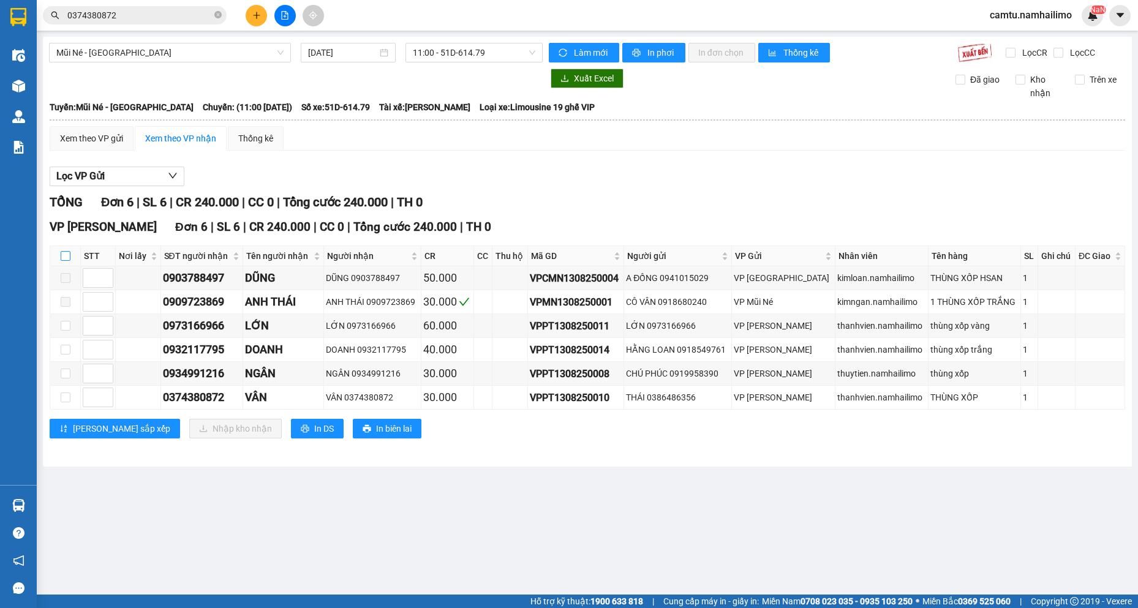
click at [70, 251] on label at bounding box center [66, 255] width 10 height 13
click at [70, 251] on input "checkbox" at bounding box center [66, 256] width 10 height 10
checkbox input "true"
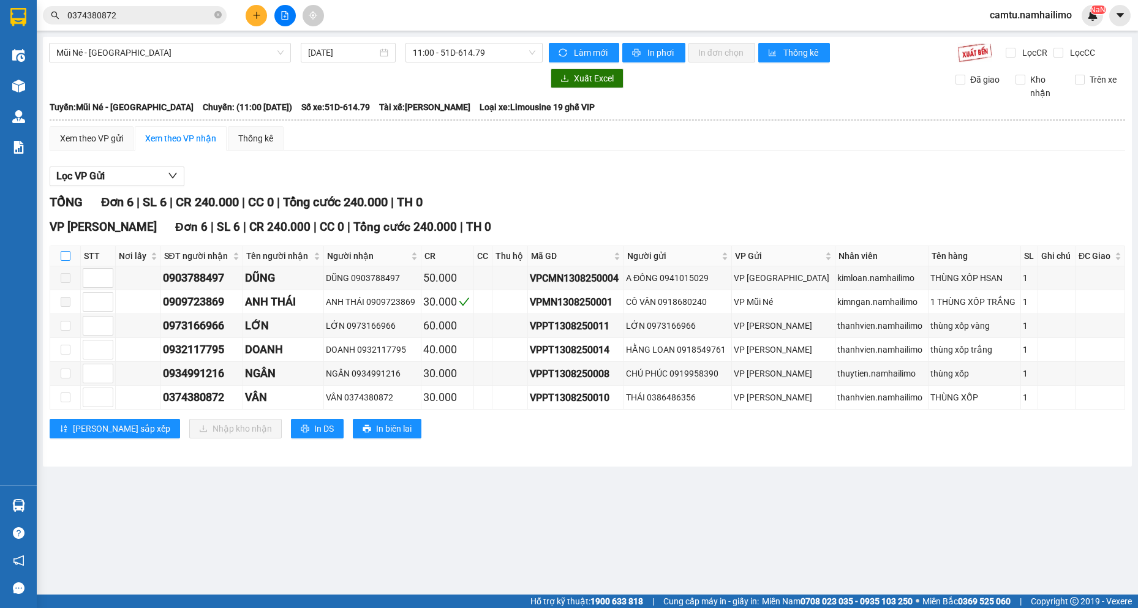
checkbox input "true"
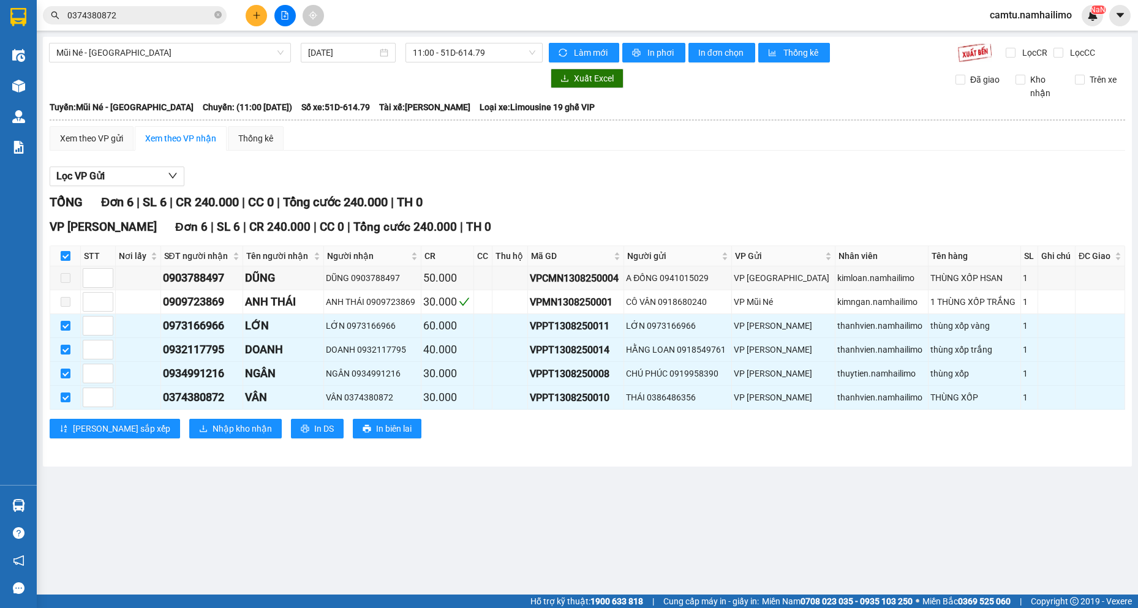
click at [70, 251] on label at bounding box center [66, 255] width 10 height 13
click at [70, 251] on input "checkbox" at bounding box center [66, 256] width 10 height 10
checkbox input "false"
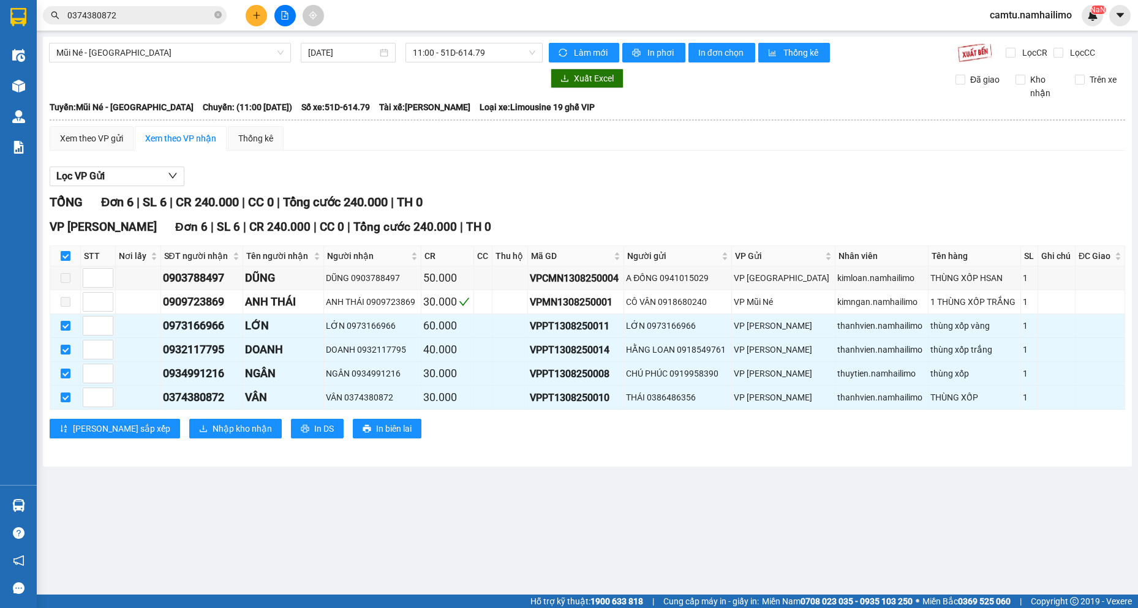
checkbox input "false"
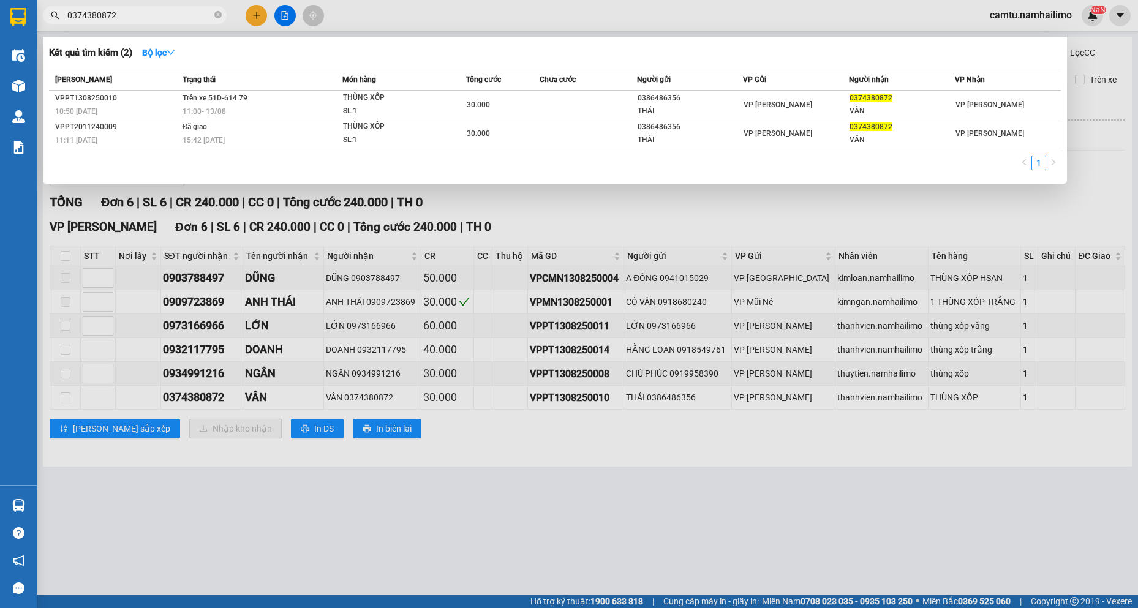
click at [141, 10] on input "0374380872" at bounding box center [139, 15] width 145 height 13
click at [567, 109] on td at bounding box center [589, 105] width 98 height 29
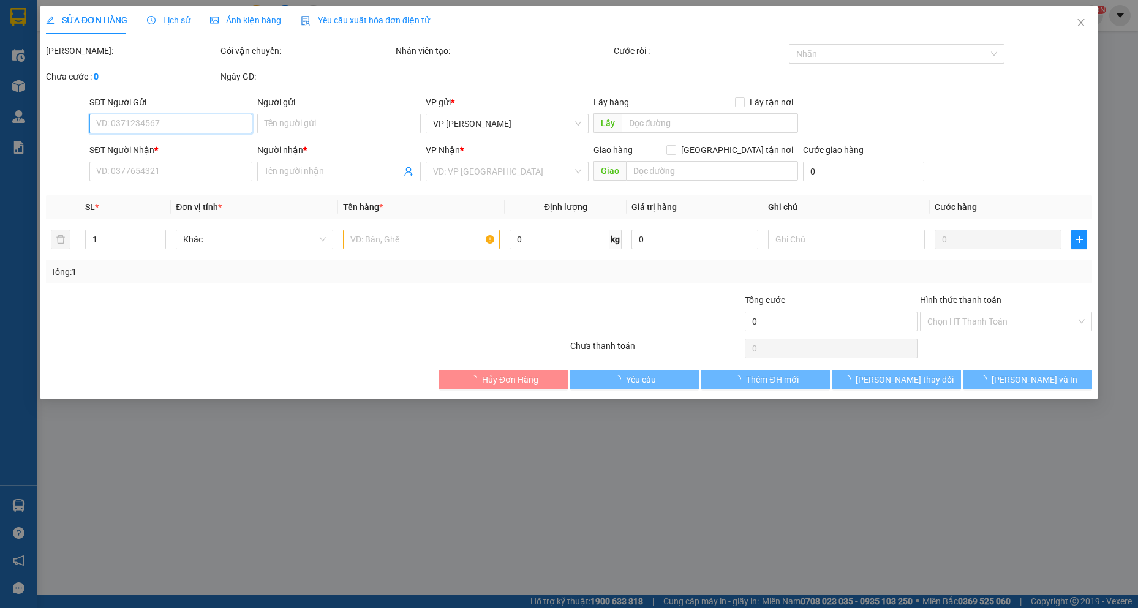
type input "0386486356"
type input "THÁI"
type input "0374380872"
type input "VÂN"
type input "30.000"
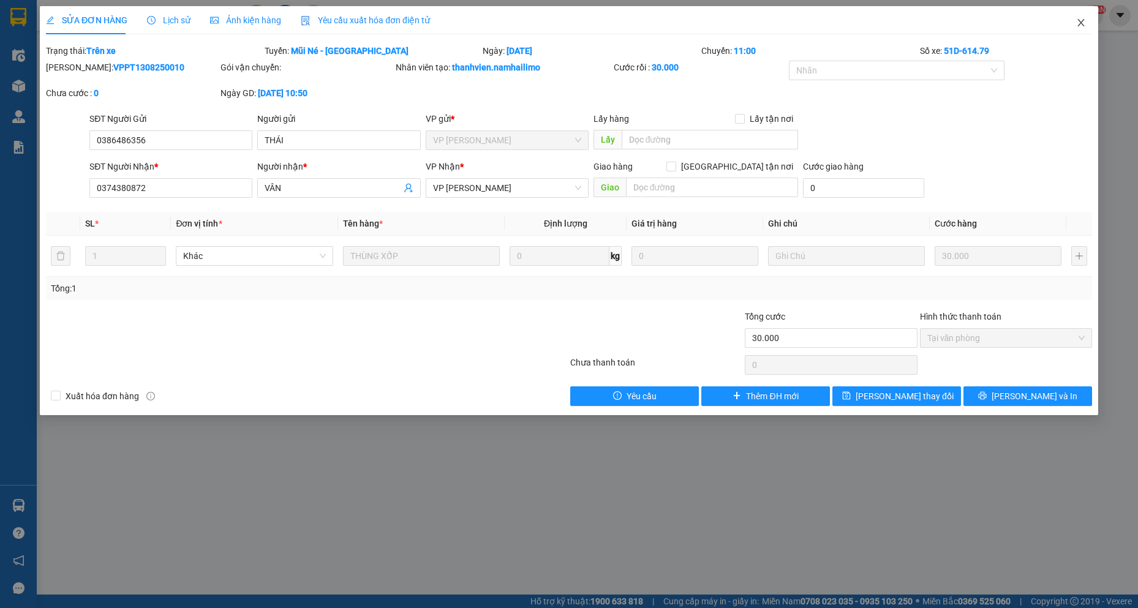
click at [1080, 23] on icon "close" at bounding box center [1082, 23] width 10 height 10
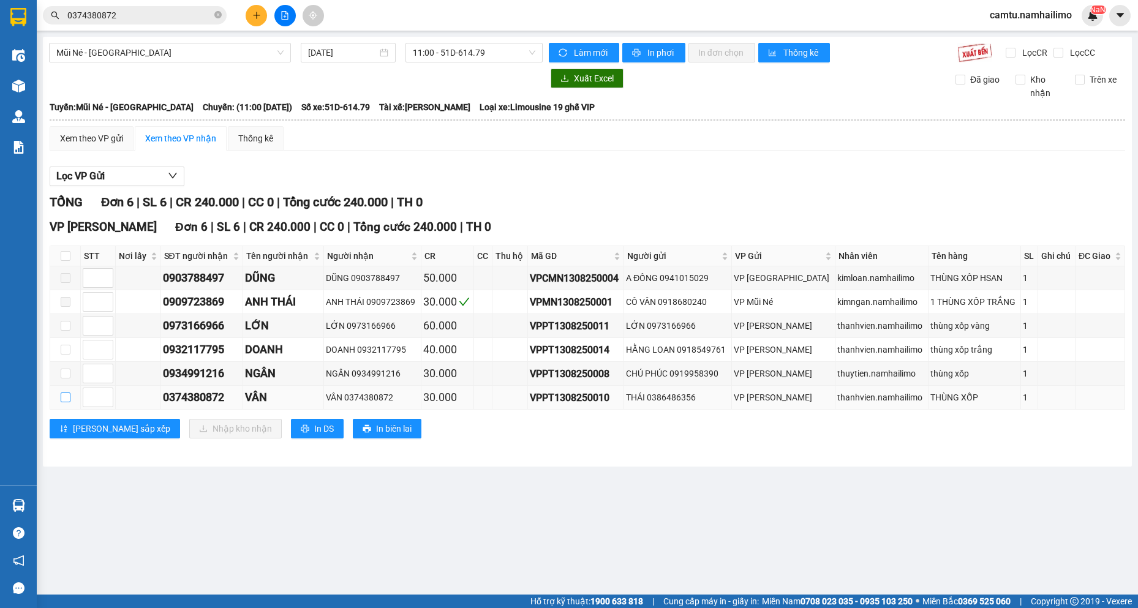
click at [66, 400] on input "checkbox" at bounding box center [66, 398] width 10 height 10
checkbox input "true"
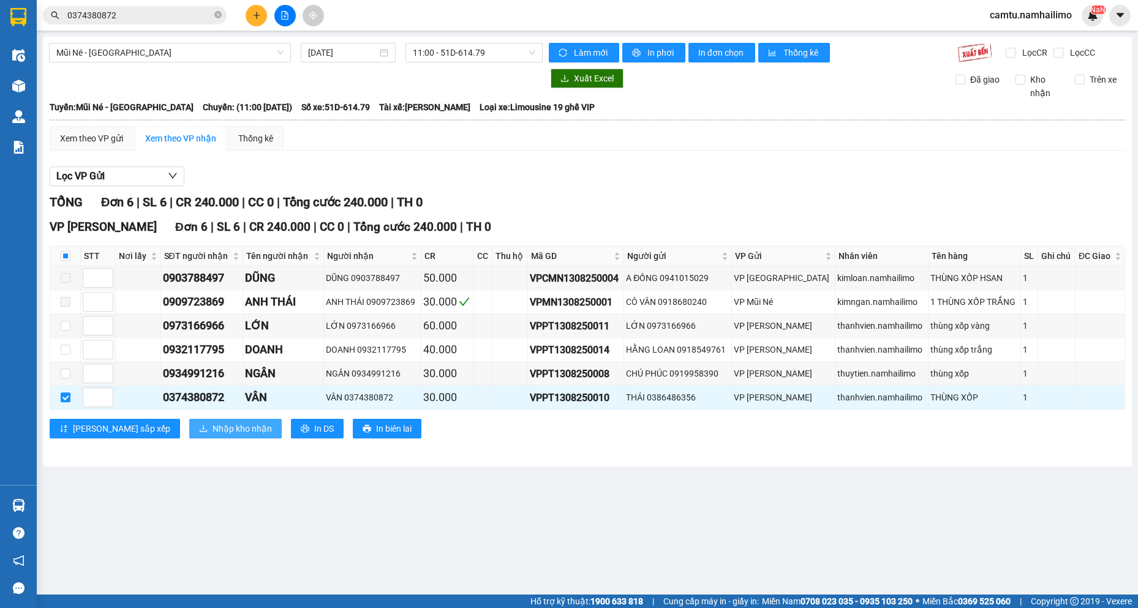
click at [189, 426] on button "Nhập kho nhận" at bounding box center [235, 429] width 93 height 20
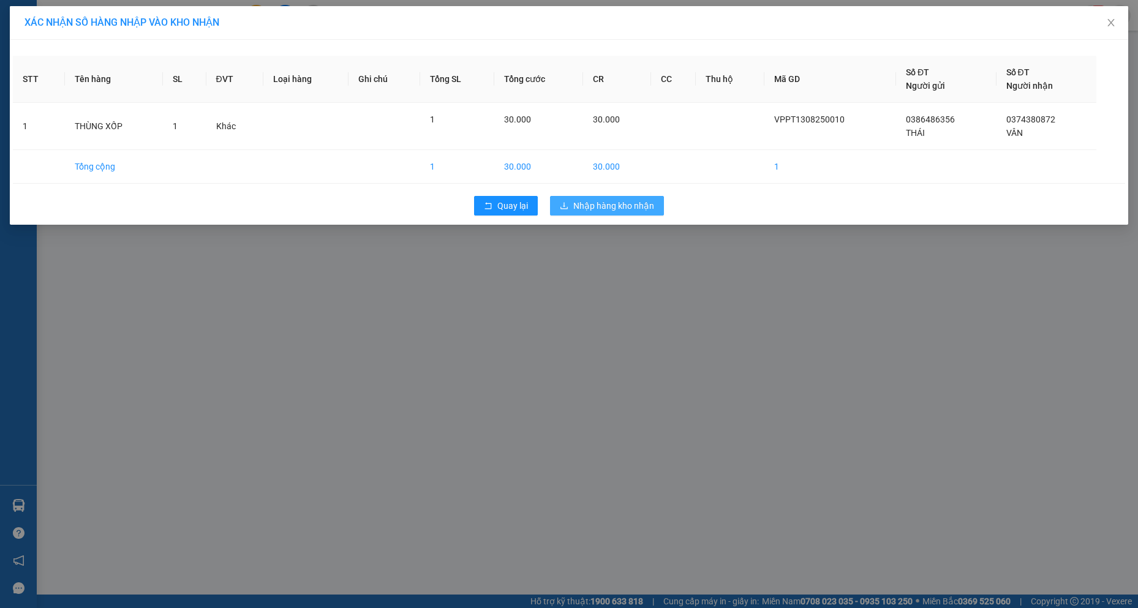
click at [604, 205] on span "Nhập hàng kho nhận" at bounding box center [614, 205] width 81 height 13
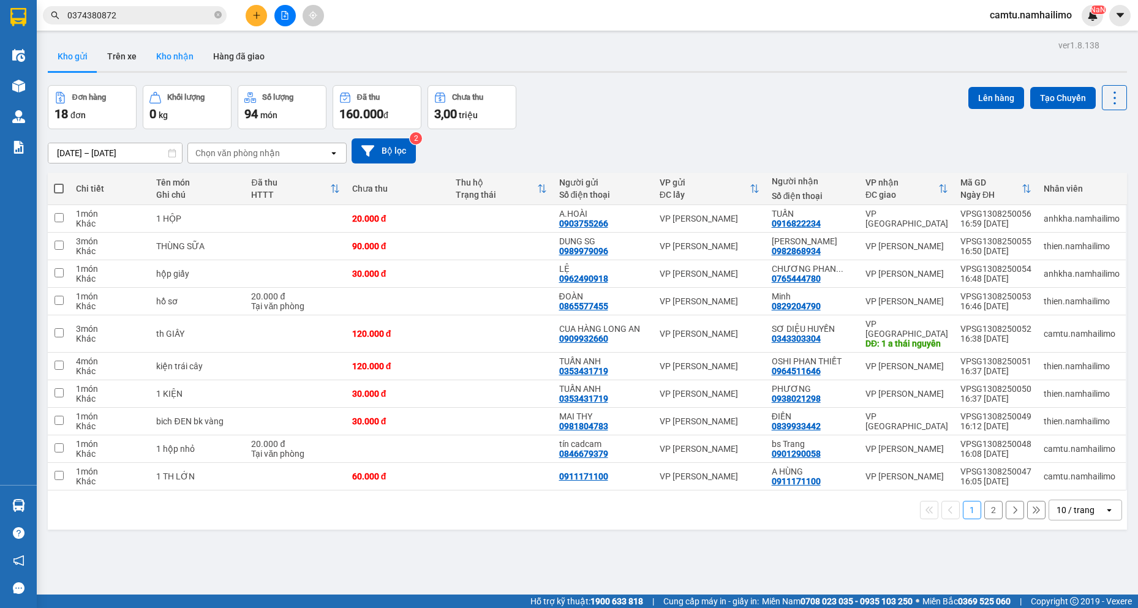
click at [194, 56] on button "Kho nhận" at bounding box center [174, 56] width 57 height 29
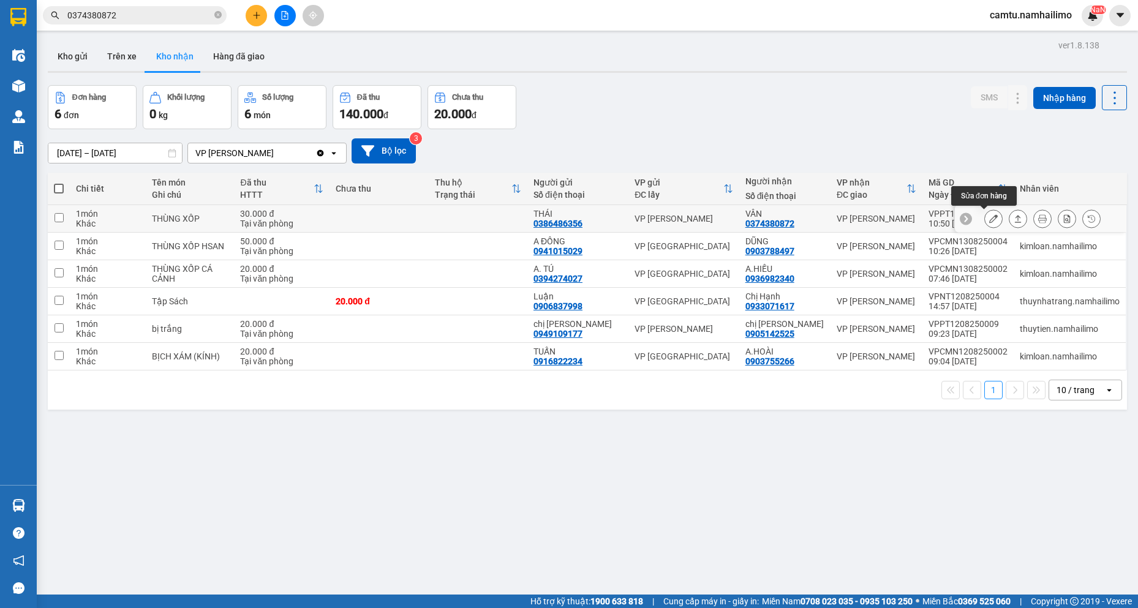
click at [990, 217] on icon at bounding box center [994, 218] width 9 height 9
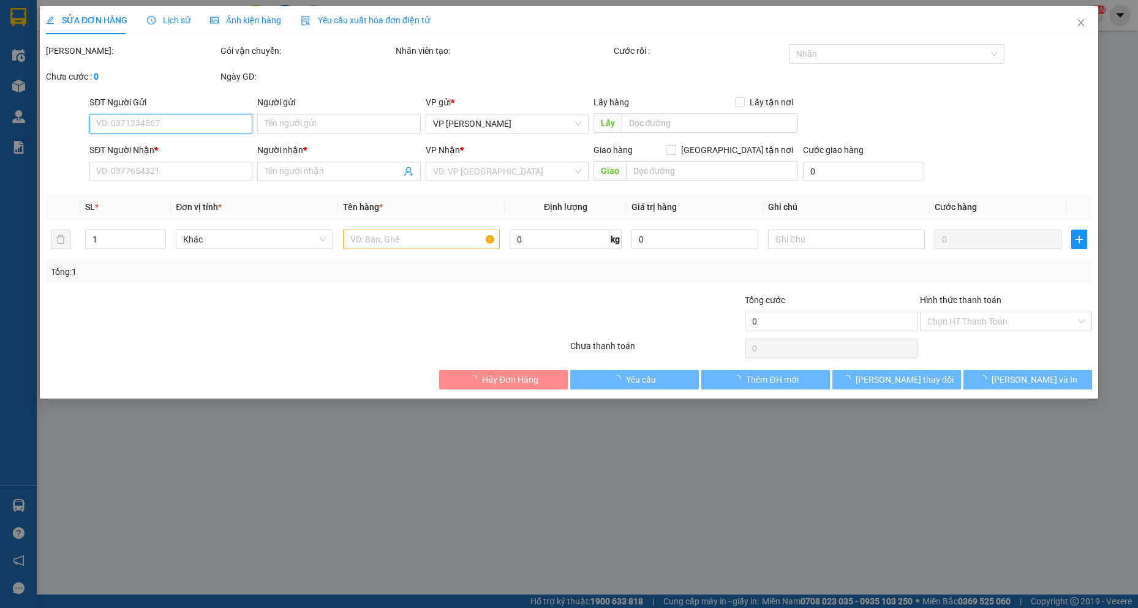
type input "0386486356"
type input "THÁI"
type input "0374380872"
type input "VÂN"
type input "30.000"
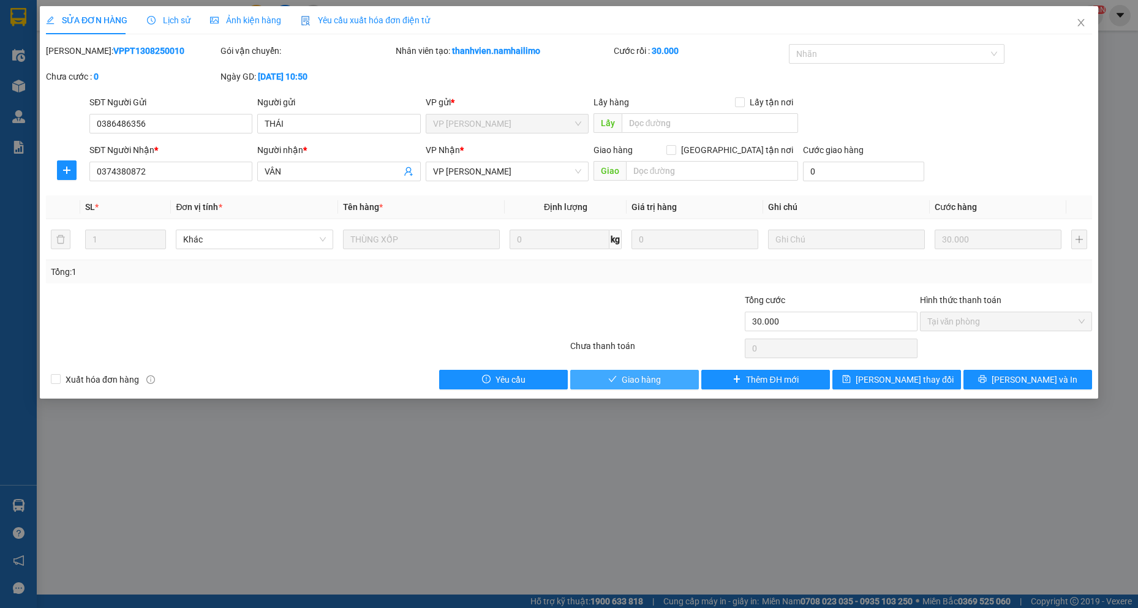
click at [615, 374] on button "Giao hàng" at bounding box center [634, 380] width 129 height 20
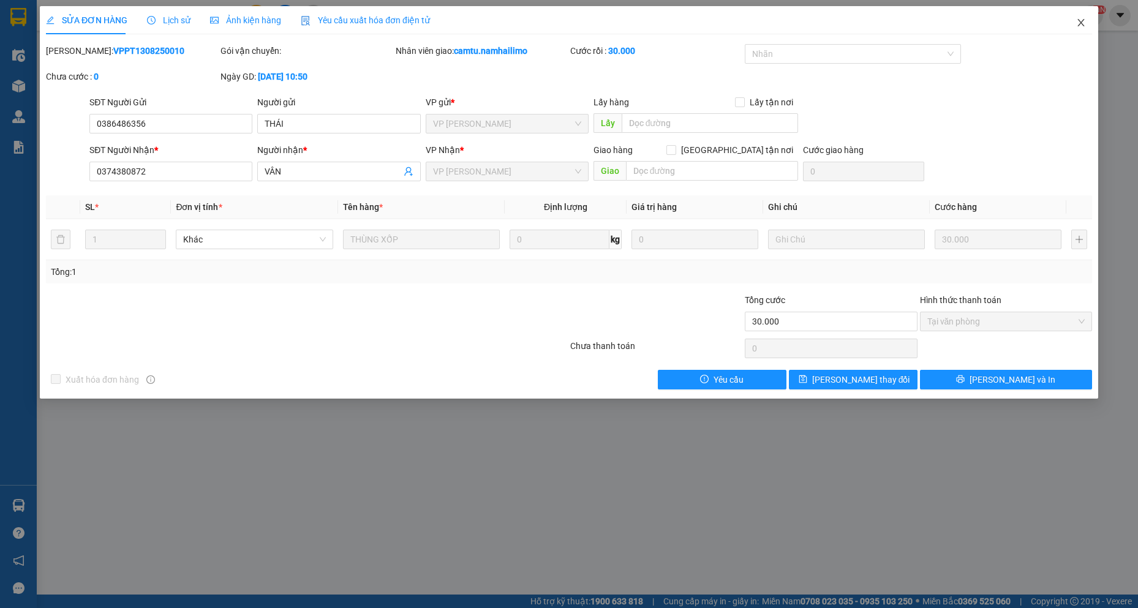
click at [1077, 24] on icon "close" at bounding box center [1082, 23] width 10 height 10
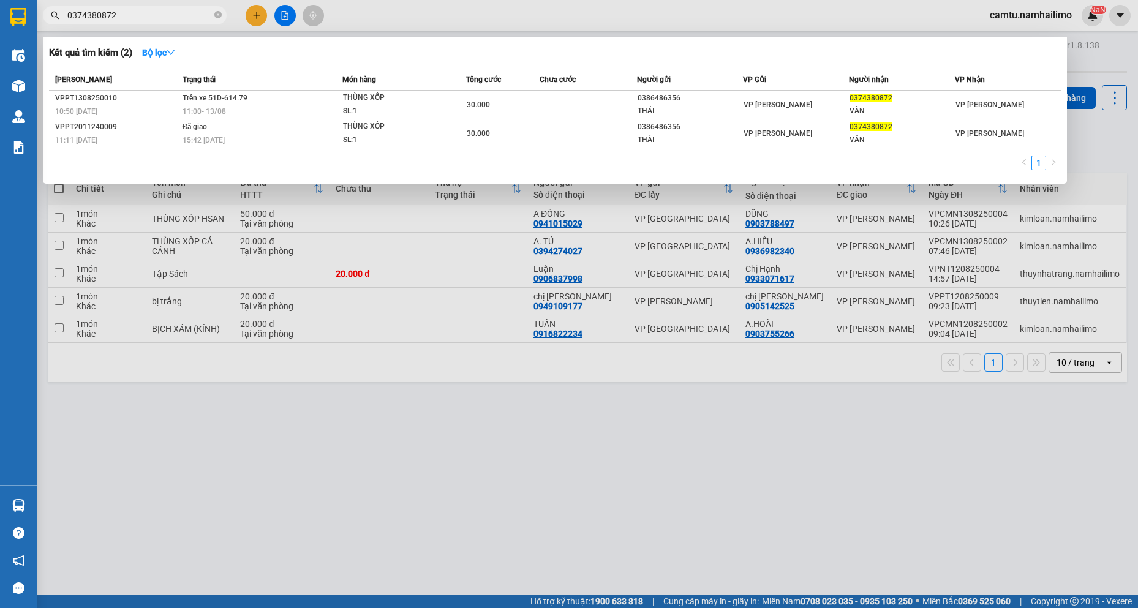
click at [136, 9] on input "0374380872" at bounding box center [139, 15] width 145 height 13
drag, startPoint x: 136, startPoint y: 9, endPoint x: 332, endPoint y: 161, distance: 248.1
click at [1, 0] on html "Kết quả tìm kiếm ( 2 ) Bộ lọc Mã ĐH Trạng thái Món hàng Tổng cước Chưa cước Ngư…" at bounding box center [569, 304] width 1138 height 608
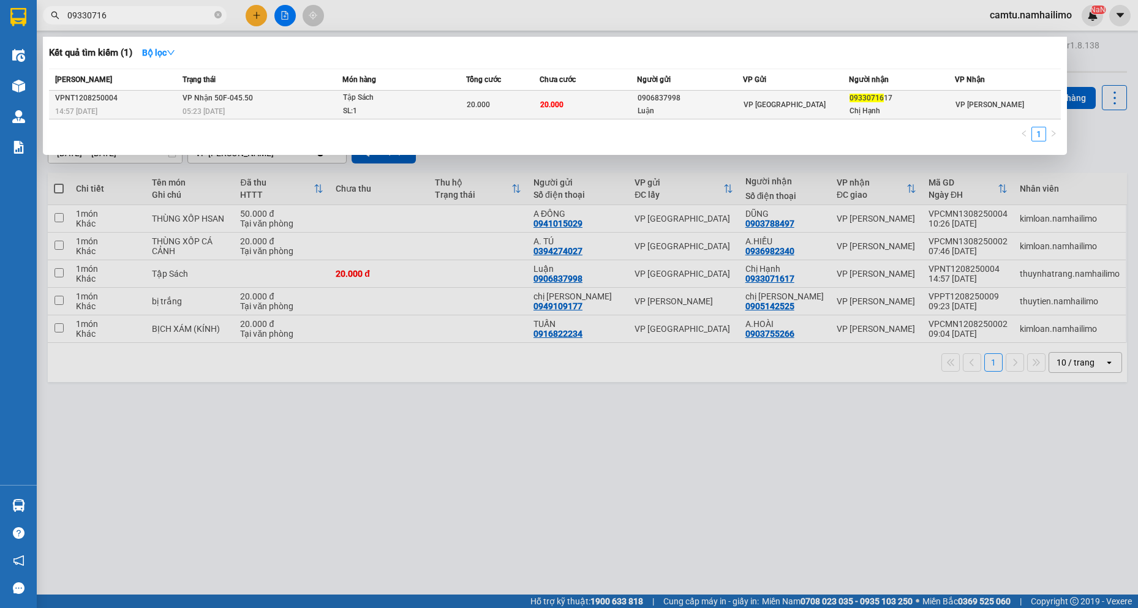
type input "09330716"
click at [624, 115] on td "20.000" at bounding box center [589, 105] width 98 height 29
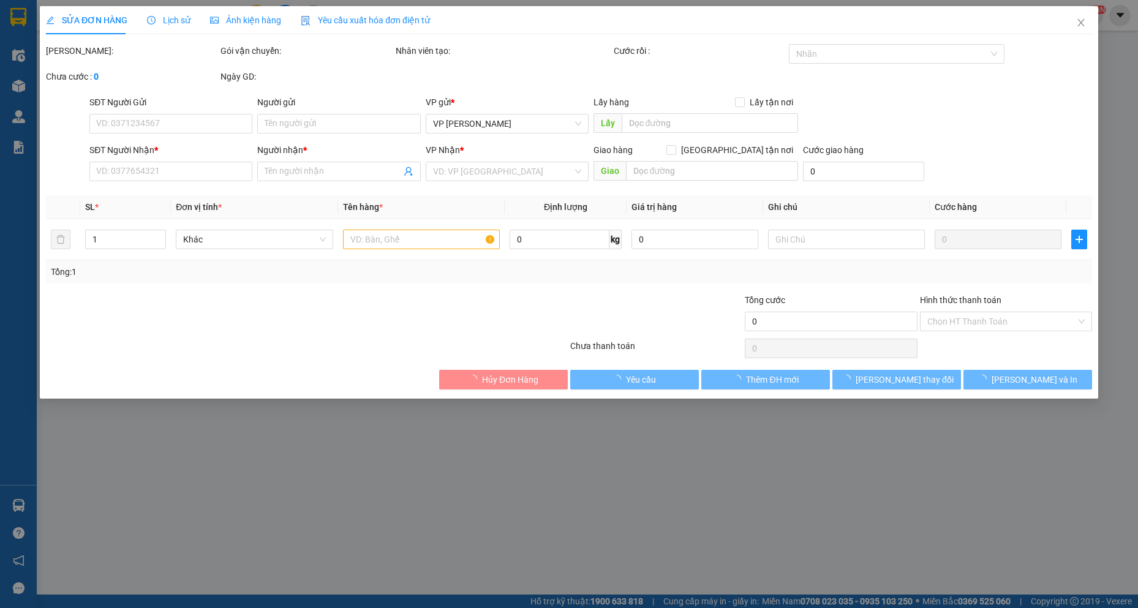
type input "0906837998"
type input "Luận"
type input "0933071617"
type input "Chị Hạnh"
type input "20.000"
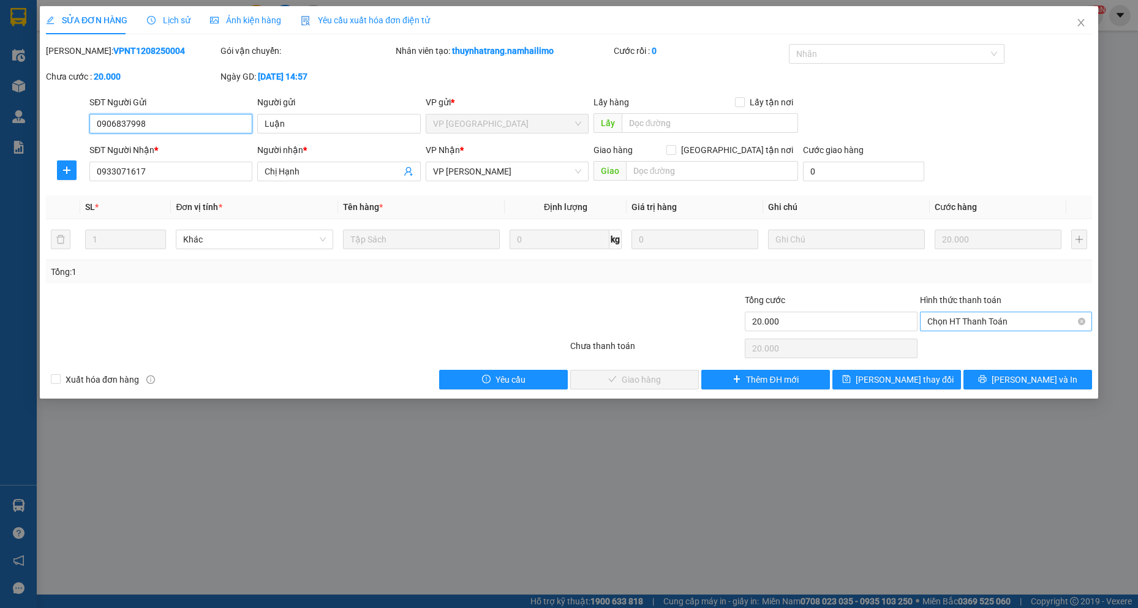
click at [1028, 324] on span "Chọn HT Thanh Toán" at bounding box center [1006, 321] width 157 height 18
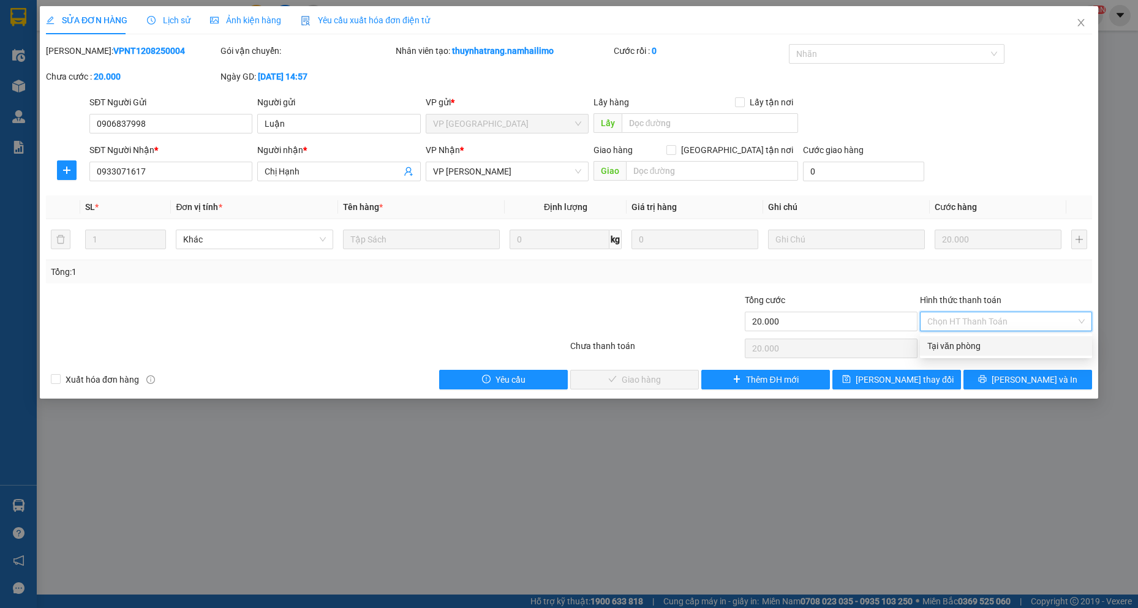
click at [985, 344] on div "Tại văn phòng" at bounding box center [1006, 345] width 157 height 13
type input "0"
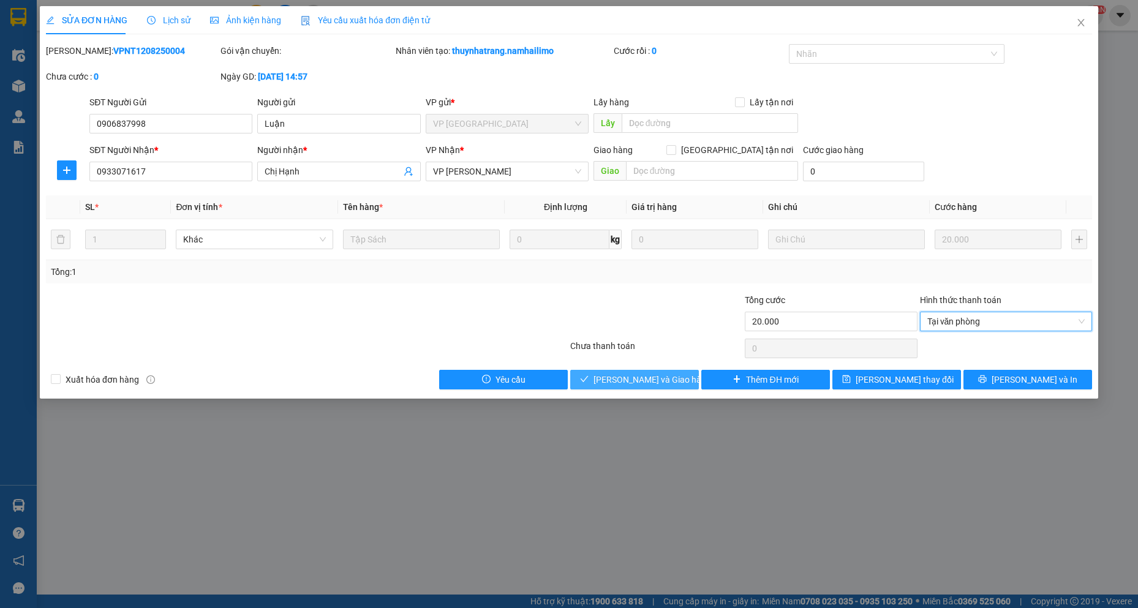
click at [622, 376] on span "[PERSON_NAME] và Giao hàng" at bounding box center [653, 379] width 118 height 13
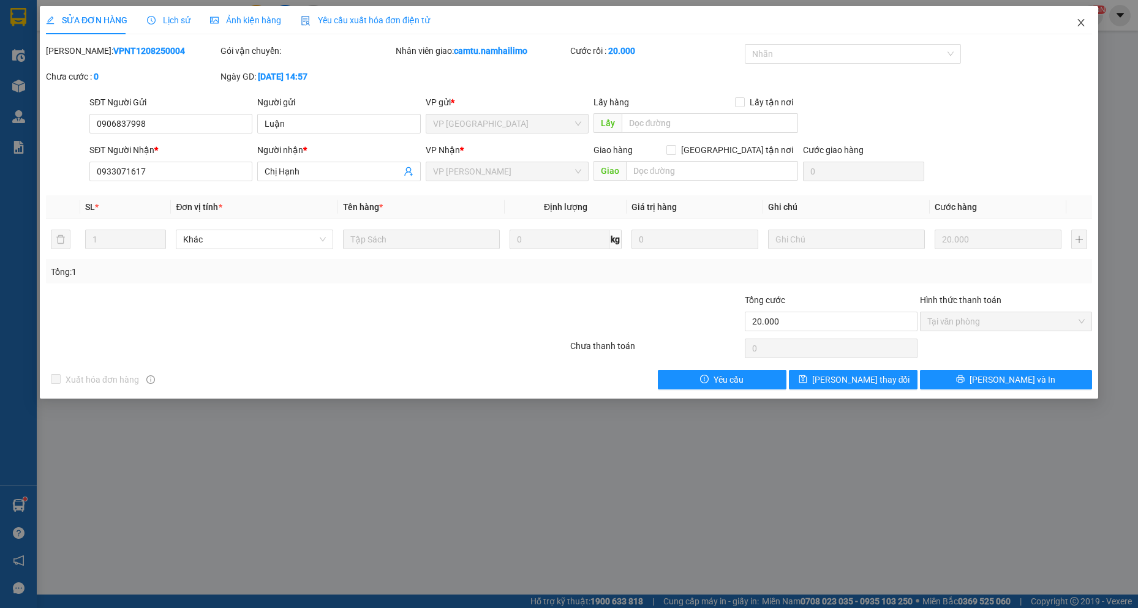
click at [1081, 18] on span "Close" at bounding box center [1081, 23] width 34 height 34
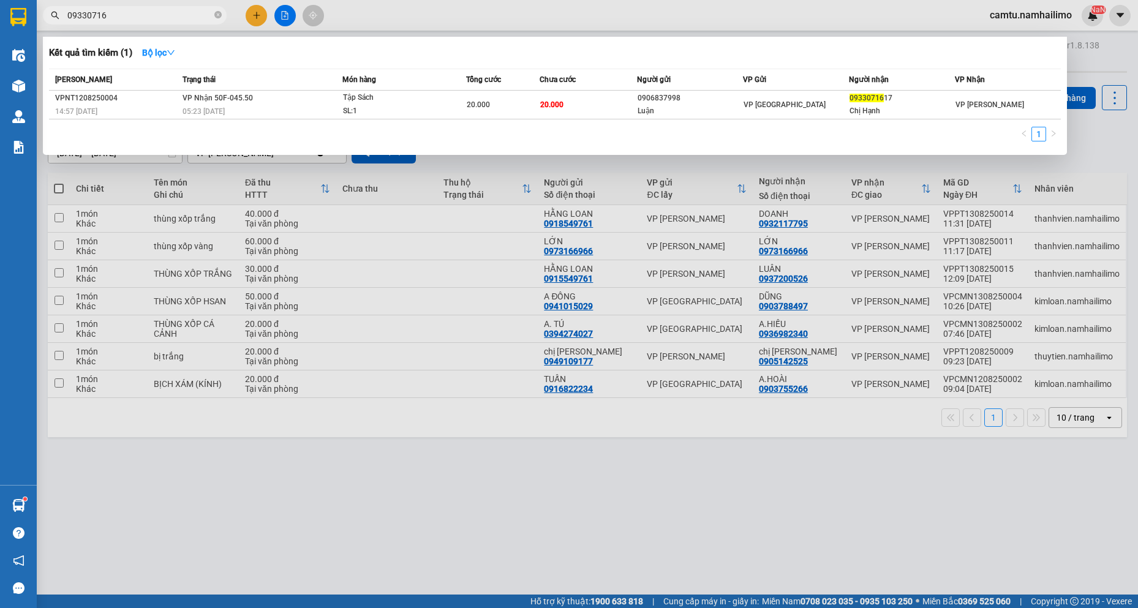
click at [111, 21] on input "09330716" at bounding box center [139, 15] width 145 height 13
drag, startPoint x: 111, startPoint y: 21, endPoint x: 87, endPoint y: 12, distance: 25.4
click at [78, 22] on span "09330716" at bounding box center [135, 15] width 184 height 18
paste input "858383550"
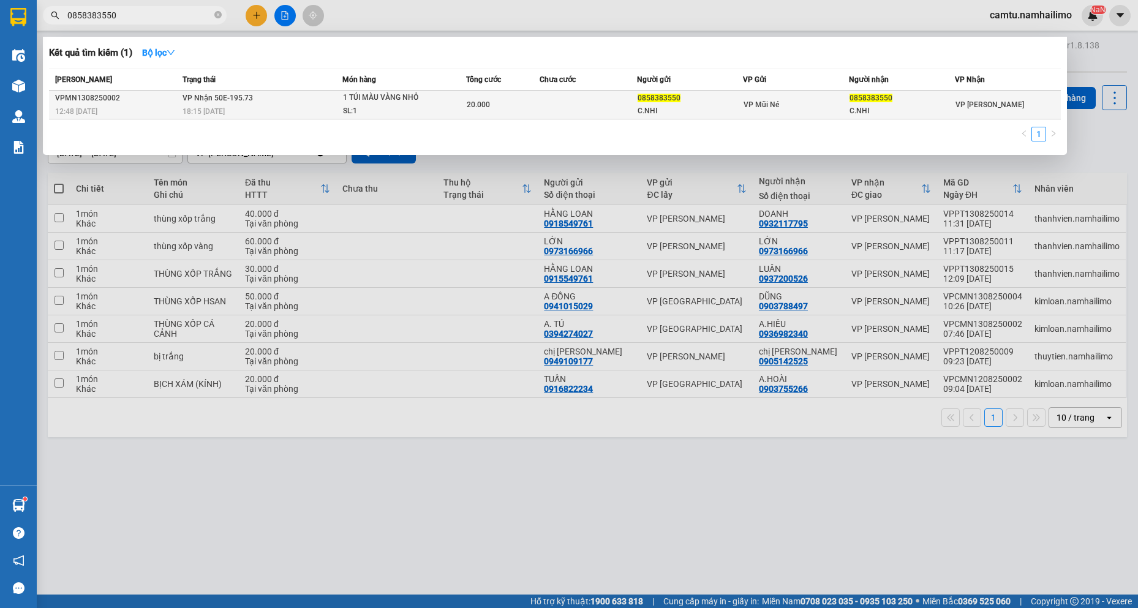
type input "0858383550"
click at [411, 91] on td "1 TÚI MÀU VÀNG NHỎ SL: 1" at bounding box center [405, 105] width 124 height 29
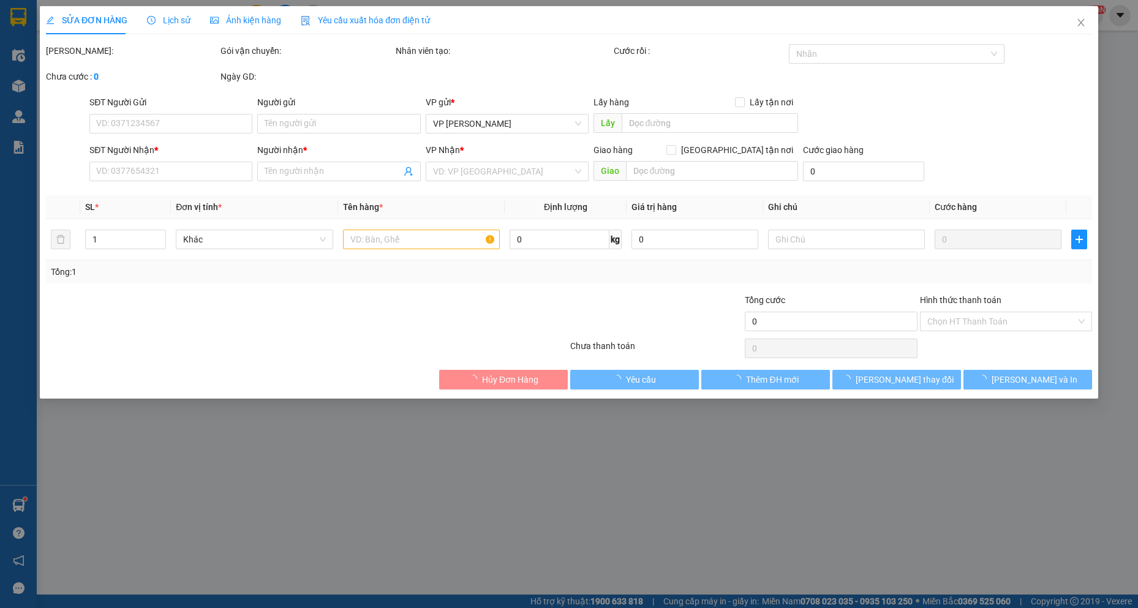
type input "0858383550"
type input "C.NHI"
type input "0858383550"
type input "C.NHI"
type input "20.000"
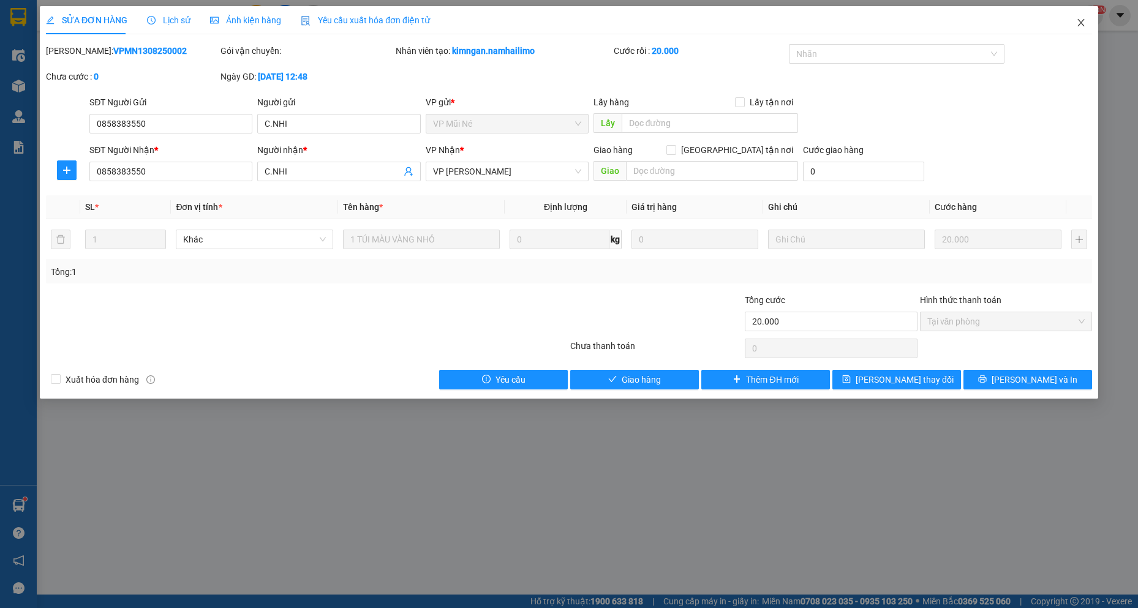
click at [1089, 18] on span "Close" at bounding box center [1081, 23] width 34 height 34
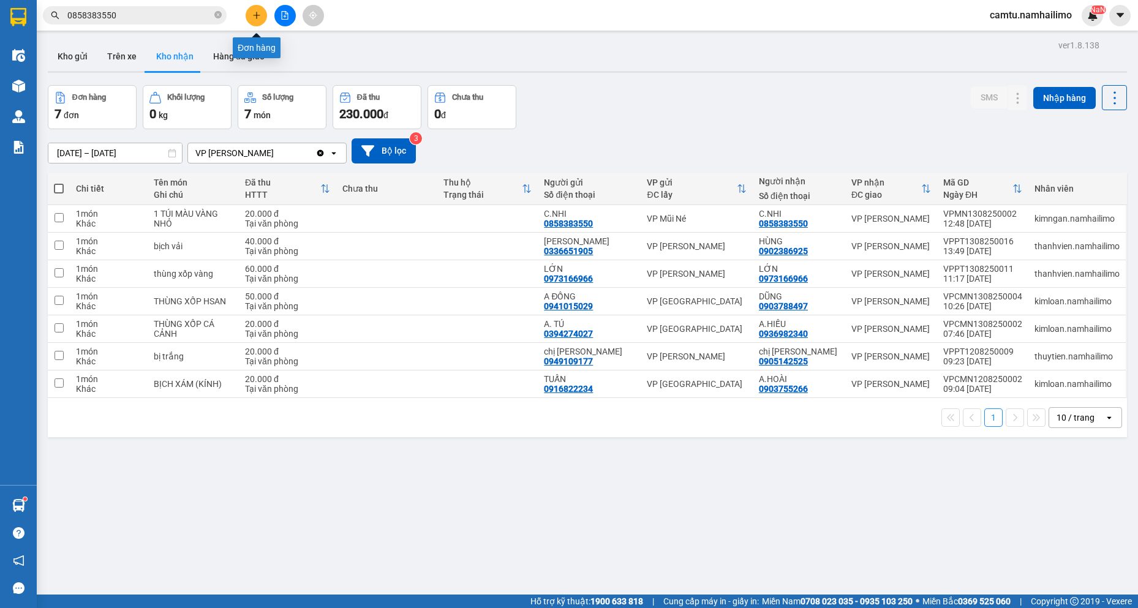
click at [254, 17] on icon "plus" at bounding box center [256, 15] width 9 height 9
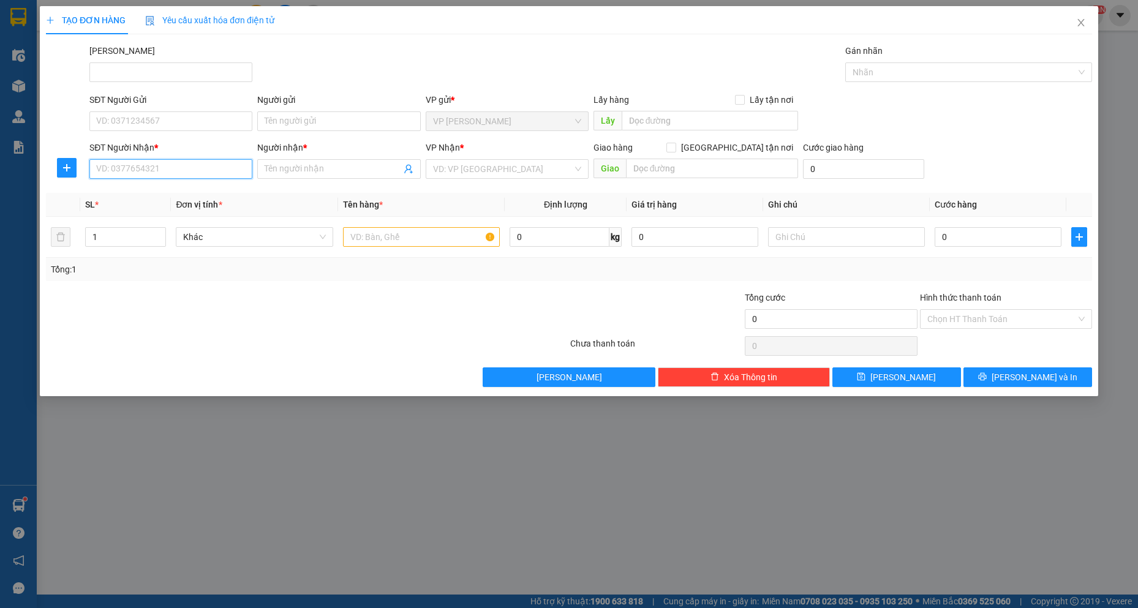
click at [145, 165] on input "SĐT Người Nhận *" at bounding box center [170, 169] width 163 height 20
click at [217, 128] on input "SĐT Người Gửi" at bounding box center [170, 122] width 163 height 20
click at [217, 128] on input "0364037603" at bounding box center [170, 122] width 163 height 20
type input "0364037603"
click at [173, 173] on input "SĐT Người Nhận *" at bounding box center [170, 169] width 163 height 20
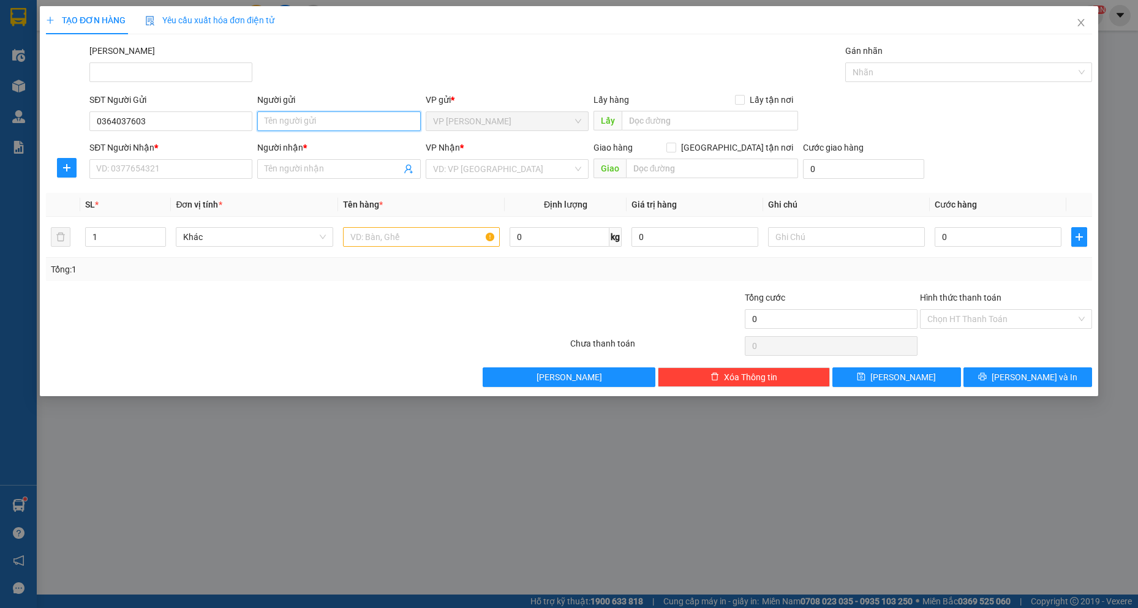
click at [290, 129] on input "Người gửi" at bounding box center [338, 122] width 163 height 20
type input "NHUNG"
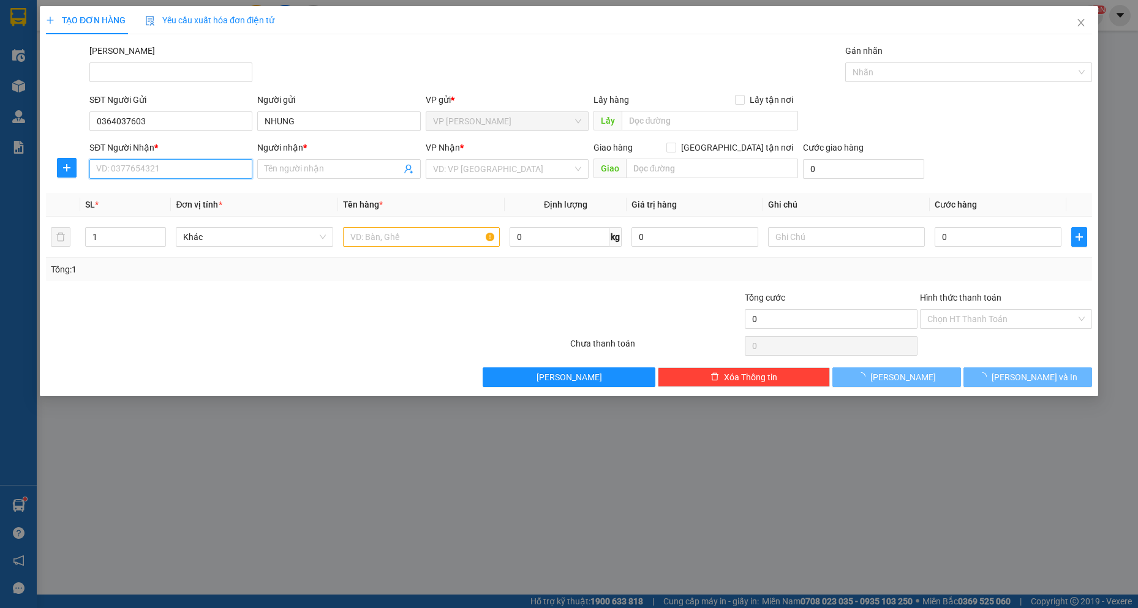
click at [193, 162] on input "SĐT Người Nhận *" at bounding box center [170, 169] width 163 height 20
type input "0915653379"
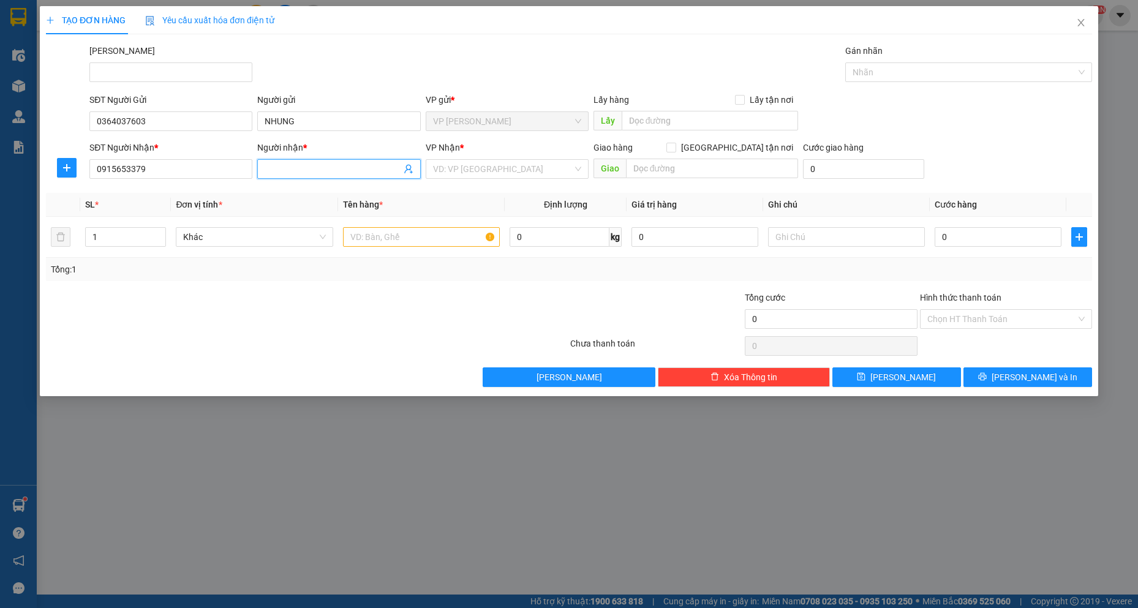
click at [307, 163] on input "Người nhận *" at bounding box center [333, 168] width 136 height 13
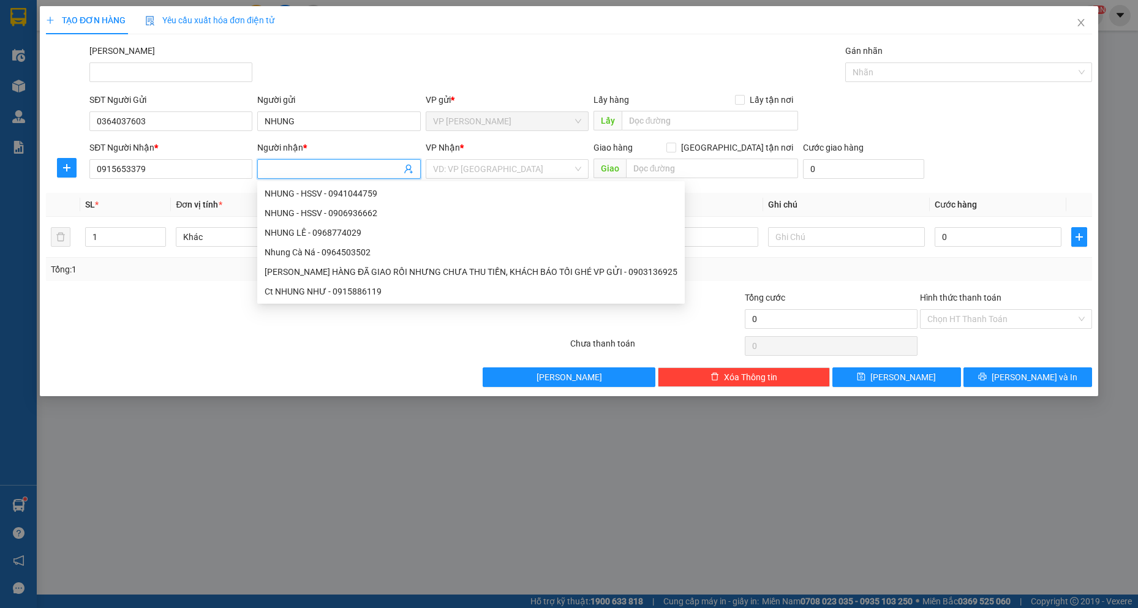
type input "A"
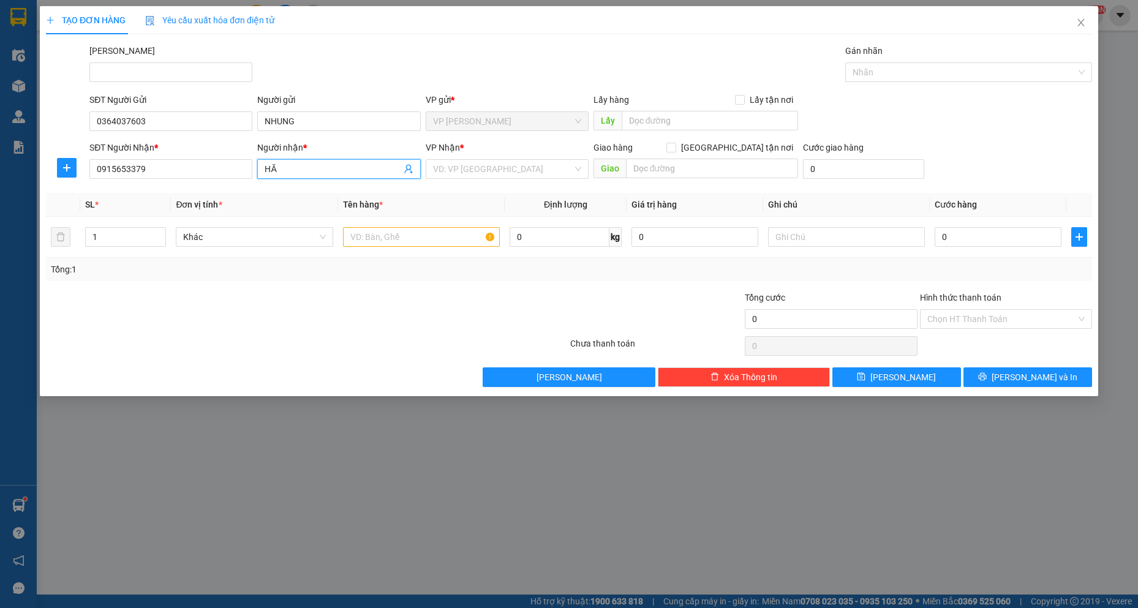
type input "H"
type input "HẦNG"
click at [483, 174] on input "search" at bounding box center [503, 169] width 140 height 18
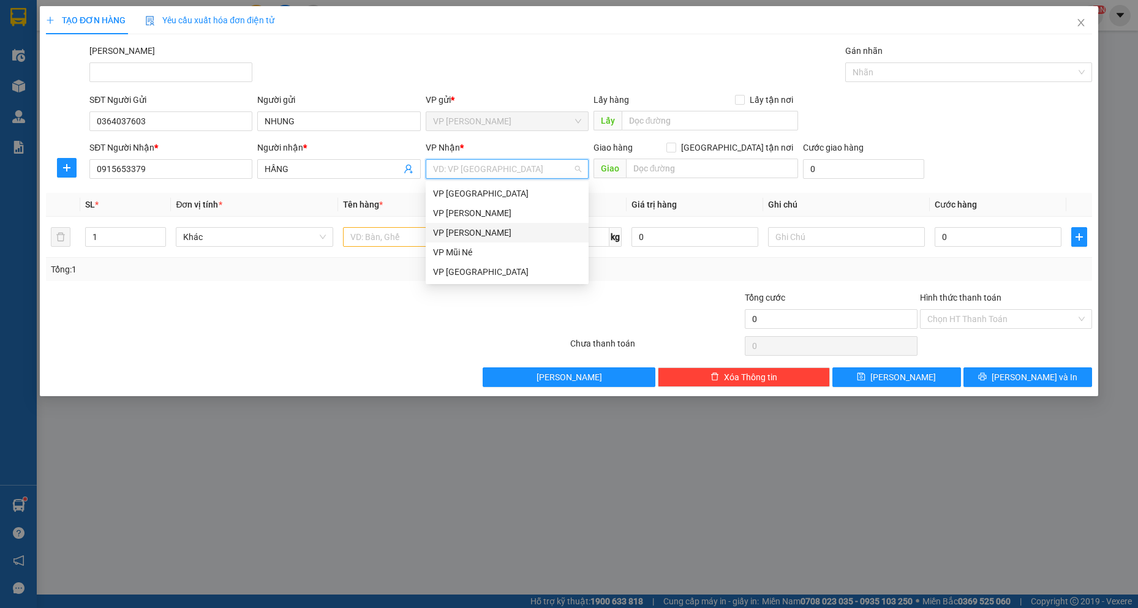
click at [494, 230] on div "VP [PERSON_NAME]" at bounding box center [507, 232] width 148 height 13
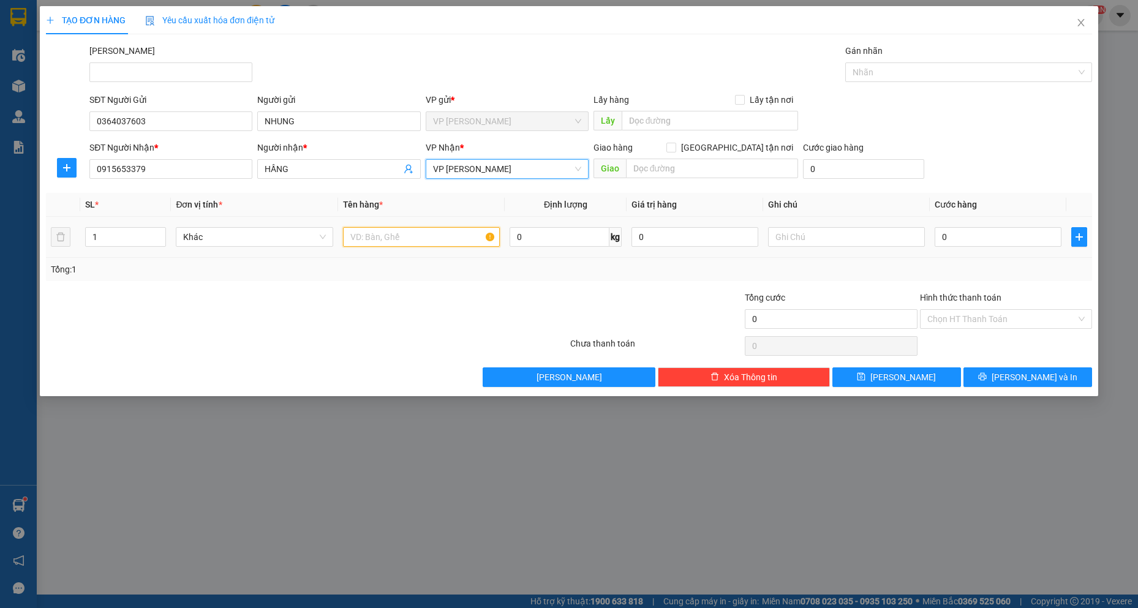
click at [412, 240] on input "text" at bounding box center [421, 237] width 157 height 20
type input "1 KIỆN"
click at [1001, 242] on input "0" at bounding box center [998, 237] width 127 height 20
type input "4"
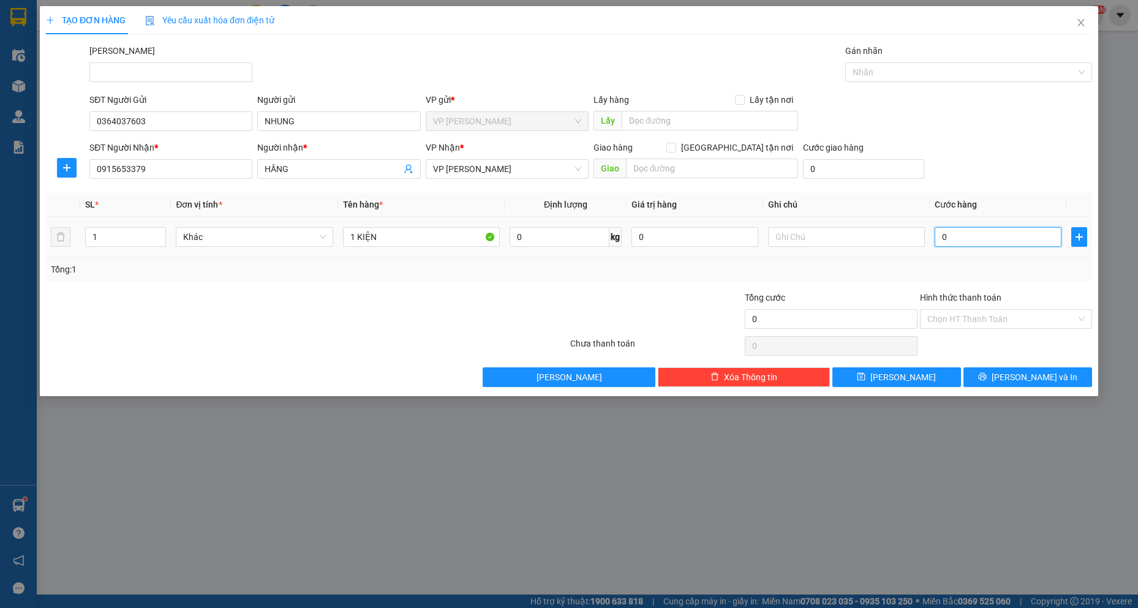
type input "4"
type input "40"
type input "40.000"
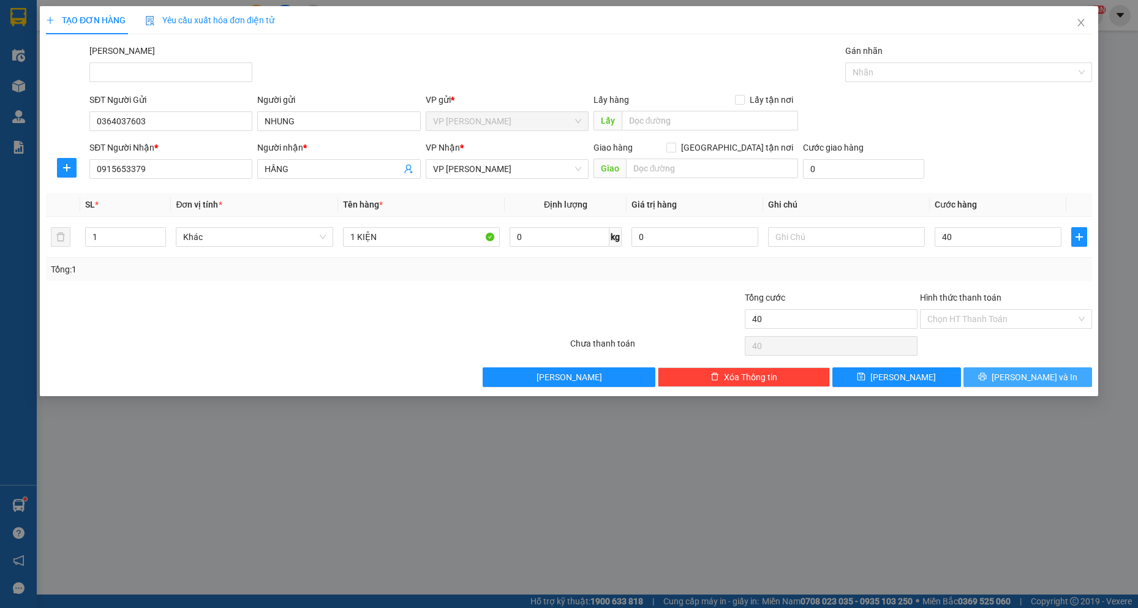
type input "40.000"
click at [998, 373] on button "[PERSON_NAME] và In" at bounding box center [1028, 378] width 129 height 20
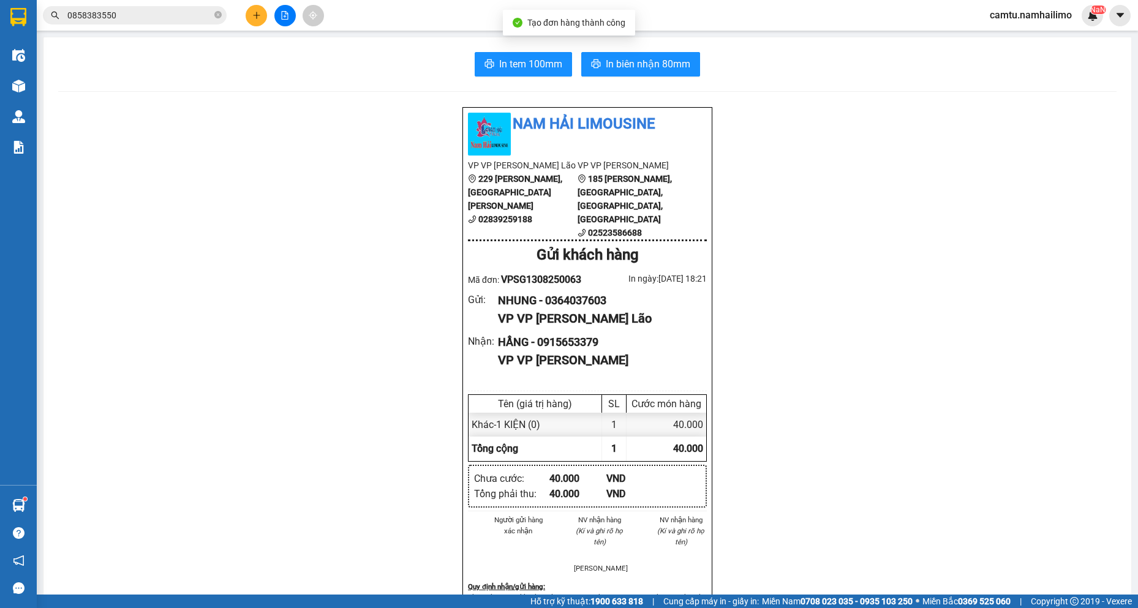
click at [627, 77] on div "In tem 100mm In biên nhận 80mm Nam Hải Limousine VP VP [PERSON_NAME] Lão 229 [P…" at bounding box center [588, 570] width 1088 height 1066
click at [628, 64] on span "In biên nhận 80mm" at bounding box center [648, 63] width 85 height 15
click at [249, 14] on button at bounding box center [256, 15] width 21 height 21
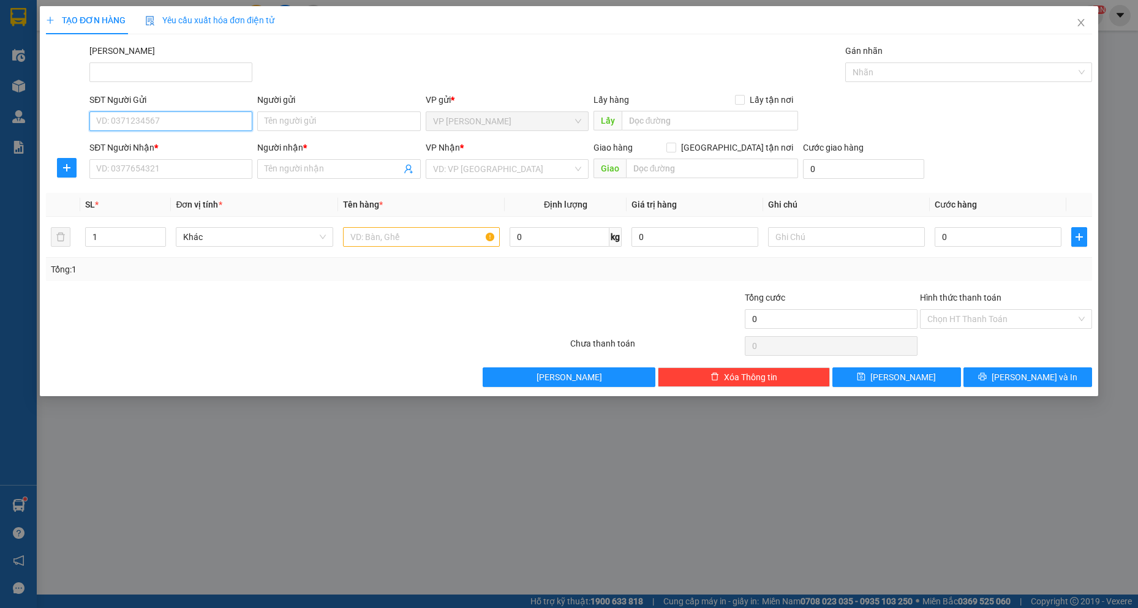
click at [161, 122] on input "SĐT Người Gửi" at bounding box center [170, 122] width 163 height 20
type input "0934046800"
click at [145, 141] on div "0934046800 - LOAN" at bounding box center [171, 145] width 148 height 13
type input "LOAN"
type input "0934046800"
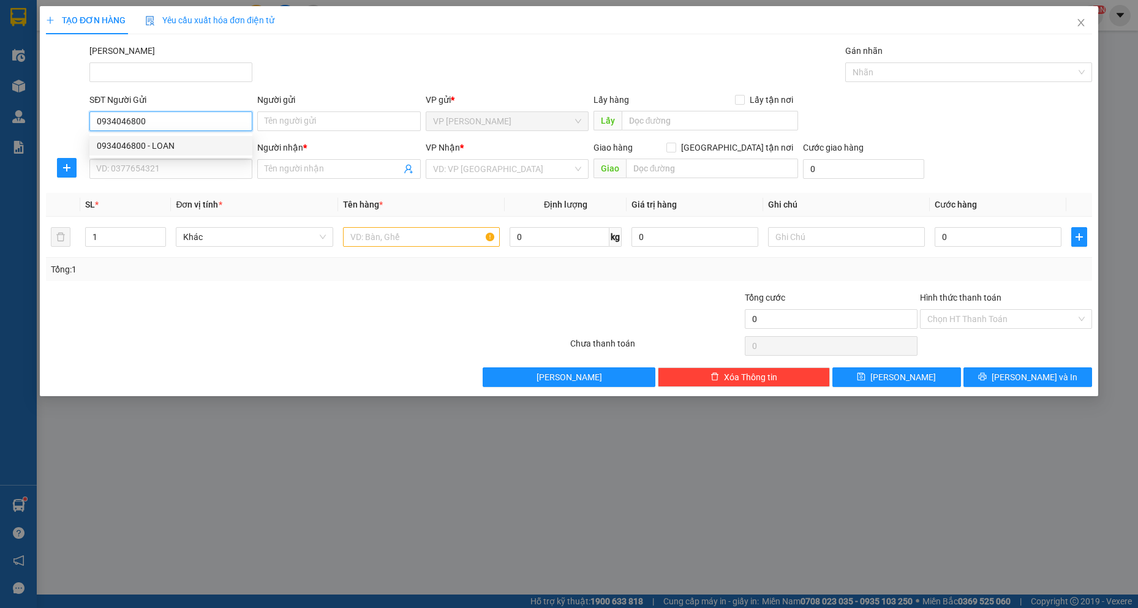
type input "LOAN"
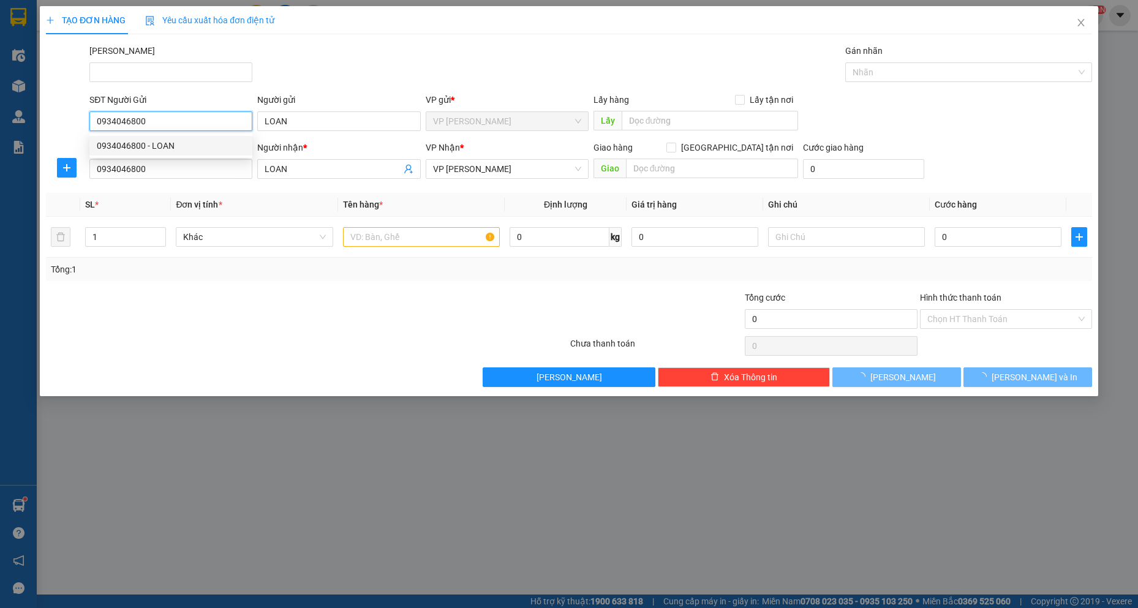
type input "50.000"
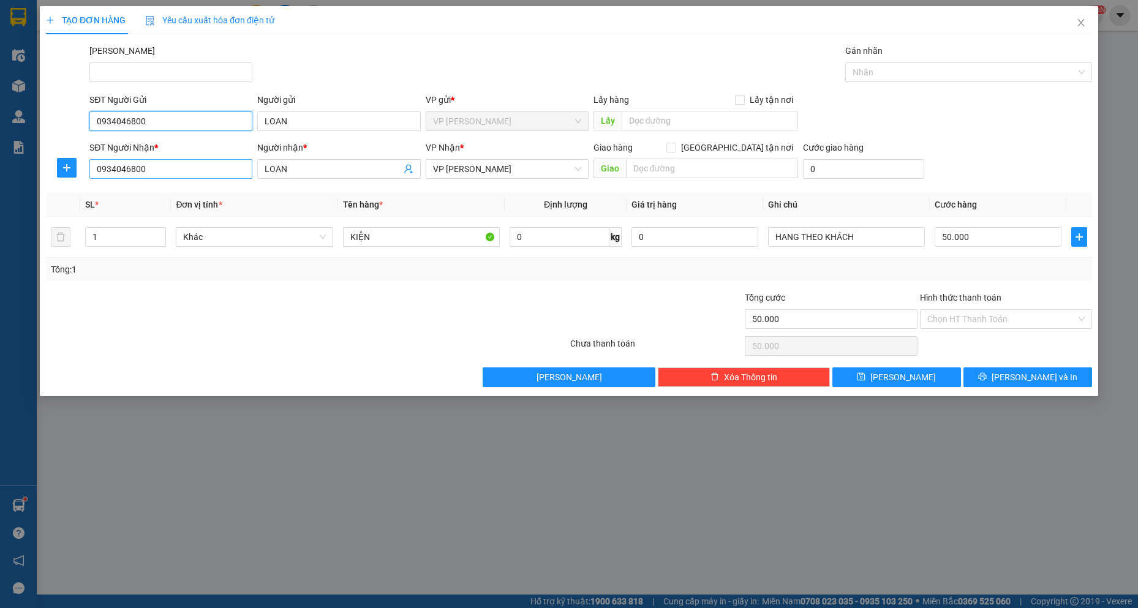
type input "0934046800"
drag, startPoint x: 151, startPoint y: 170, endPoint x: 0, endPoint y: 133, distance: 155.7
click at [0, 133] on div "TẠO ĐƠN HÀNG Yêu cầu xuất hóa đơn điện tử Transit Pickup Surcharge Ids Transit …" at bounding box center [569, 304] width 1138 height 608
type input "0934191707"
drag, startPoint x: 309, startPoint y: 170, endPoint x: 206, endPoint y: 171, distance: 102.9
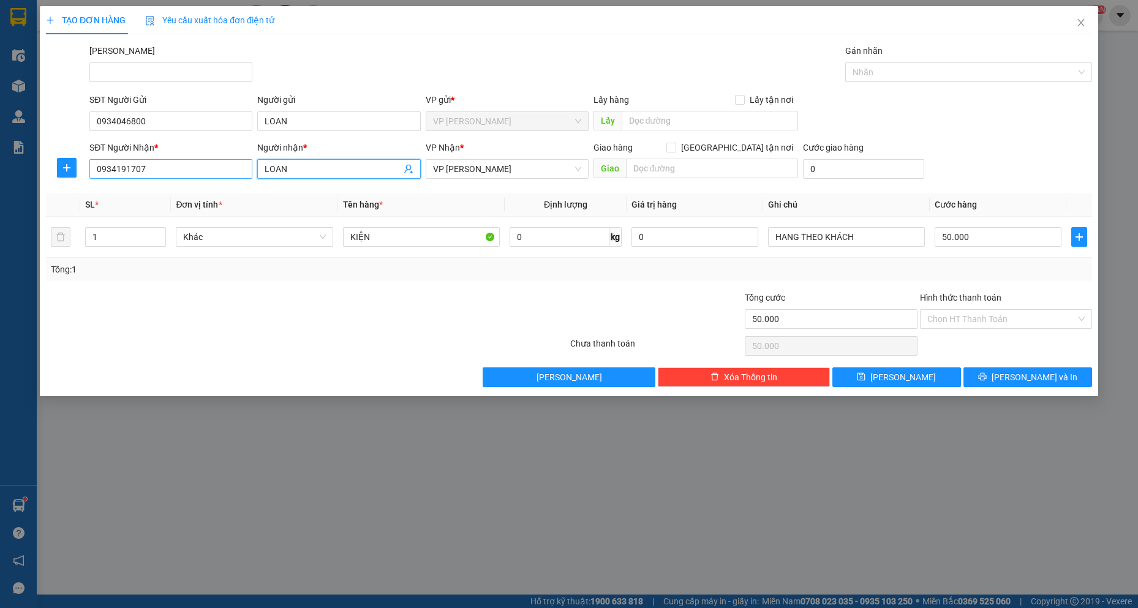
click at [206, 171] on div "SĐT Người Nhận * 0934191707 Người nhận * LOAN LOAN VP Nhận * VP [PERSON_NAME] G…" at bounding box center [591, 162] width 1008 height 43
type input "TỒN"
click at [998, 238] on input "50.000" at bounding box center [998, 237] width 127 height 20
type input "3"
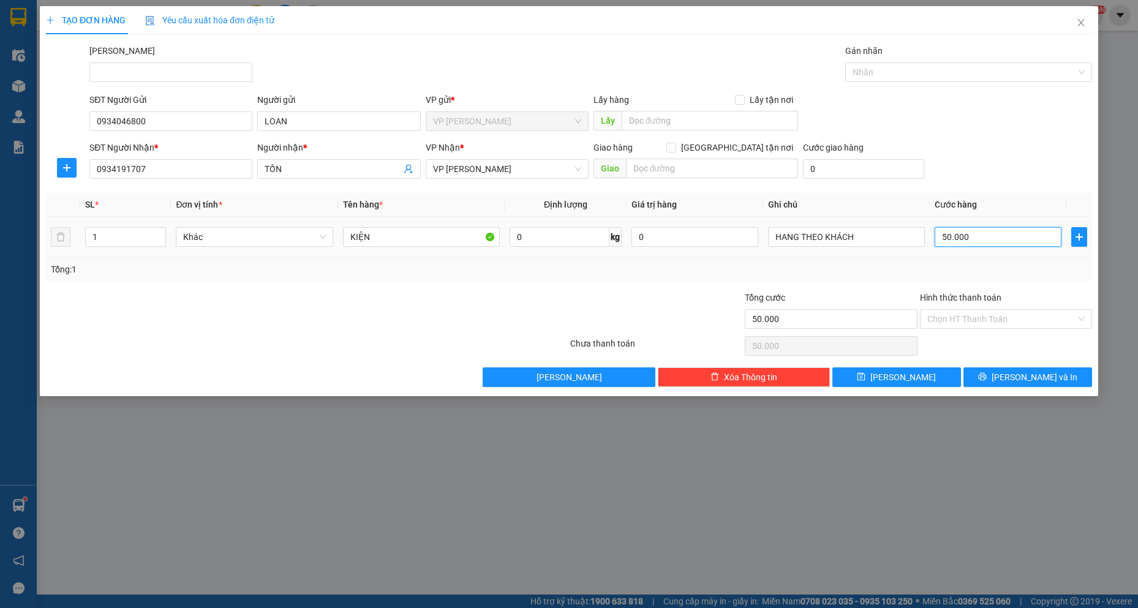
type input "3"
type input "30"
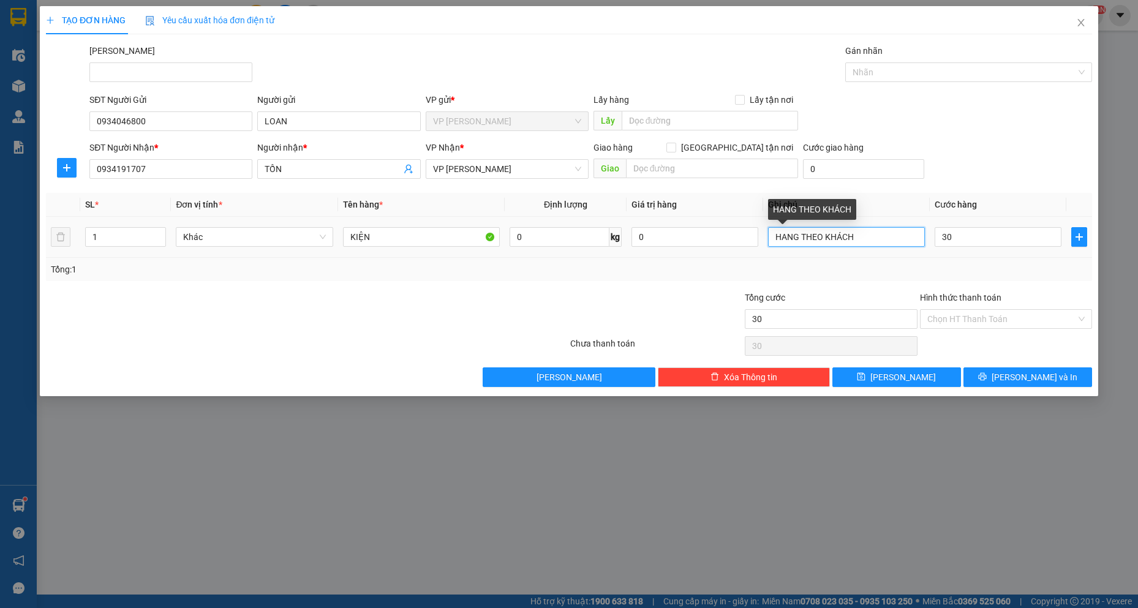
type input "30.000"
drag, startPoint x: 854, startPoint y: 238, endPoint x: 574, endPoint y: 238, distance: 280.0
click at [574, 238] on tr "1 Khác KIỆN 0 kg 0 HANG THEO KHÁCH 30.000" at bounding box center [569, 237] width 1047 height 41
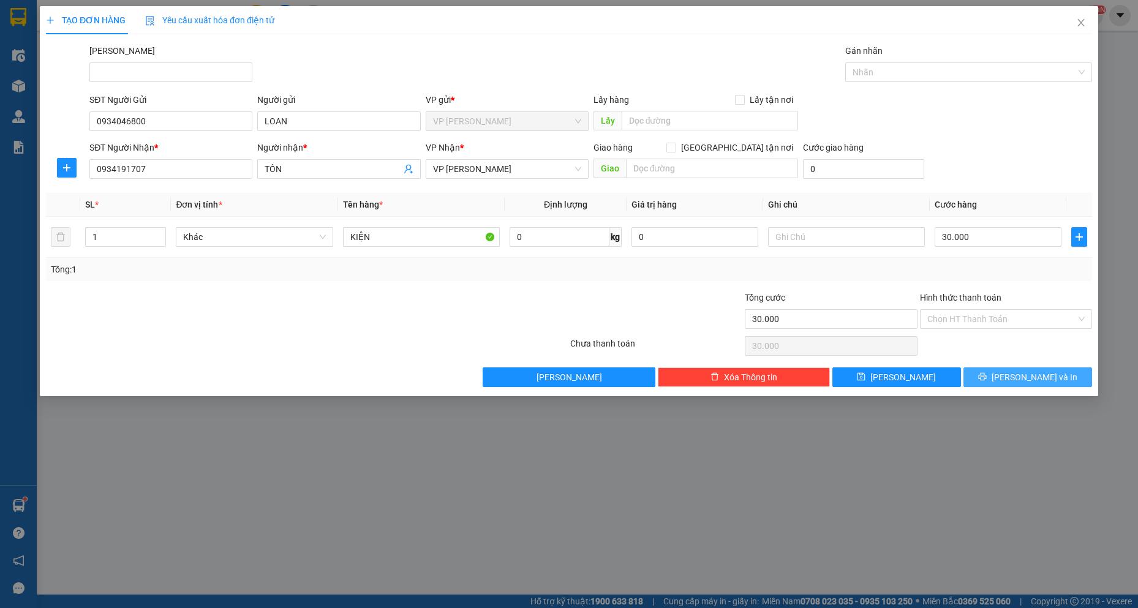
click at [987, 380] on icon "printer" at bounding box center [983, 377] width 9 height 9
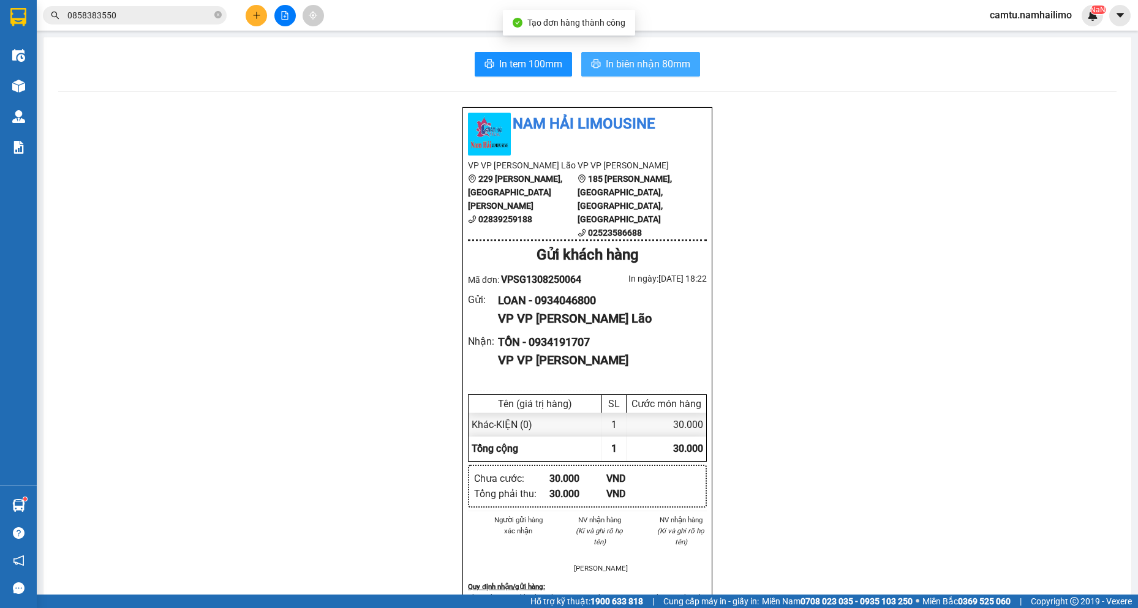
click at [638, 61] on span "In biên nhận 80mm" at bounding box center [648, 63] width 85 height 15
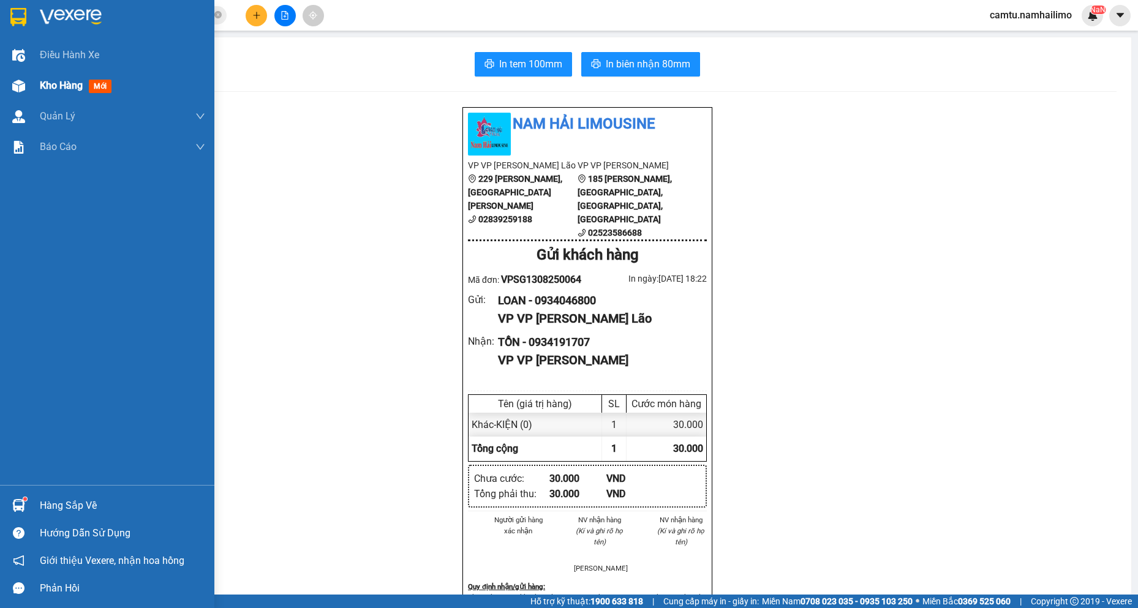
click at [34, 90] on div "Kho hàng mới" at bounding box center [107, 85] width 214 height 31
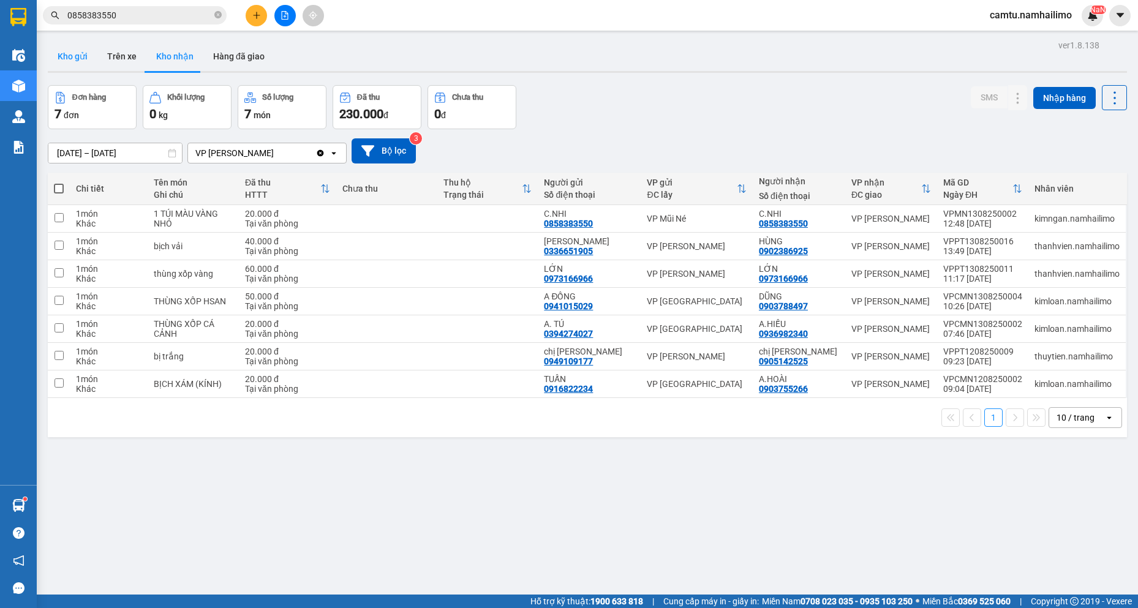
click at [62, 56] on button "Kho gửi" at bounding box center [73, 56] width 50 height 29
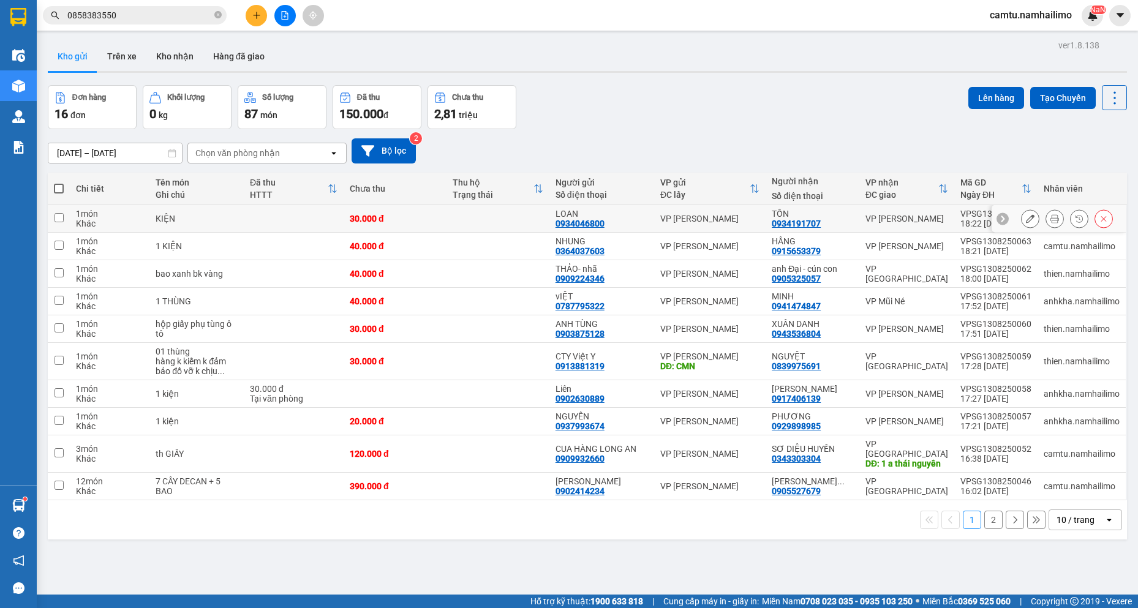
click at [1026, 222] on icon at bounding box center [1030, 218] width 9 height 9
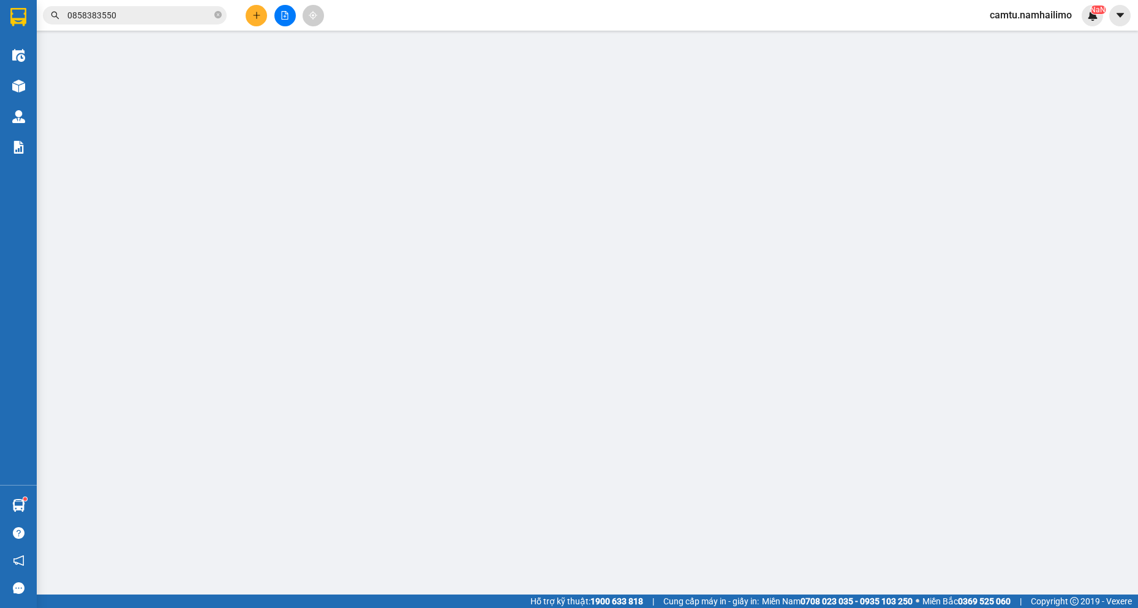
type input "0934046800"
type input "LOAN"
type input "0934191707"
type input "TỒN"
type input "30.000"
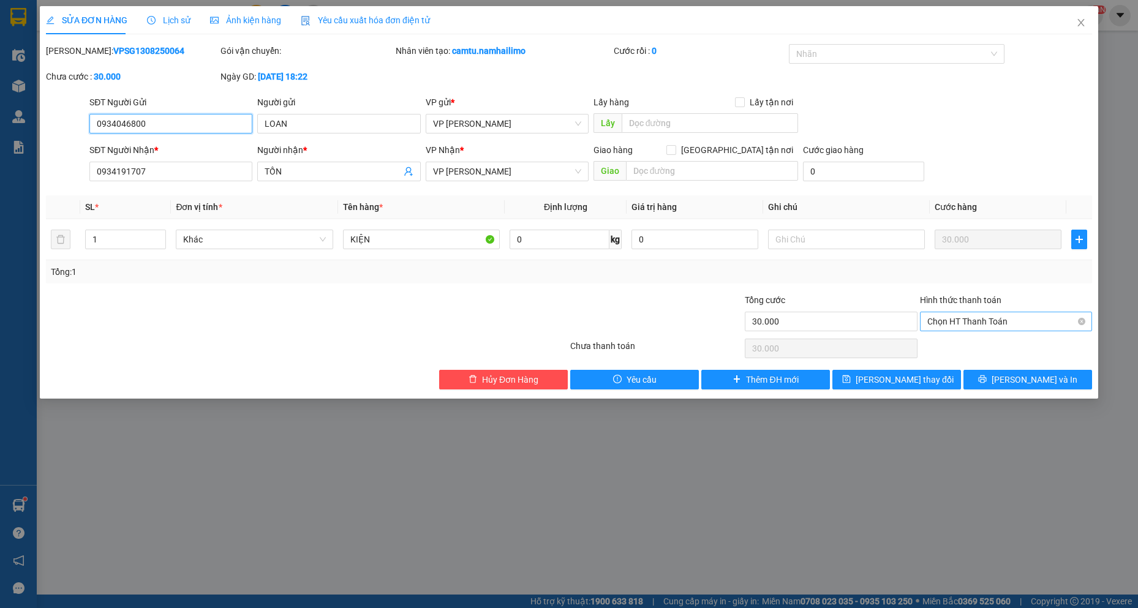
click at [1018, 322] on span "Chọn HT Thanh Toán" at bounding box center [1006, 321] width 157 height 18
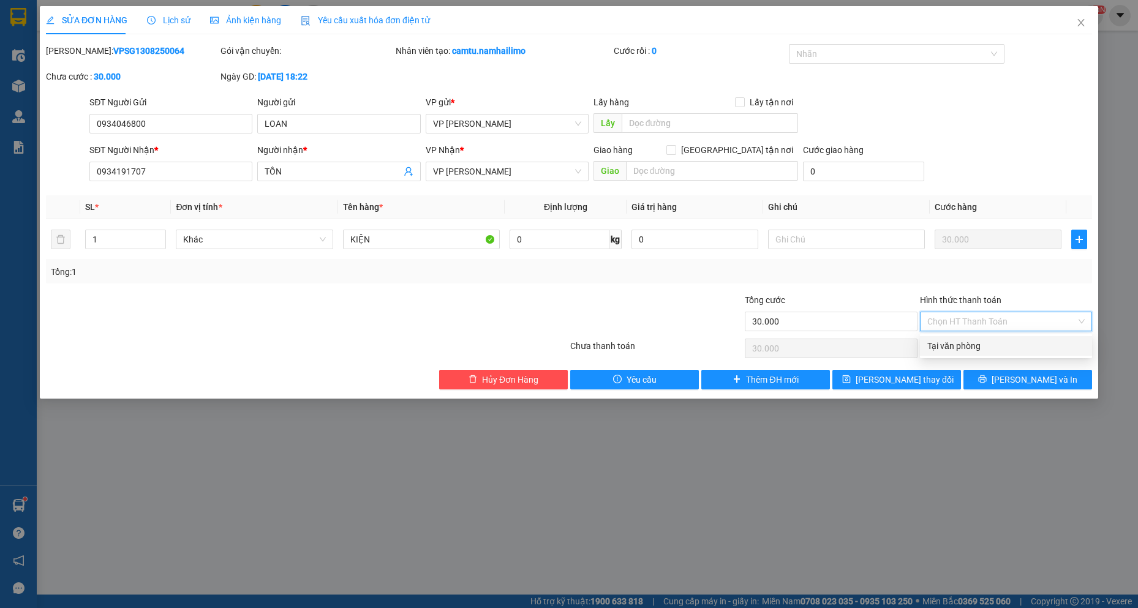
click at [968, 353] on div "Tại văn phòng" at bounding box center [1006, 346] width 172 height 20
type input "0"
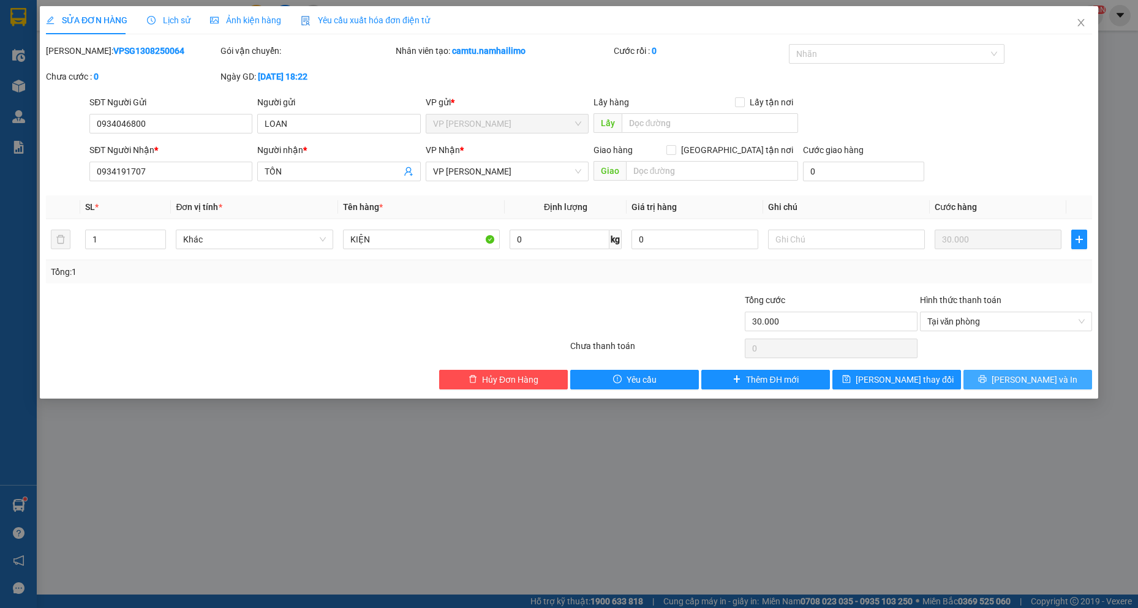
click at [1017, 373] on button "[PERSON_NAME] và In" at bounding box center [1028, 380] width 129 height 20
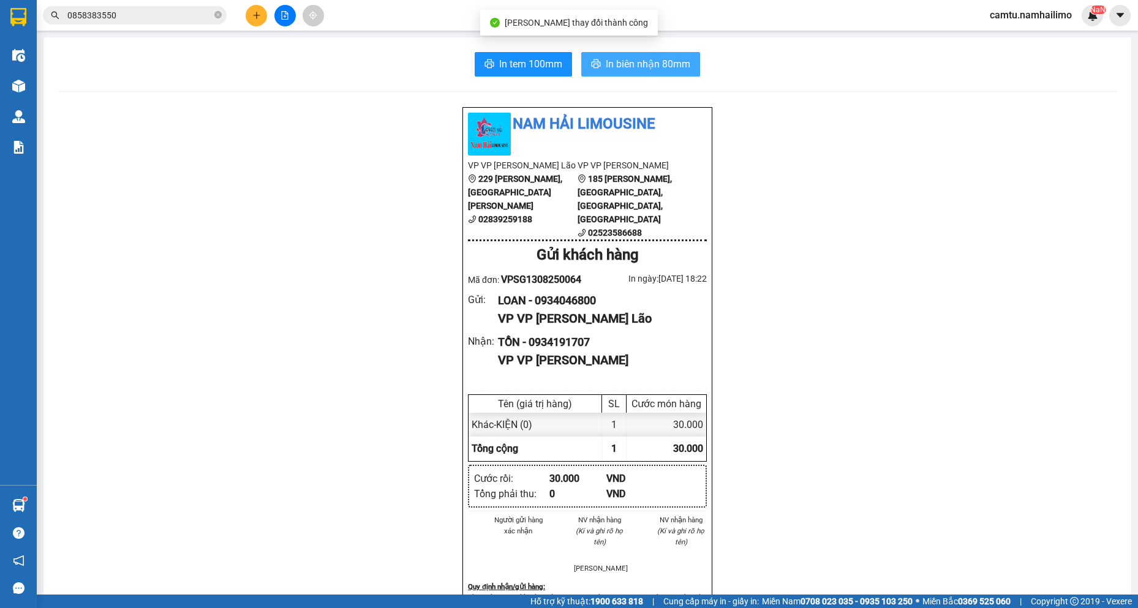
click at [645, 69] on span "In biên nhận 80mm" at bounding box center [648, 63] width 85 height 15
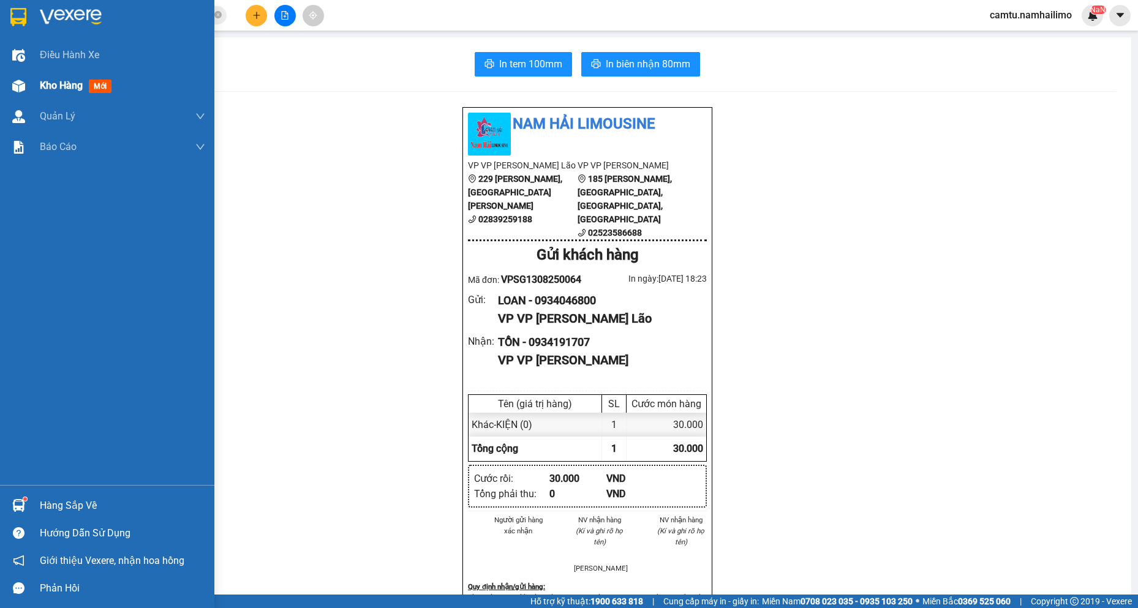
click at [26, 88] on div at bounding box center [18, 85] width 21 height 21
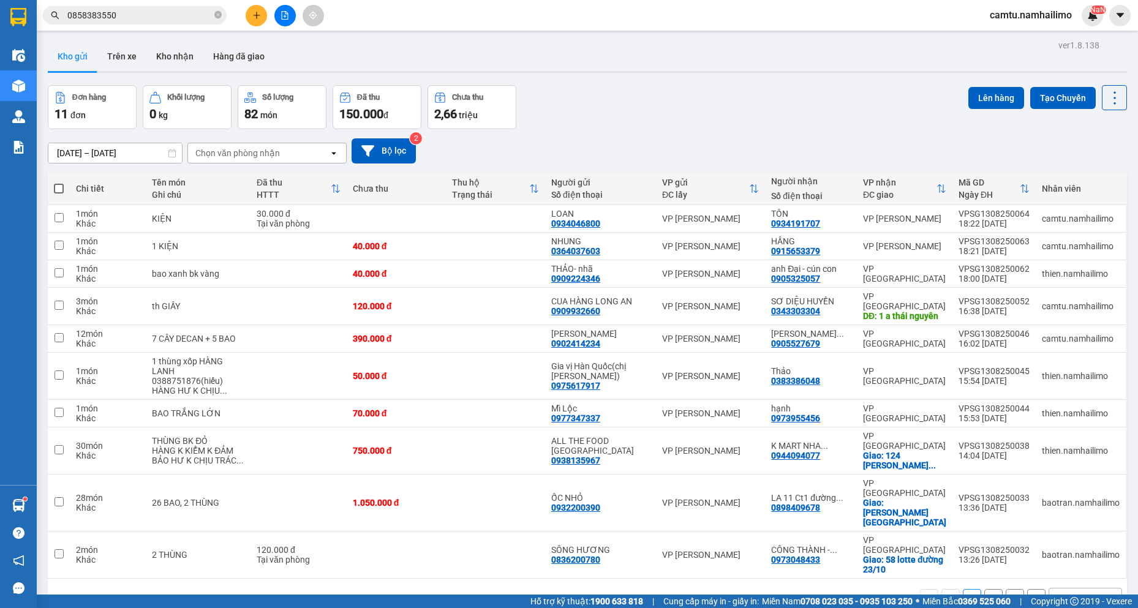
drag, startPoint x: 160, startPoint y: 59, endPoint x: 688, endPoint y: 347, distance: 601.9
click at [221, 69] on div "Kho gửi Trên xe Kho nhận Hàng đã giao" at bounding box center [588, 58] width 1080 height 32
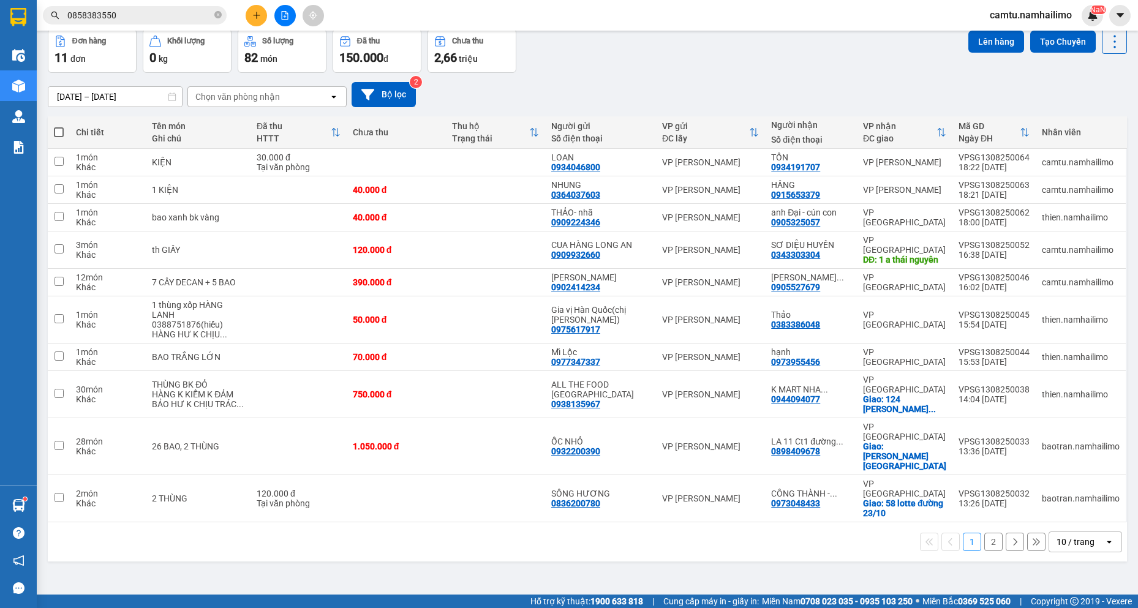
click at [985, 533] on button "2" at bounding box center [994, 542] width 18 height 18
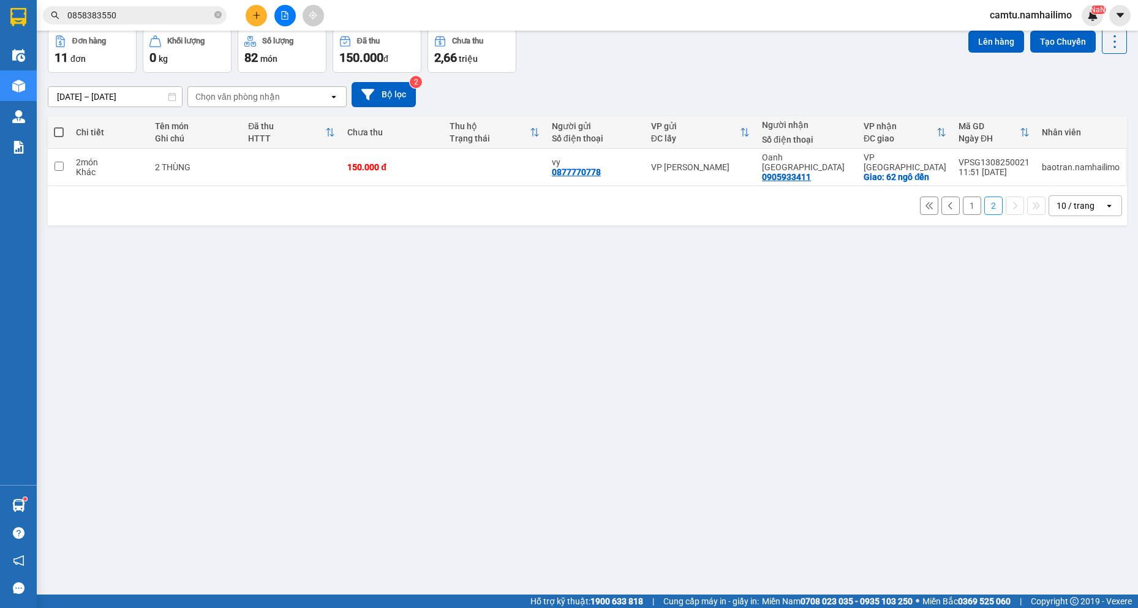
click at [963, 197] on button "1" at bounding box center [972, 206] width 18 height 18
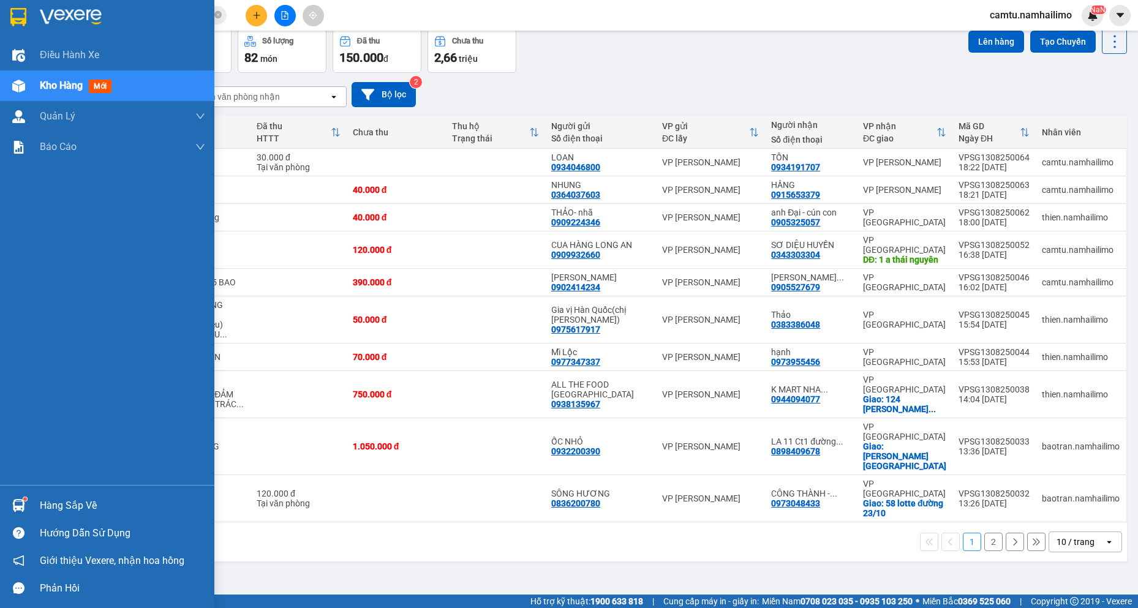
click at [16, 504] on img at bounding box center [18, 505] width 13 height 13
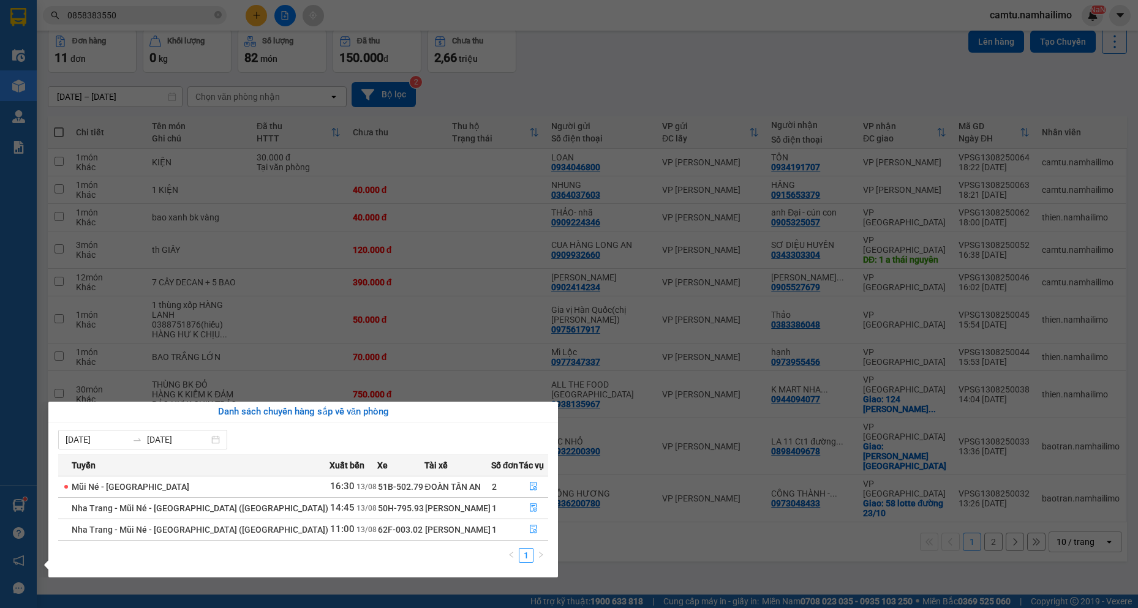
click at [609, 545] on section "Kết quả tìm kiếm ( 1 ) Bộ lọc Mã ĐH Trạng thái Món hàng Tổng cước Chưa cước Ngư…" at bounding box center [569, 304] width 1138 height 608
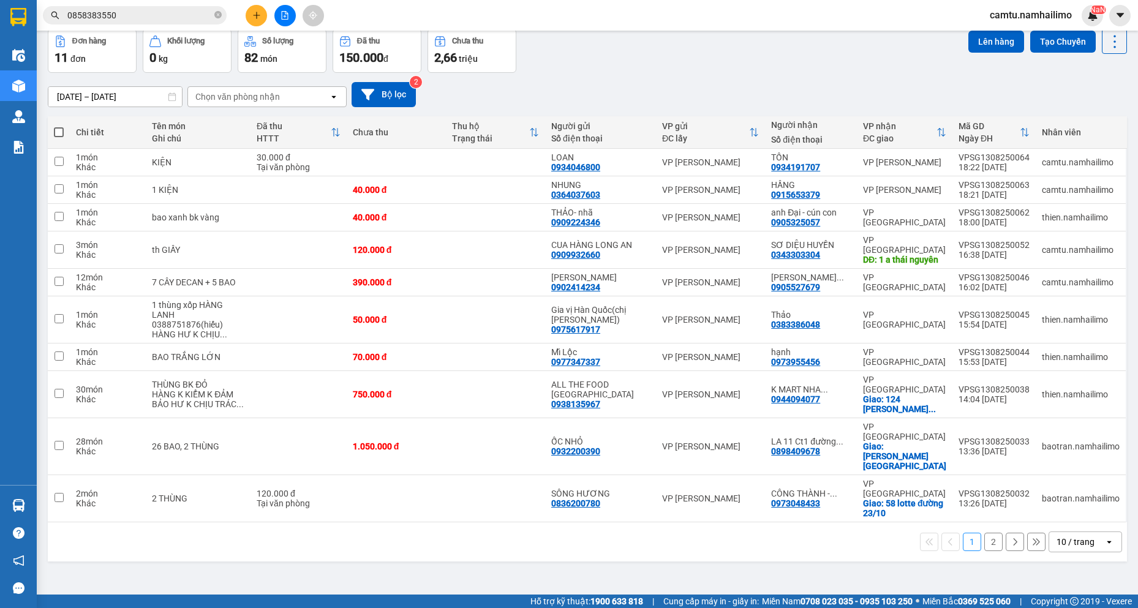
scroll to position [0, 0]
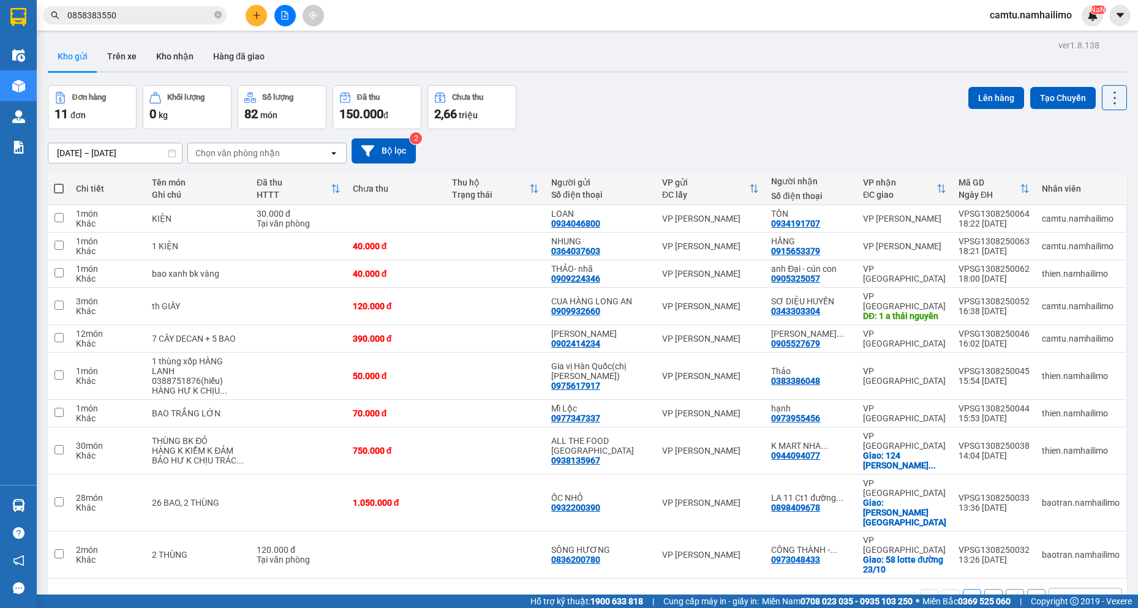
drag, startPoint x: 187, startPoint y: 56, endPoint x: 236, endPoint y: 92, distance: 60.4
click at [187, 56] on button "Kho nhận" at bounding box center [174, 56] width 57 height 29
